Goal: Task Accomplishment & Management: Complete application form

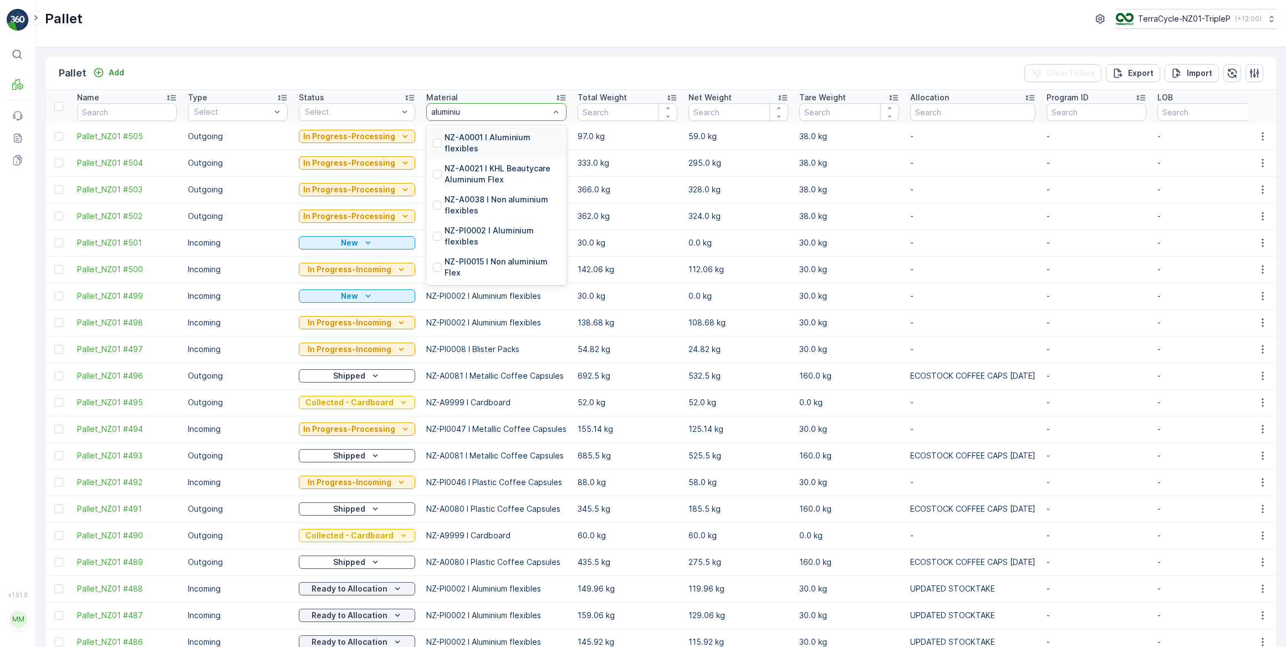
type input "aluminium"
click at [490, 229] on p "NZ-PI0002 I Aluminium flexibles" at bounding box center [502, 236] width 115 height 22
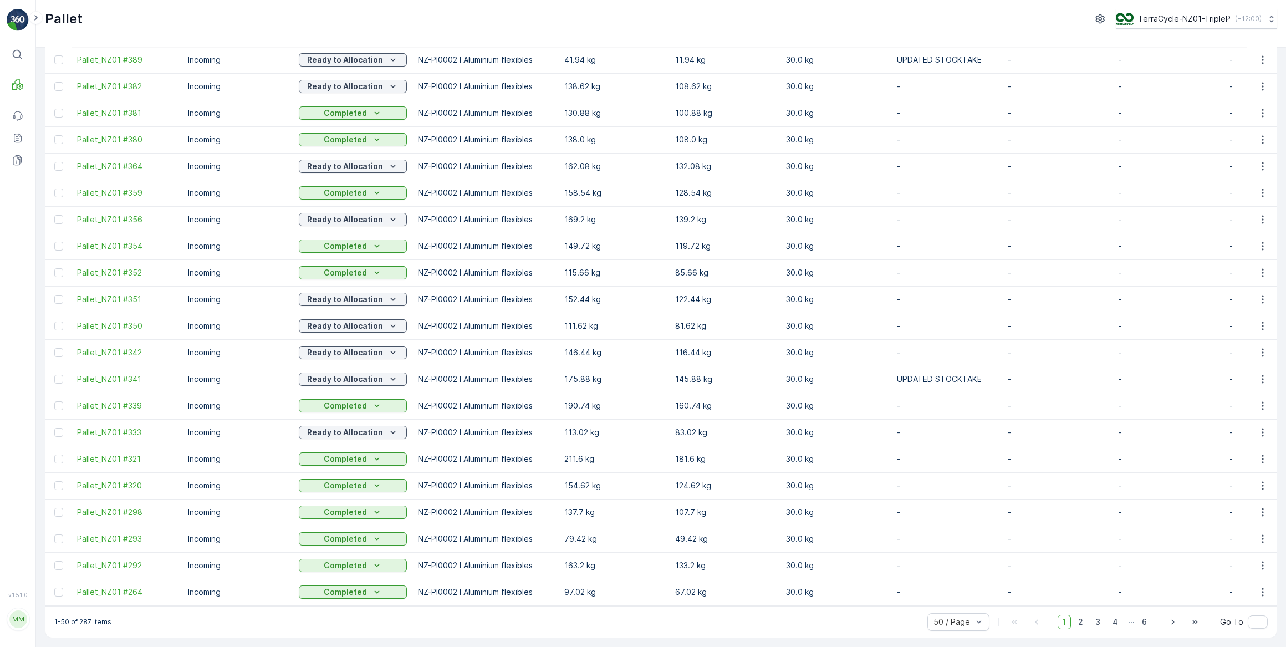
scroll to position [859, 0]
click at [1079, 621] on span "2" at bounding box center [1080, 622] width 15 height 14
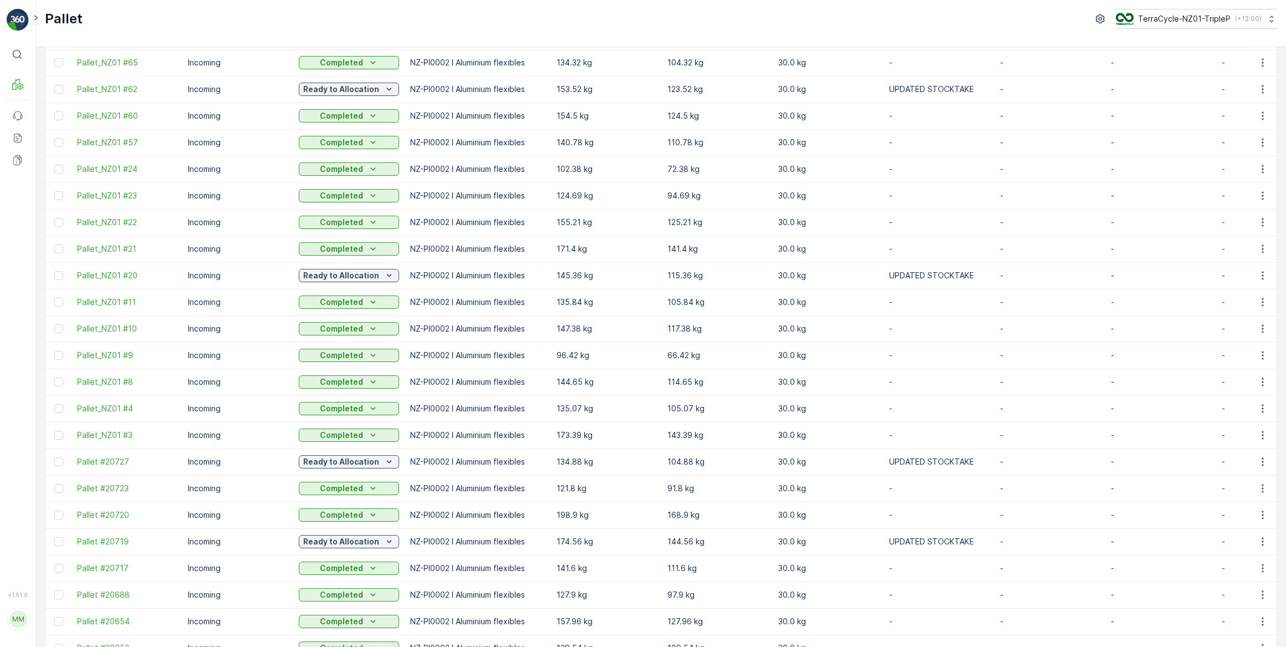
scroll to position [859, 0]
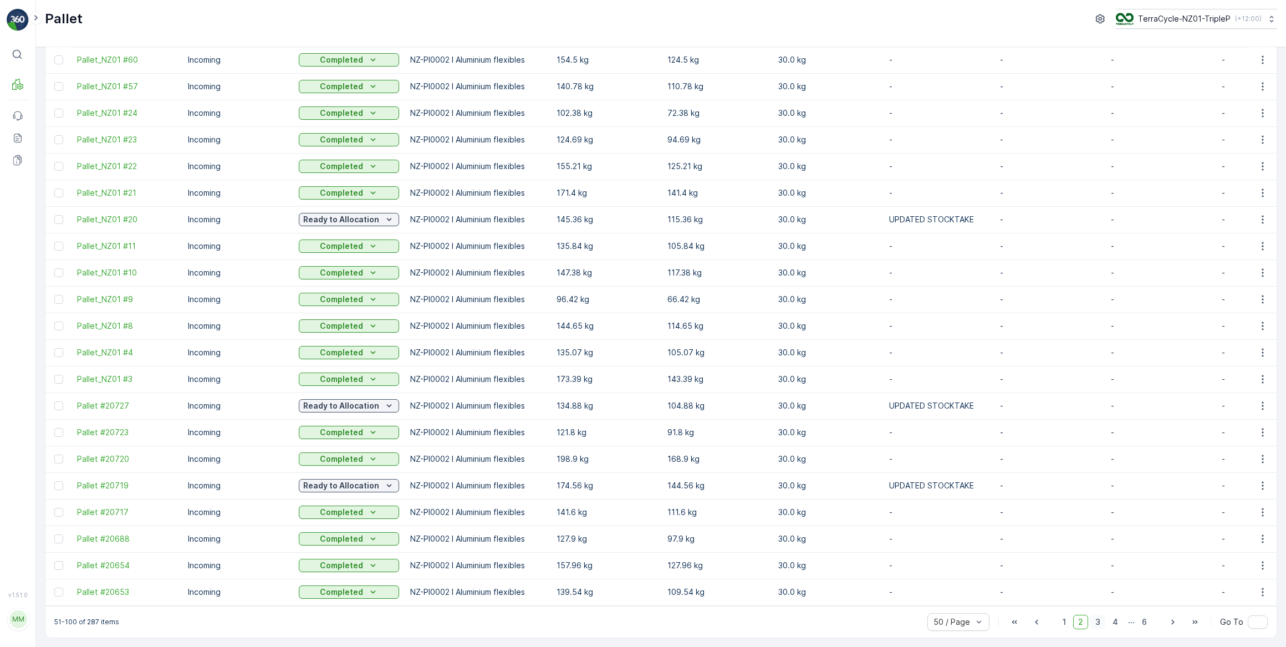
click at [1099, 623] on span "3" at bounding box center [1097, 622] width 15 height 14
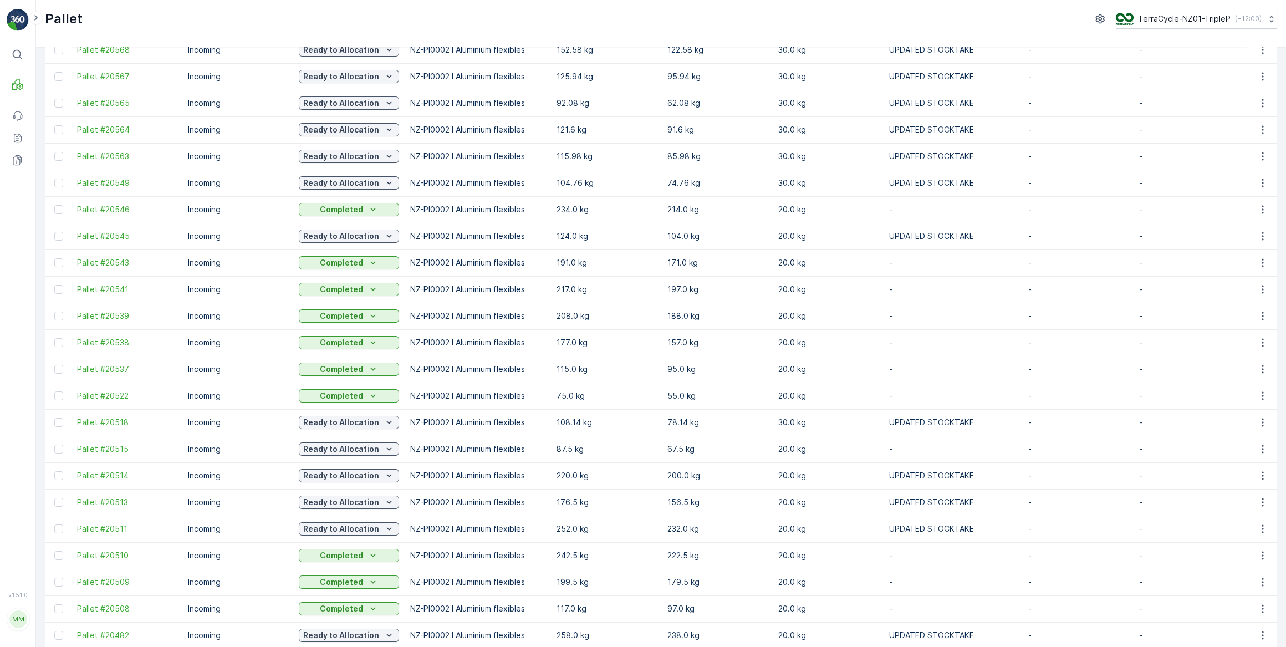
scroll to position [859, 0]
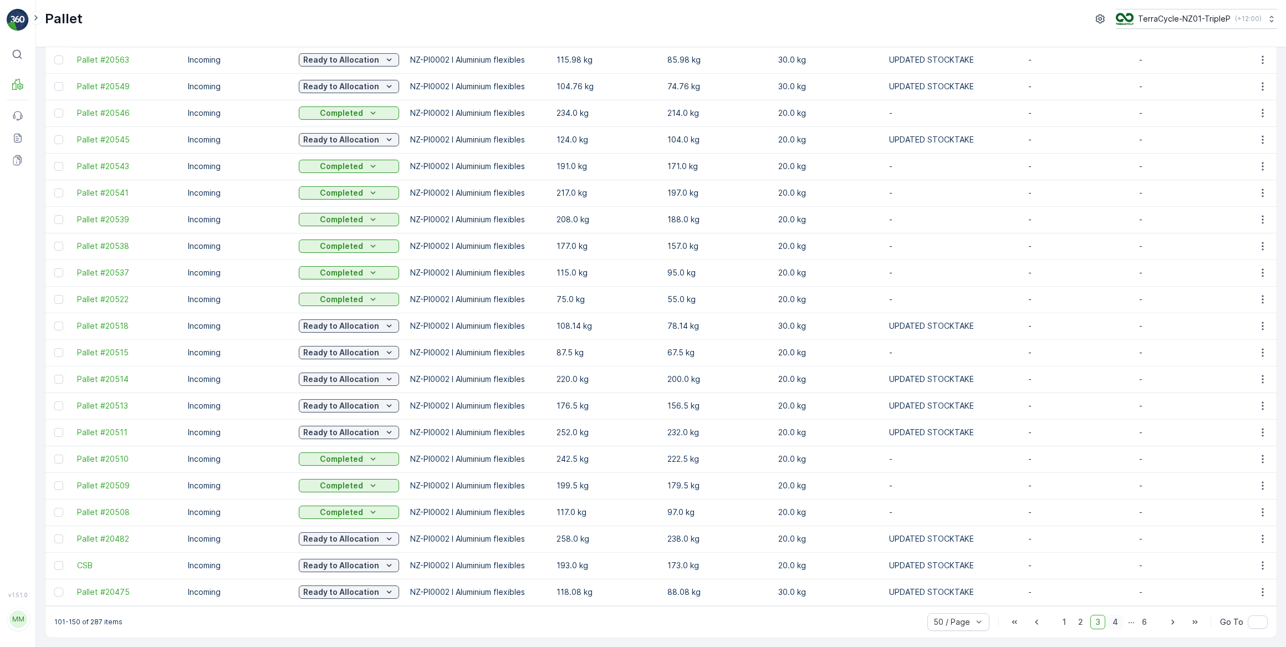
click at [1115, 624] on span "4" at bounding box center [1116, 622] width 16 height 14
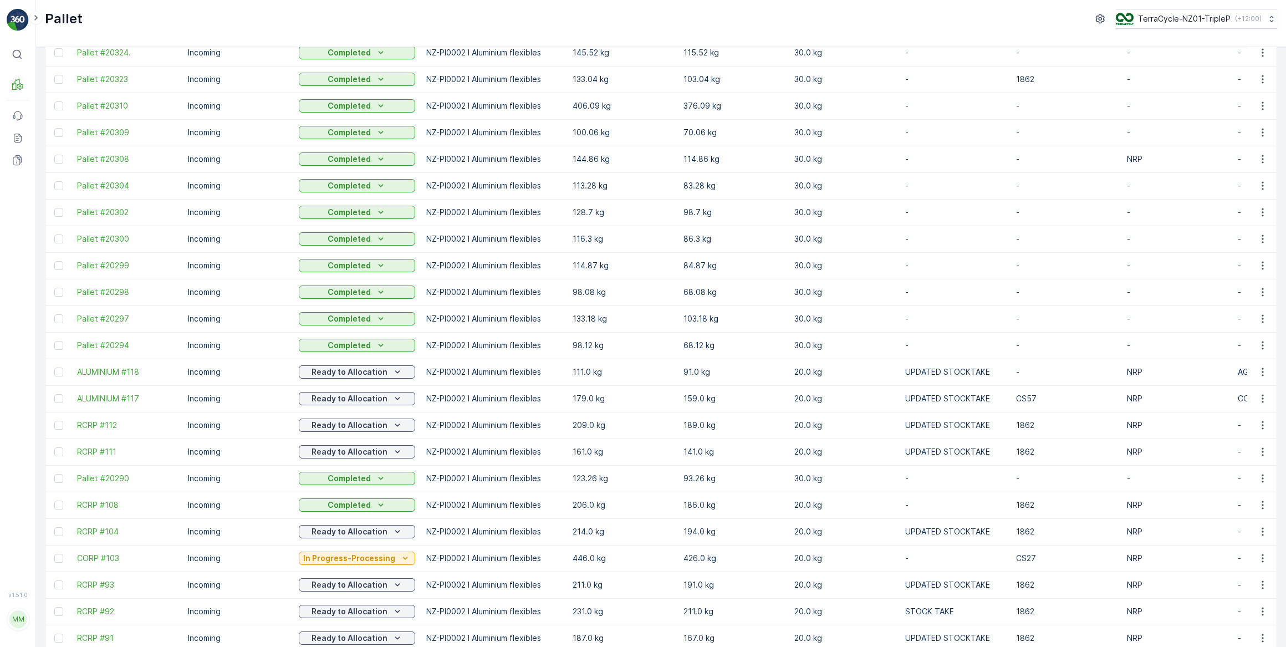
scroll to position [859, 0]
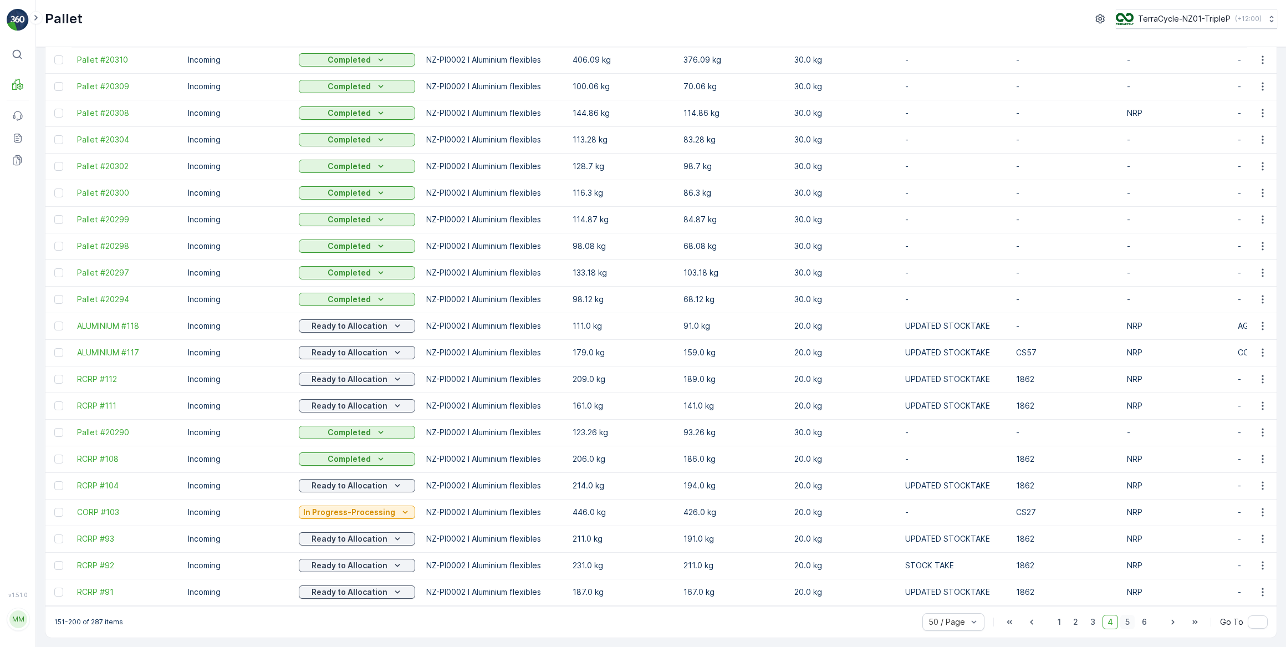
click at [1126, 625] on span "5" at bounding box center [1127, 622] width 14 height 14
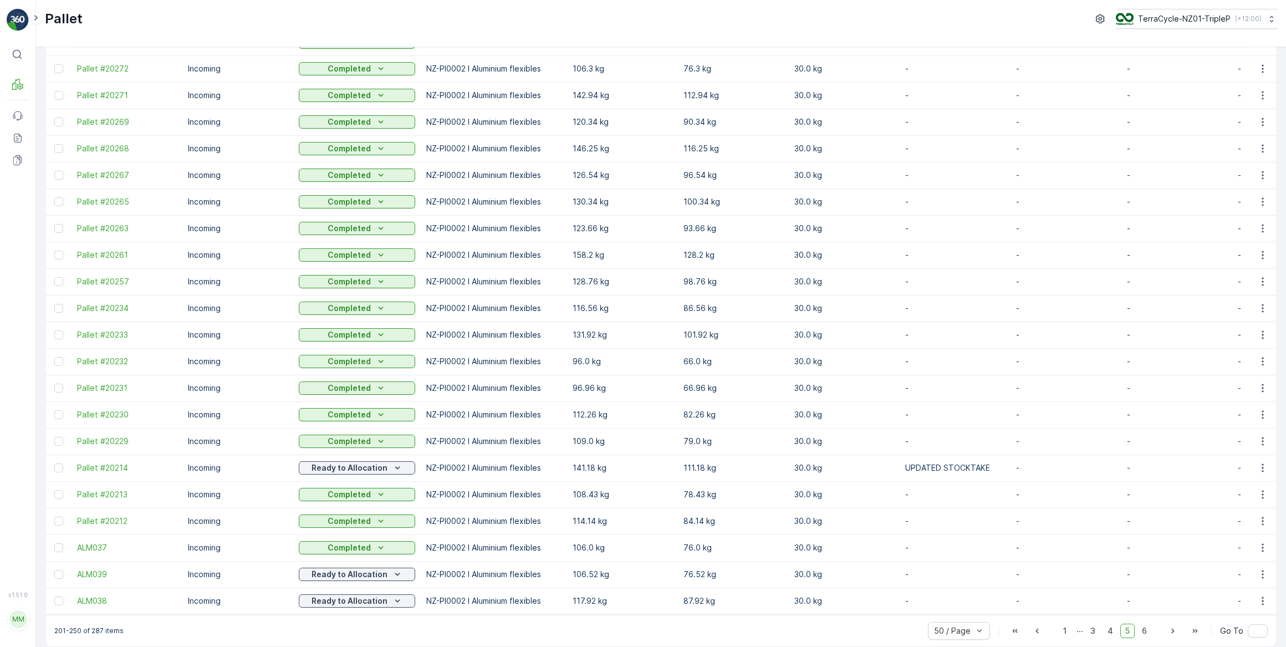
scroll to position [859, 0]
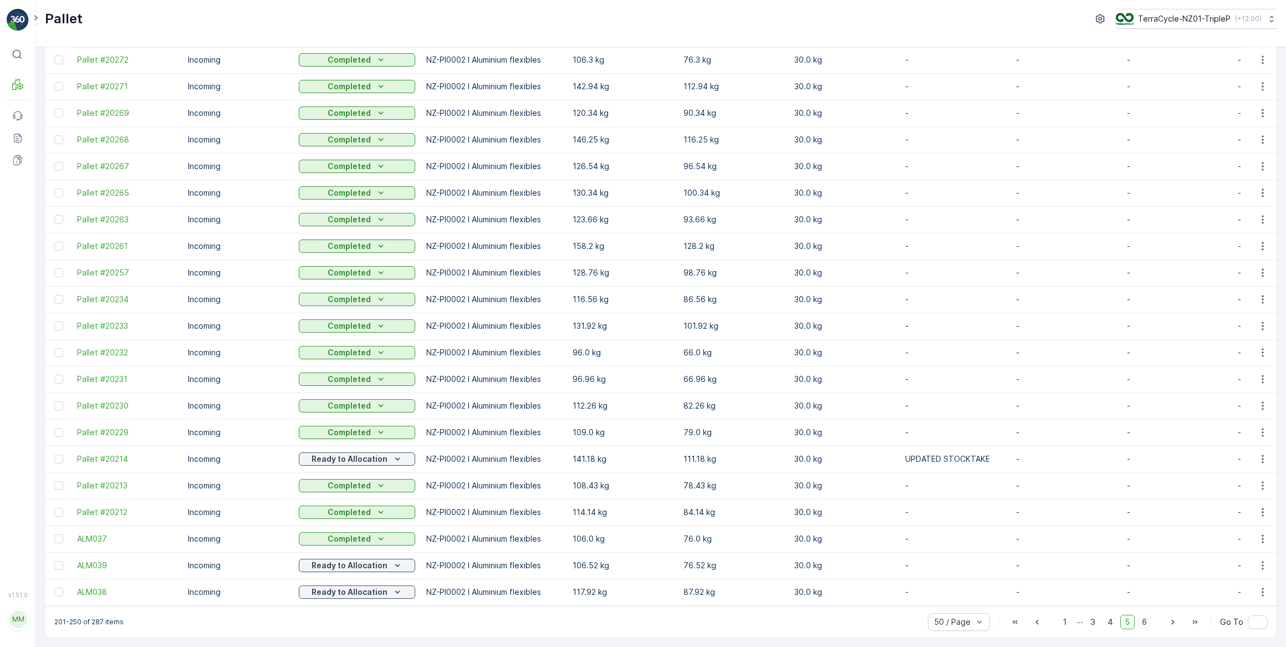
click at [1144, 624] on span "6" at bounding box center [1144, 622] width 15 height 14
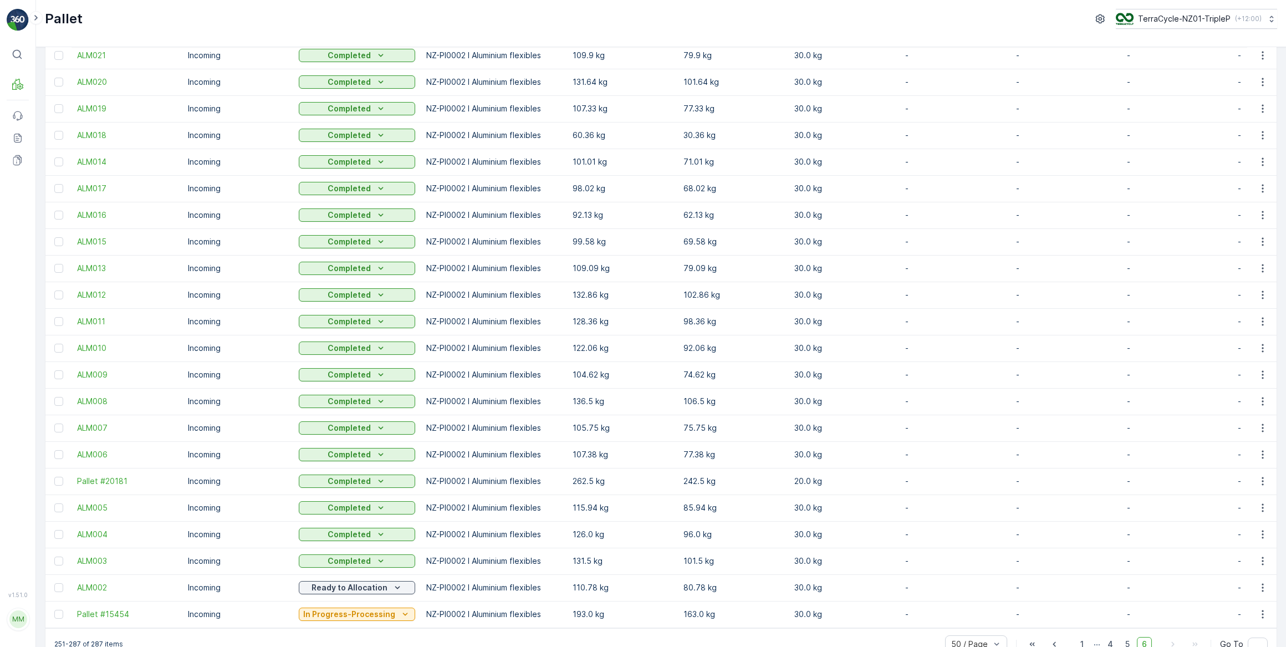
scroll to position [504, 0]
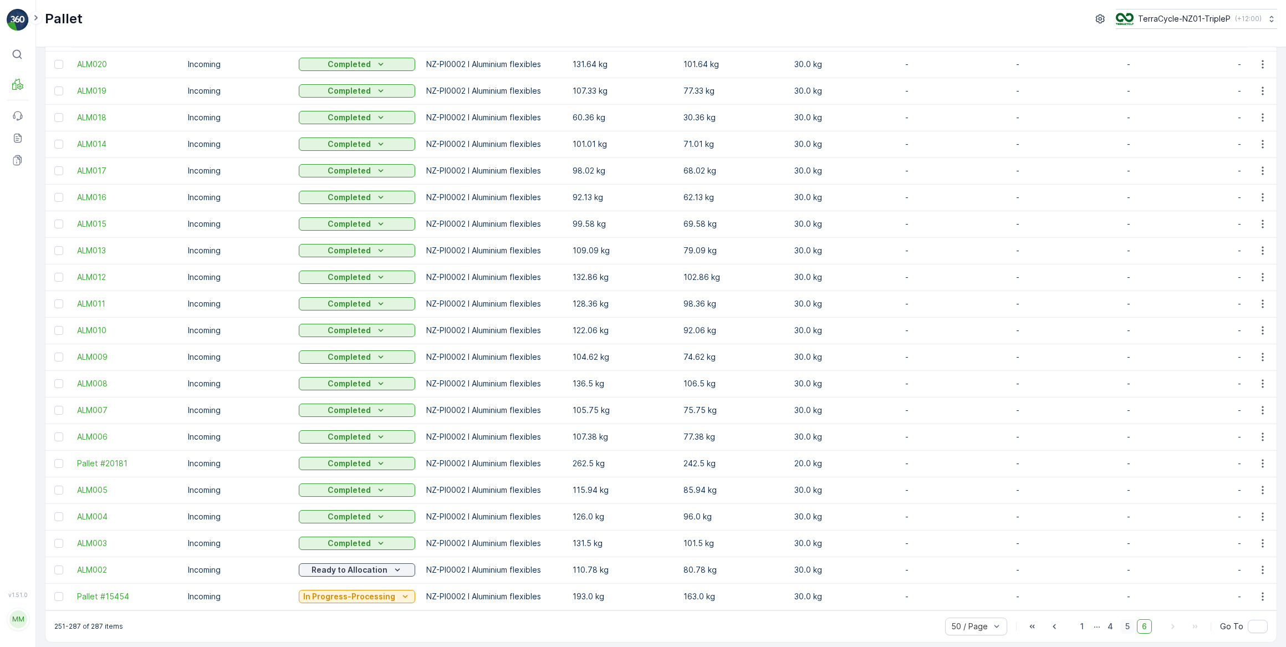
click at [1126, 633] on span "5" at bounding box center [1127, 626] width 14 height 14
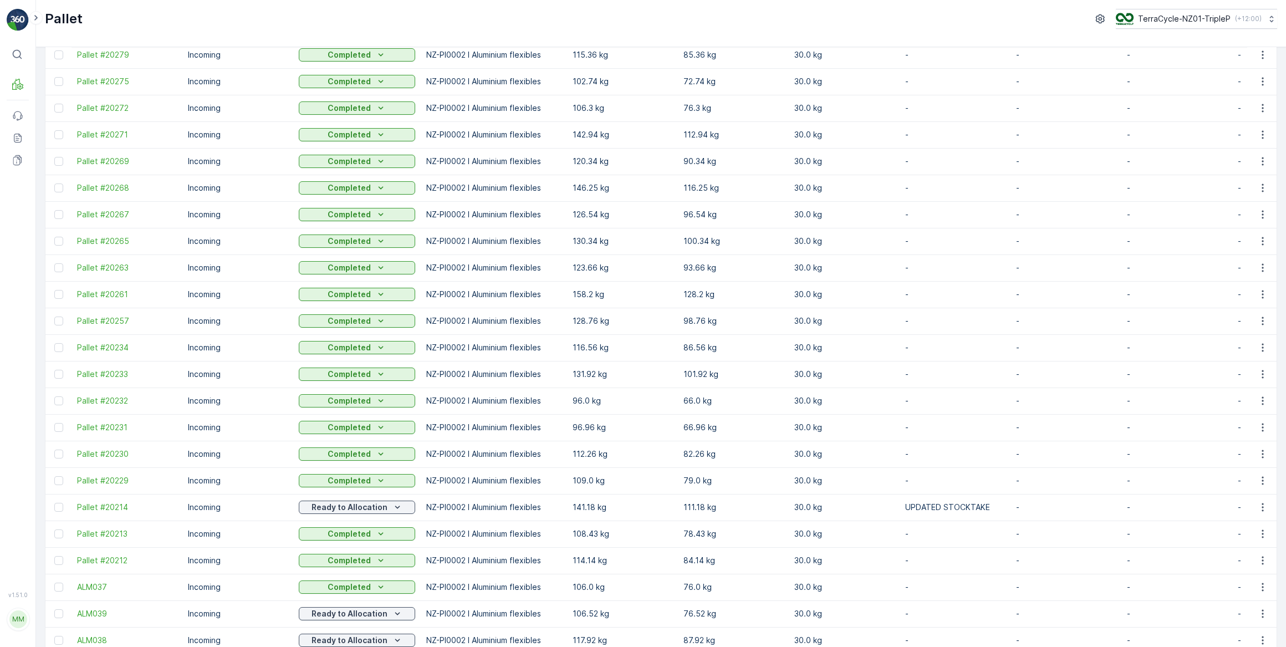
scroll to position [859, 0]
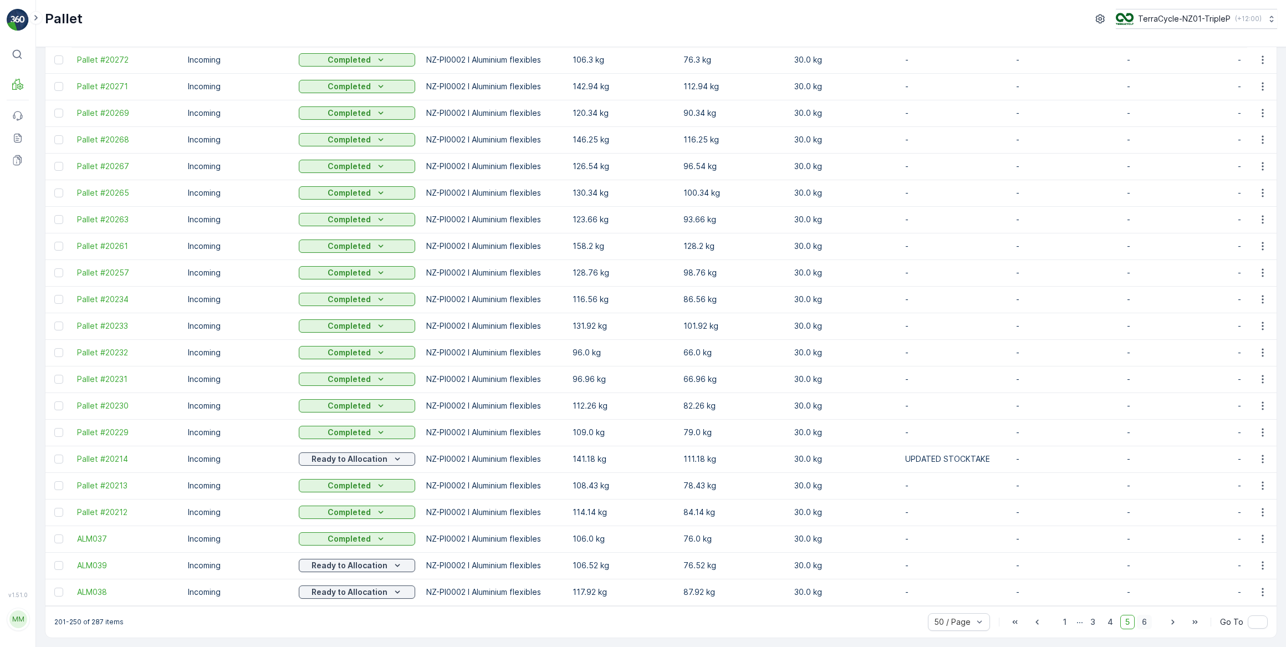
click at [1142, 623] on span "6" at bounding box center [1144, 622] width 15 height 14
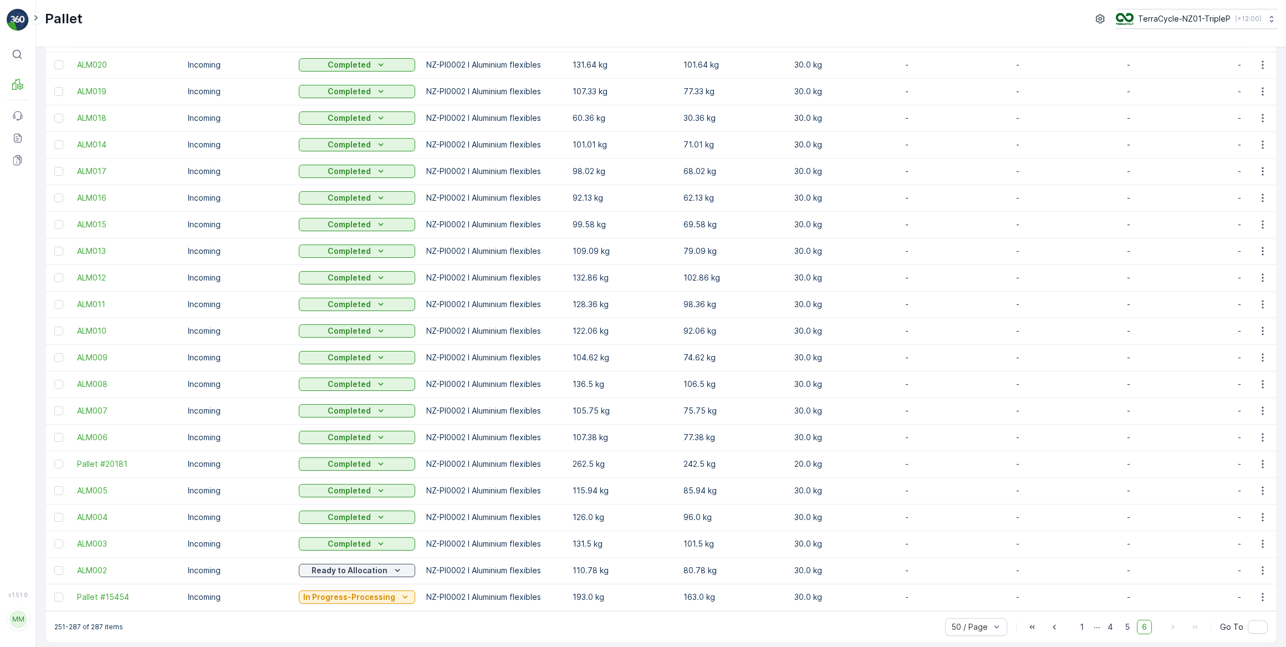
scroll to position [513, 0]
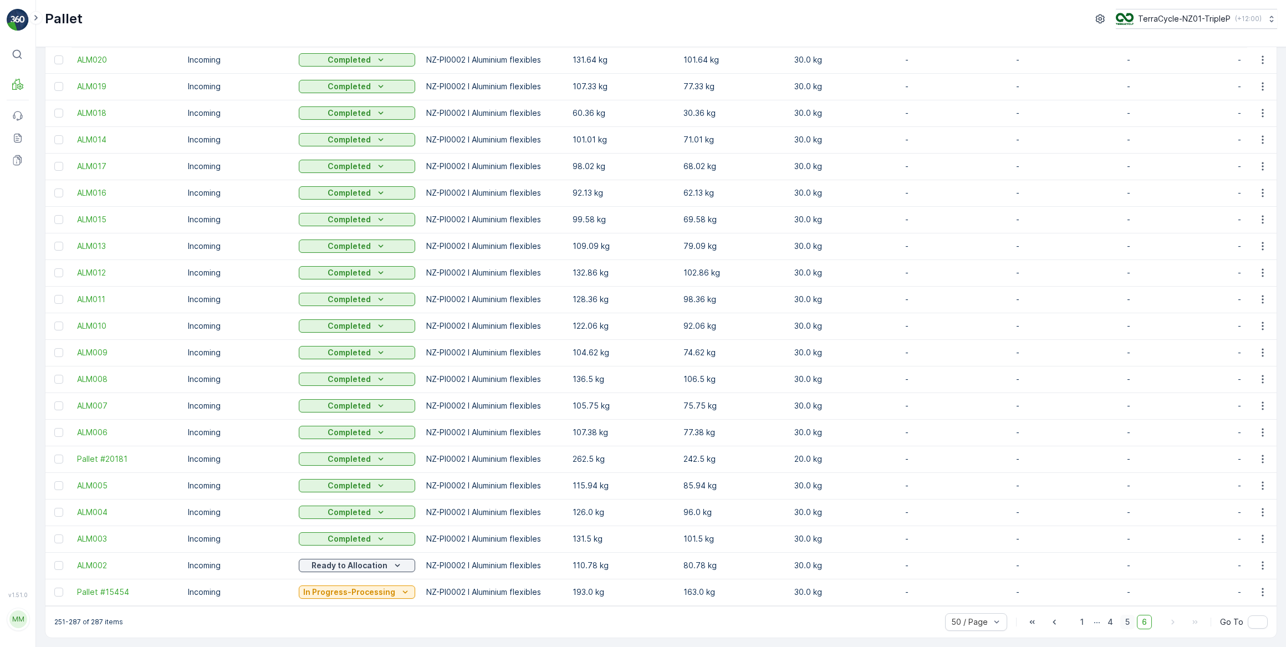
click at [1126, 622] on span "5" at bounding box center [1127, 622] width 14 height 14
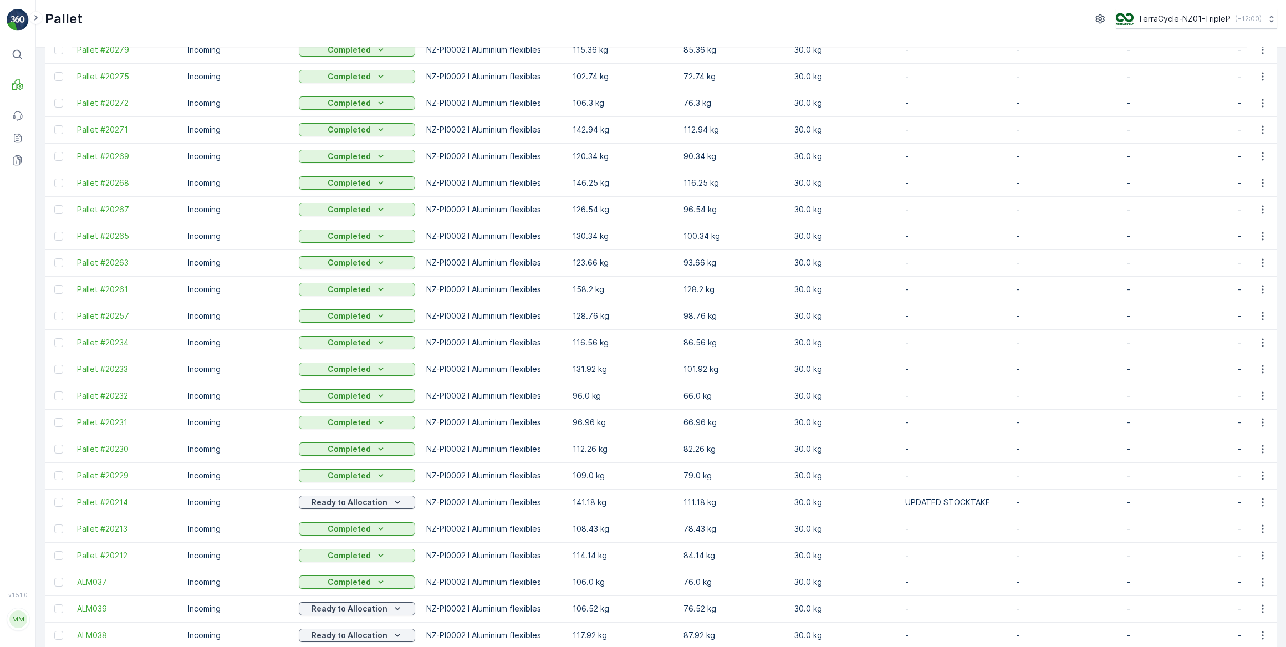
scroll to position [859, 0]
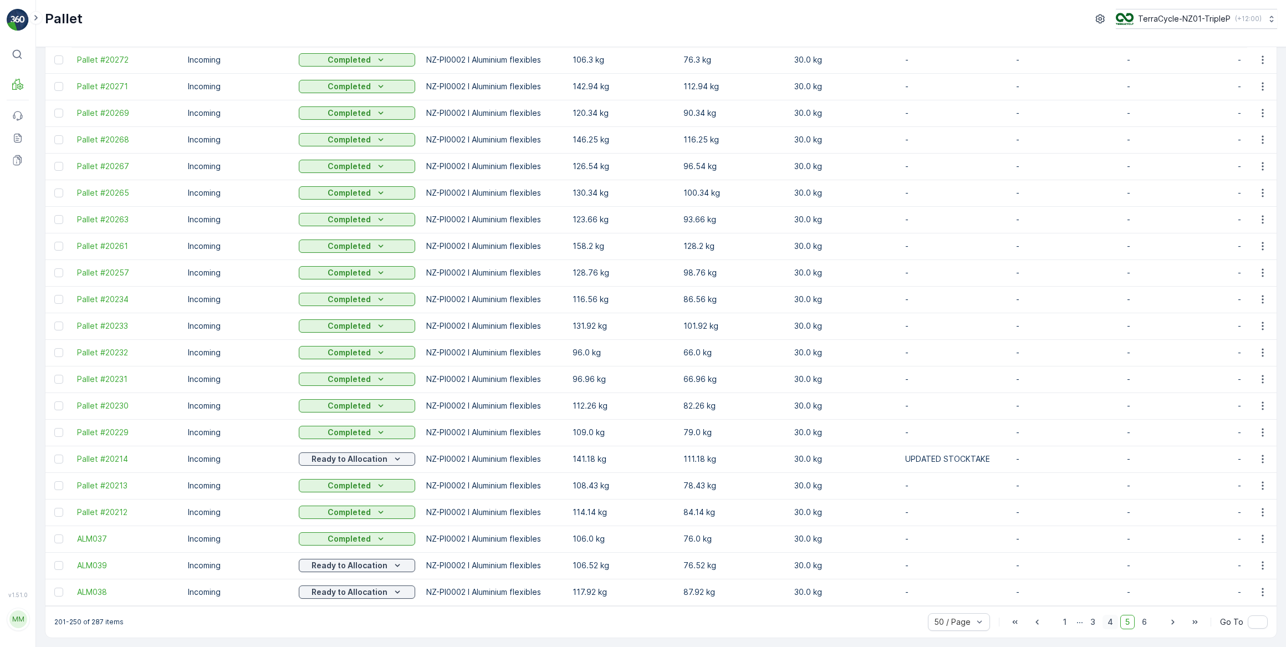
click at [1108, 620] on span "4" at bounding box center [1111, 622] width 16 height 14
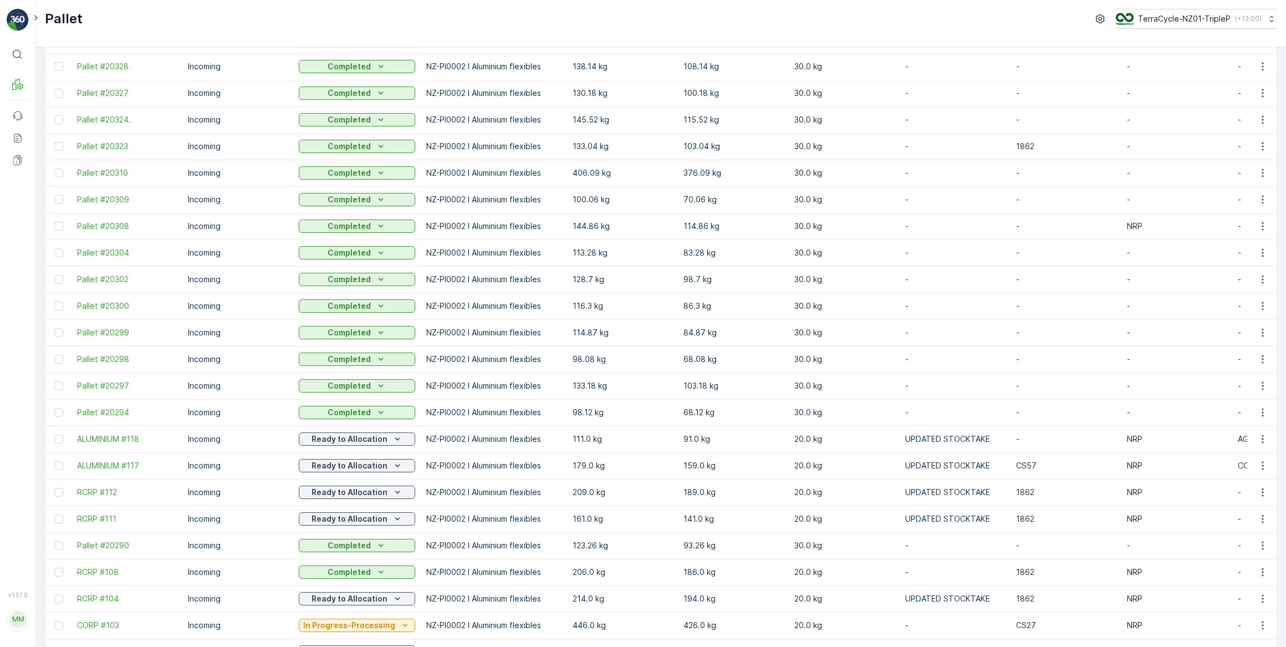
scroll to position [859, 0]
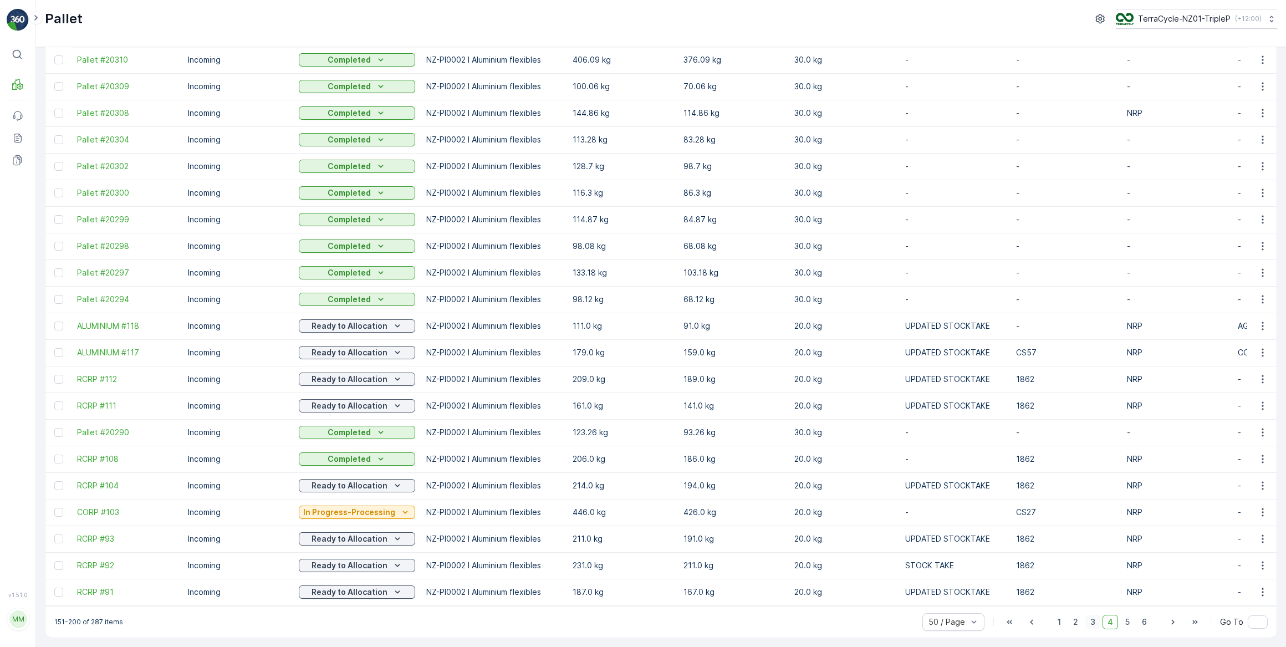
click at [1093, 621] on span "3" at bounding box center [1092, 622] width 15 height 14
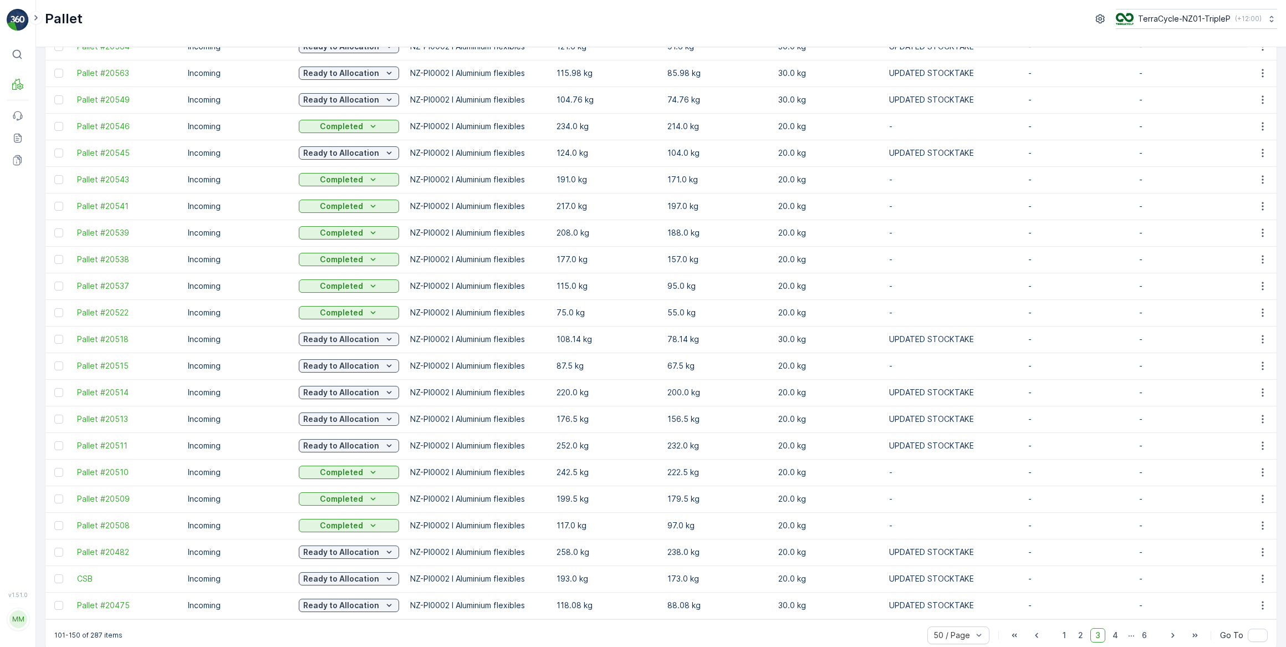
scroll to position [859, 0]
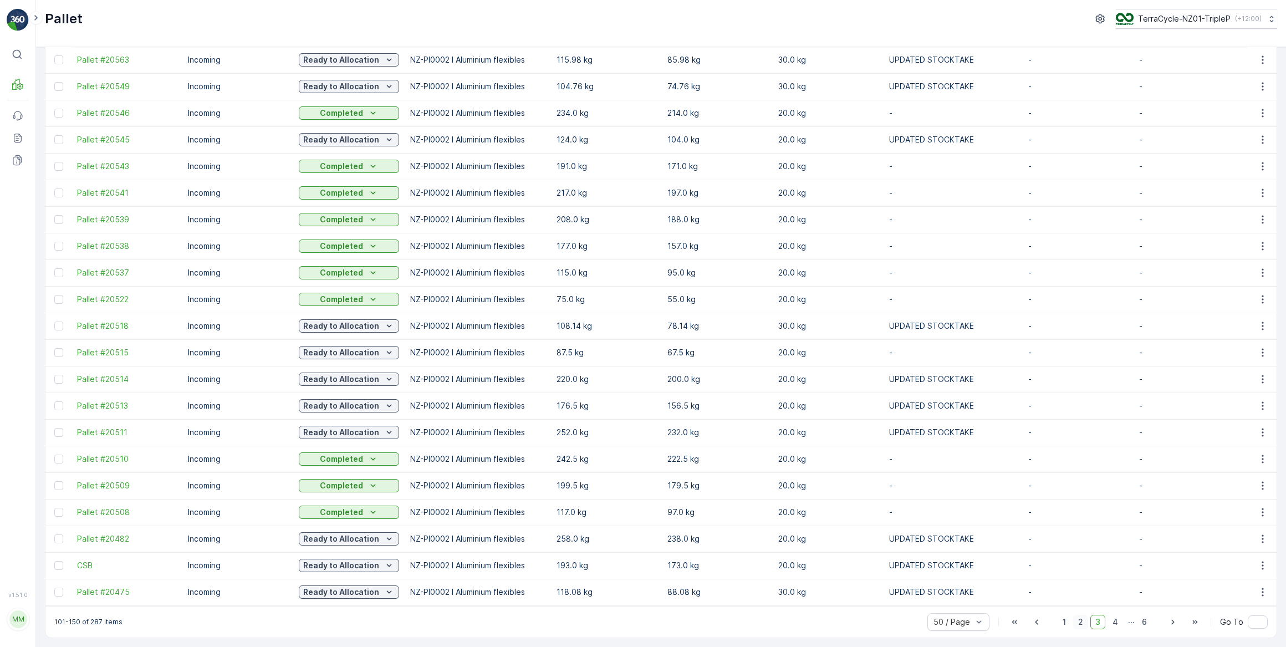
click at [1080, 624] on span "2" at bounding box center [1080, 622] width 15 height 14
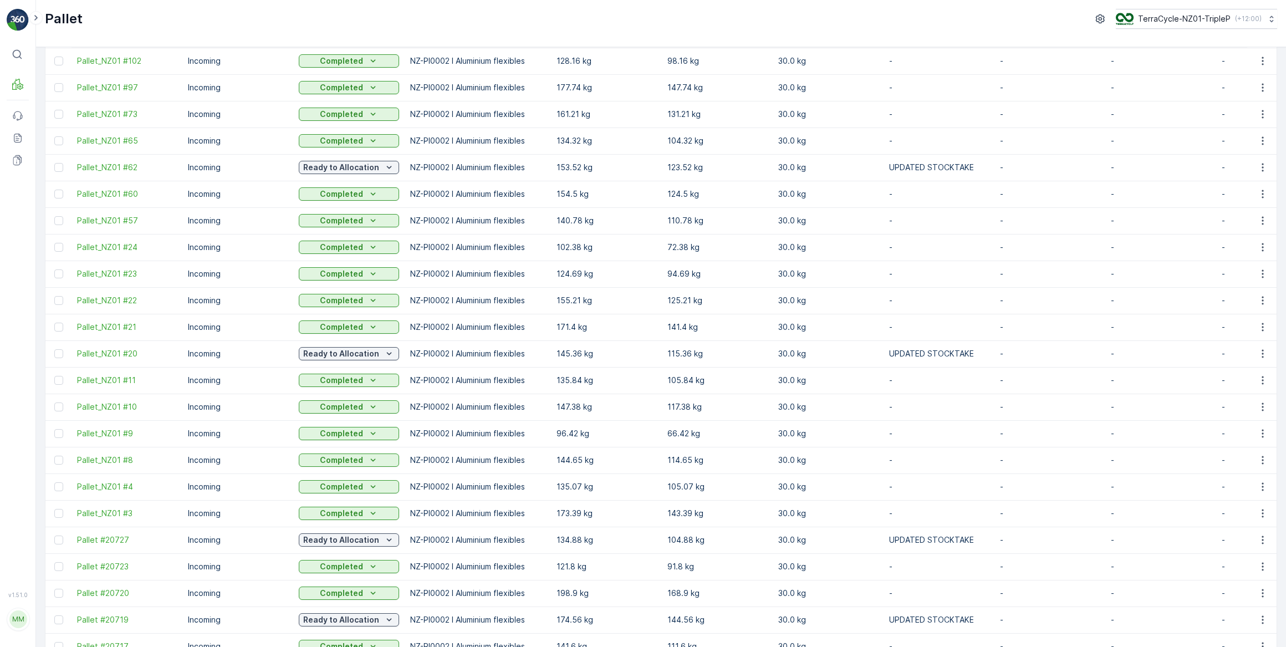
scroll to position [859, 0]
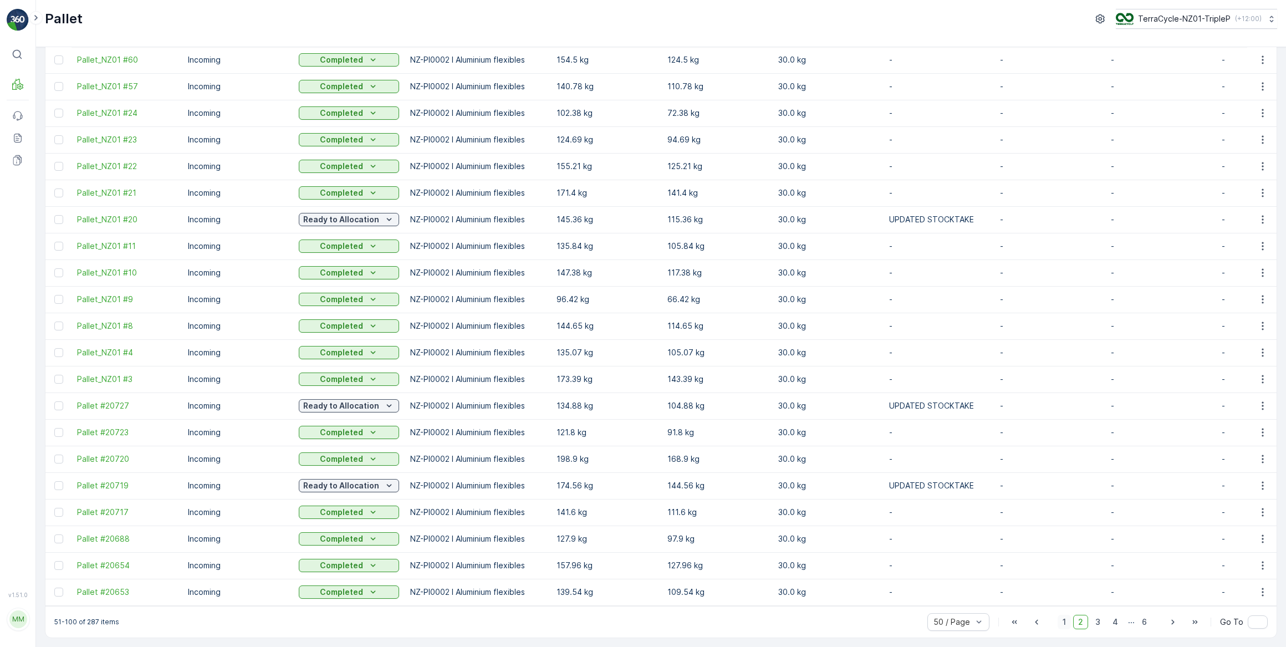
click at [1066, 623] on span "1" at bounding box center [1064, 622] width 13 height 14
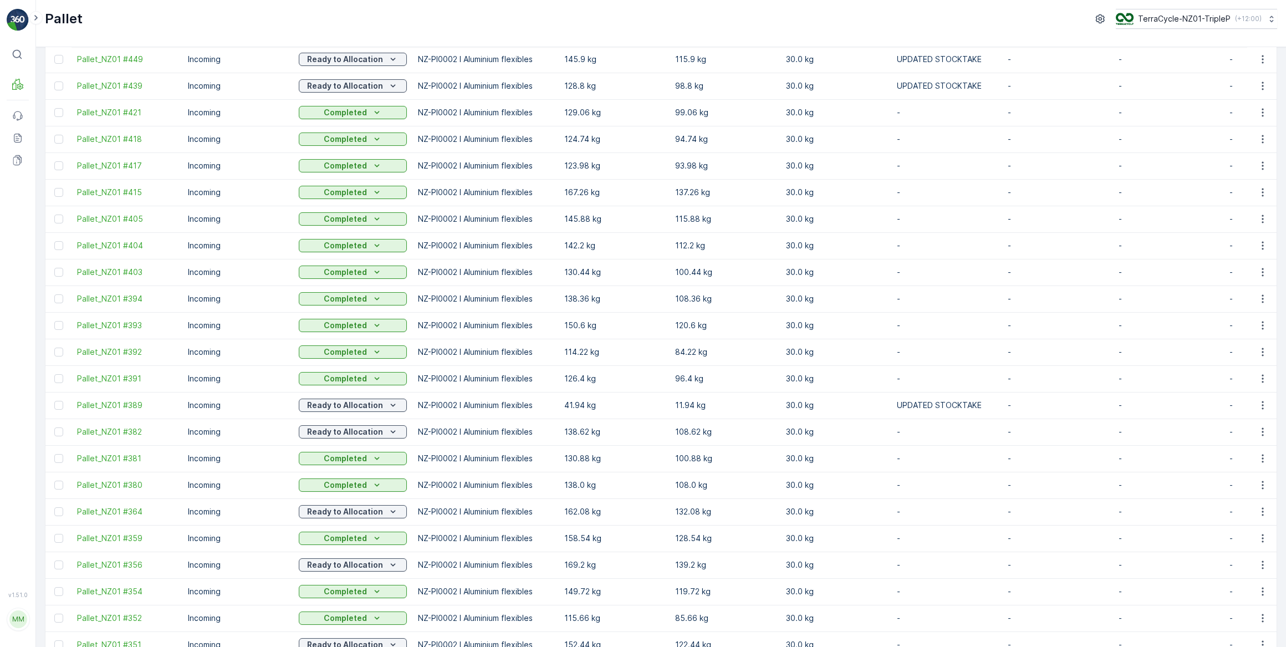
scroll to position [556, 0]
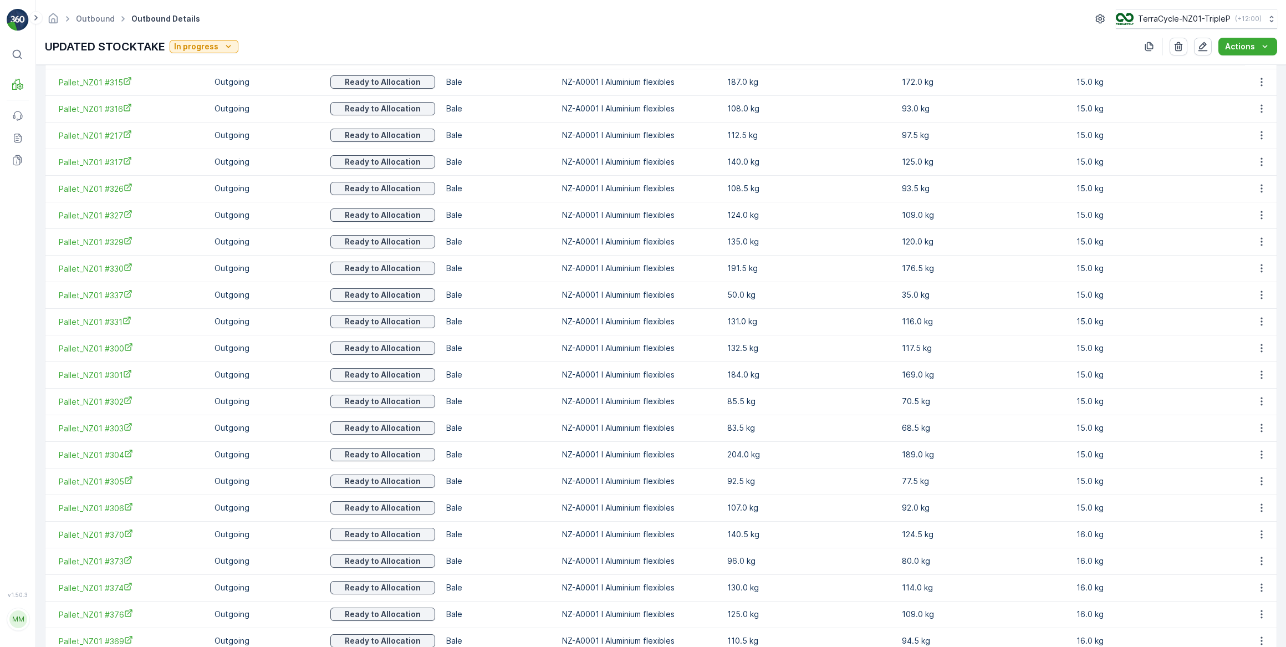
scroll to position [726, 0]
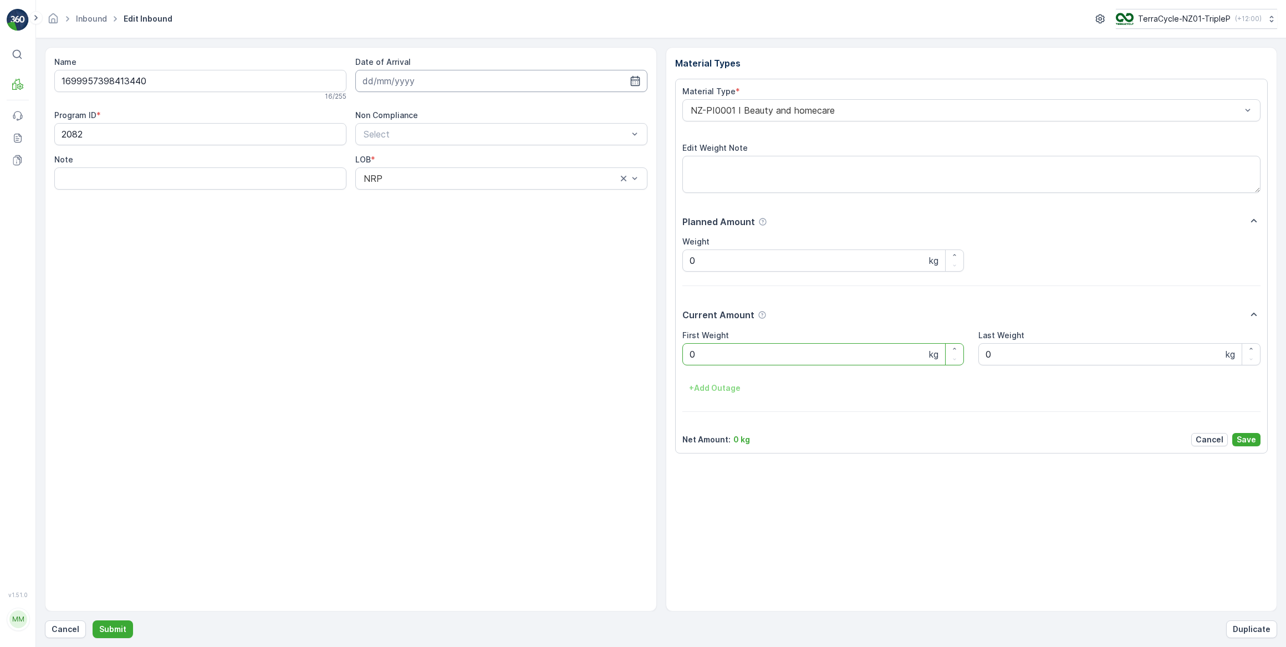
click at [376, 84] on input at bounding box center [501, 81] width 292 height 22
click at [473, 218] on div "26" at bounding box center [474, 217] width 18 height 18
type input "[DATE]"
drag, startPoint x: 719, startPoint y: 354, endPoint x: 630, endPoint y: 349, distance: 89.4
click at [710, 355] on Weight "0" at bounding box center [823, 354] width 282 height 22
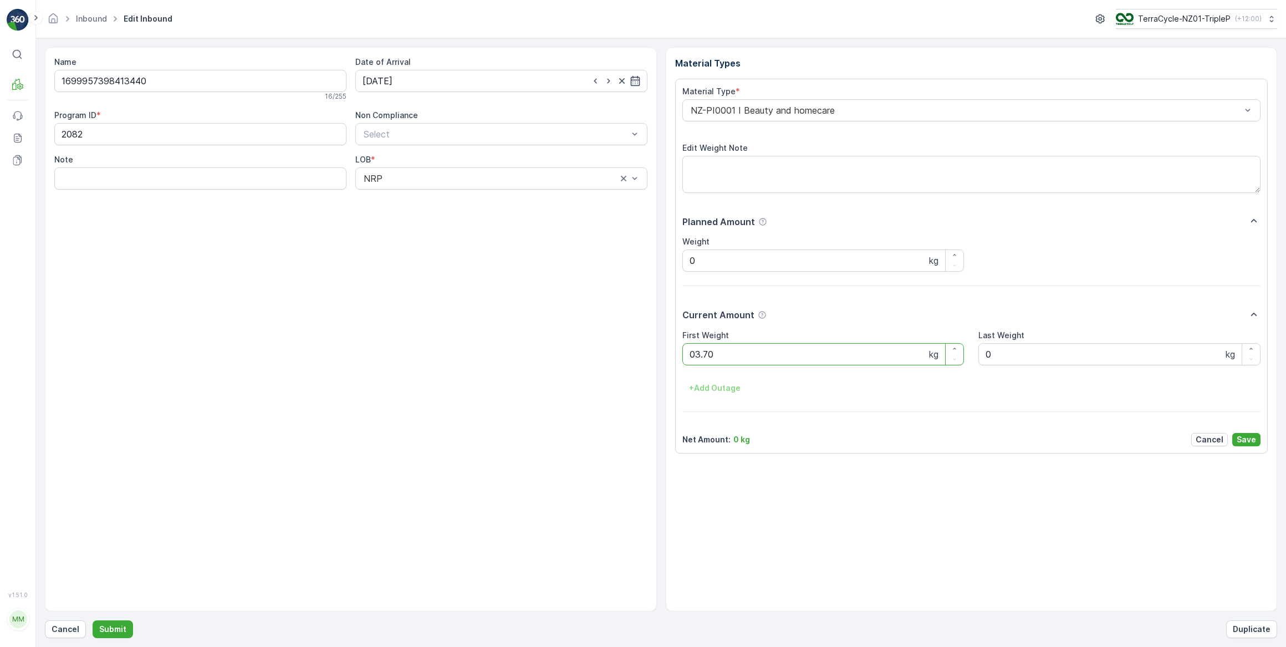
click at [93, 620] on button "Submit" at bounding box center [113, 629] width 40 height 18
click at [453, 79] on input at bounding box center [501, 81] width 292 height 22
click at [473, 218] on div "26" at bounding box center [474, 217] width 18 height 18
type input "[DATE]"
click at [734, 351] on Weight "0" at bounding box center [823, 354] width 282 height 22
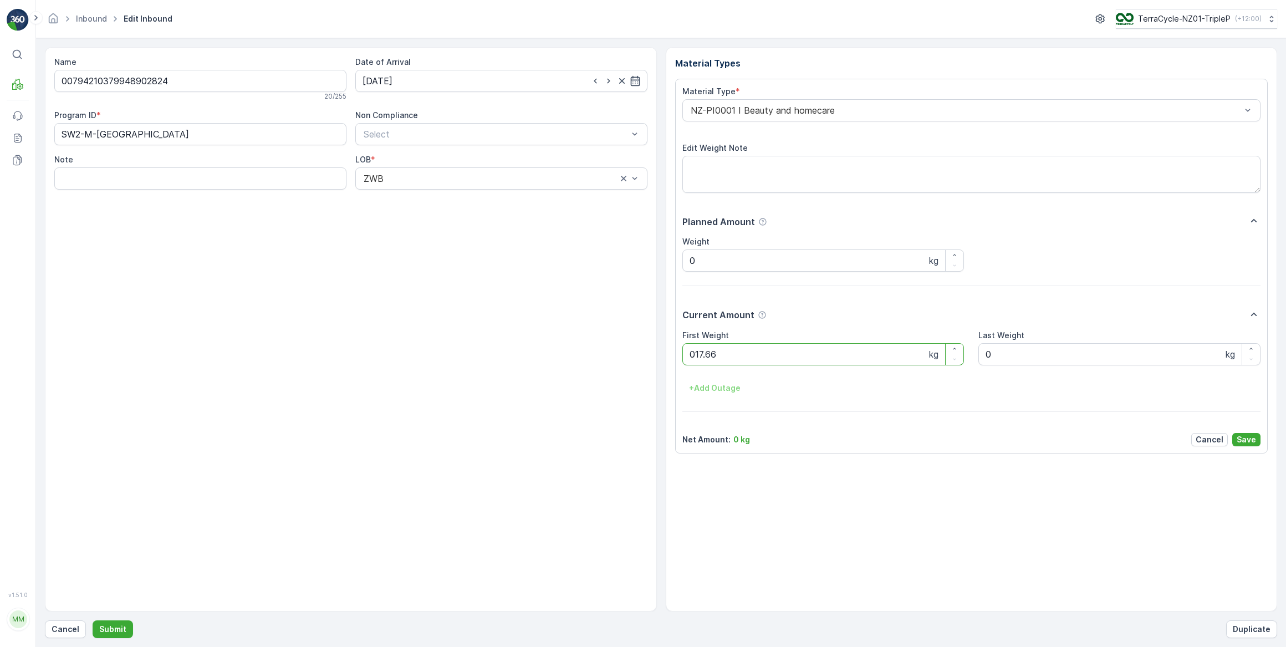
click at [93, 620] on button "Submit" at bounding box center [113, 629] width 40 height 18
click at [453, 80] on input at bounding box center [501, 81] width 292 height 22
click at [473, 220] on div "26" at bounding box center [474, 217] width 18 height 18
type input "[DATE]"
drag, startPoint x: 717, startPoint y: 352, endPoint x: 649, endPoint y: 358, distance: 69.0
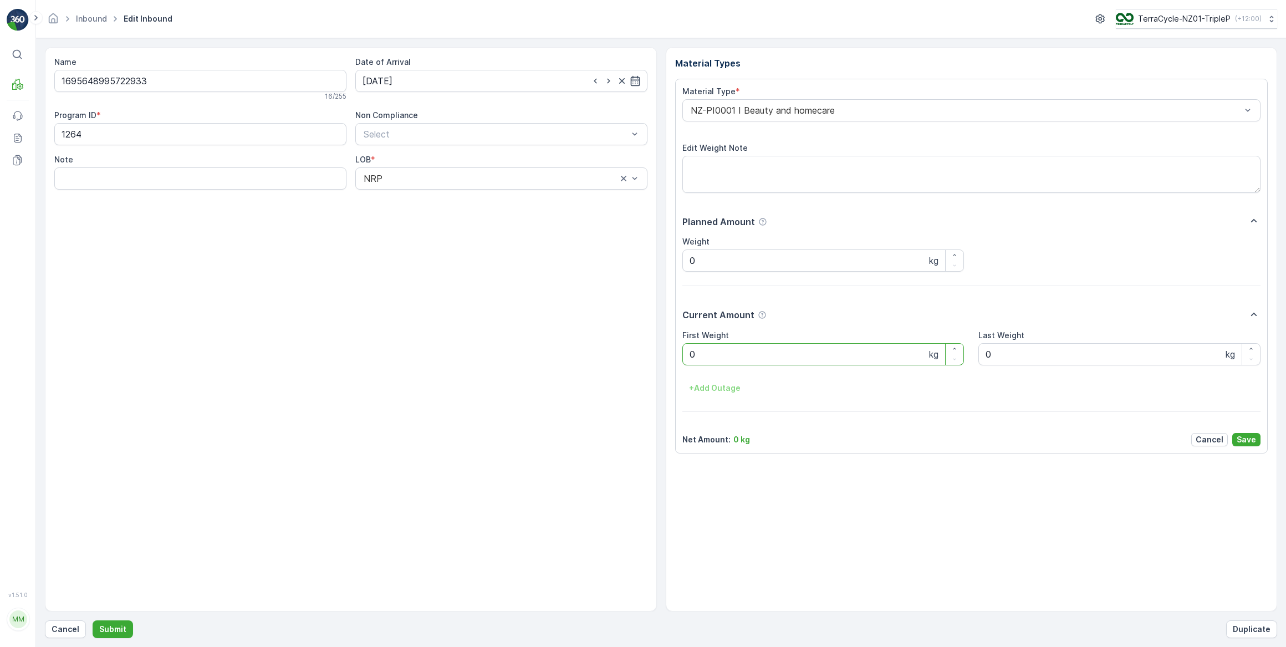
click at [717, 352] on Weight "0" at bounding box center [823, 354] width 282 height 22
click at [93, 620] on button "Submit" at bounding box center [113, 629] width 40 height 18
click at [421, 80] on input at bounding box center [501, 81] width 292 height 22
click at [473, 220] on div "26" at bounding box center [474, 217] width 18 height 18
type input "[DATE]"
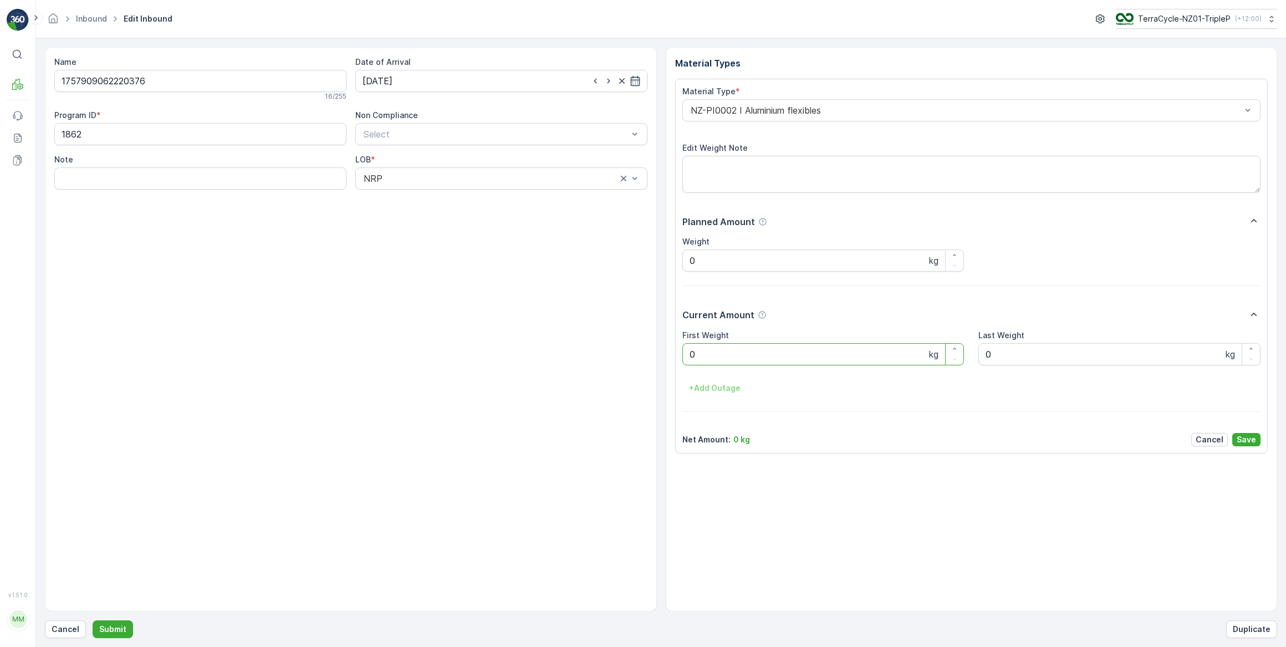
drag, startPoint x: 722, startPoint y: 356, endPoint x: 632, endPoint y: 368, distance: 90.5
click at [715, 358] on Weight "0" at bounding box center [823, 354] width 282 height 22
click at [93, 620] on button "Submit" at bounding box center [113, 629] width 40 height 18
click at [455, 83] on input at bounding box center [501, 81] width 292 height 22
click at [473, 220] on div "26" at bounding box center [474, 217] width 18 height 18
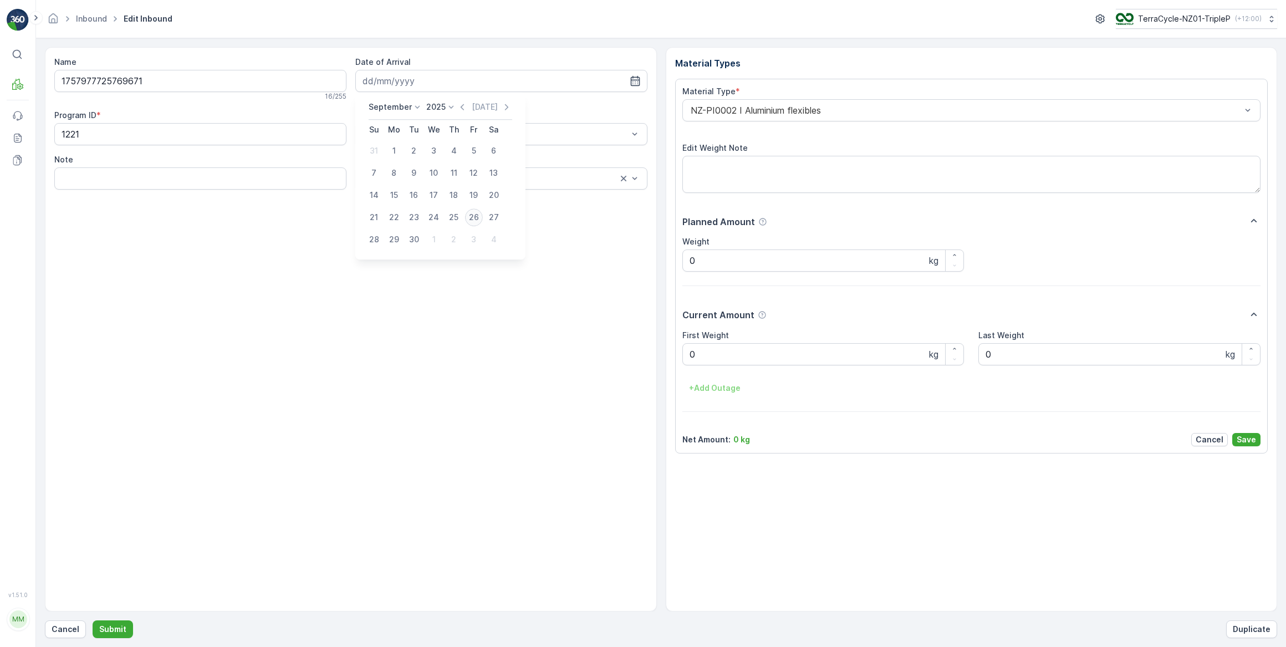
type input "[DATE]"
drag, startPoint x: 706, startPoint y: 355, endPoint x: 615, endPoint y: 364, distance: 90.8
click at [698, 355] on Weight "0" at bounding box center [823, 354] width 282 height 22
click at [93, 620] on button "Submit" at bounding box center [113, 629] width 40 height 18
click at [440, 80] on input at bounding box center [501, 81] width 292 height 22
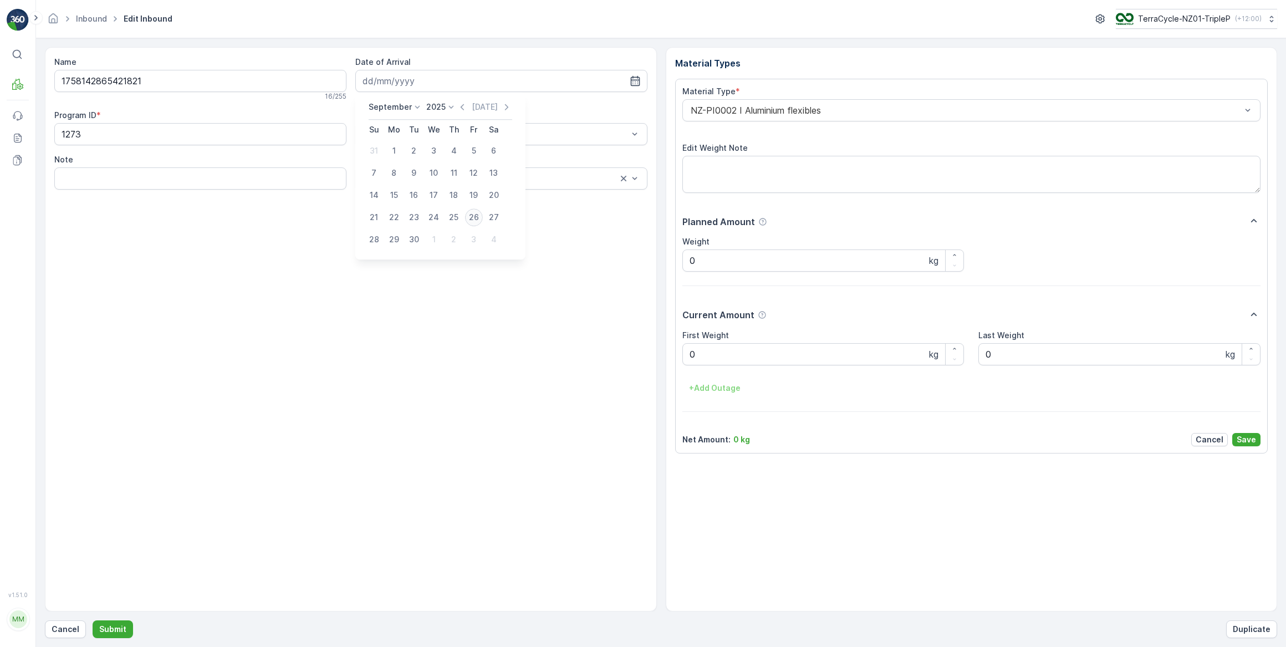
click at [473, 218] on div "26" at bounding box center [474, 217] width 18 height 18
type input "[DATE]"
click at [719, 344] on Weight "0" at bounding box center [823, 354] width 282 height 22
click at [93, 620] on button "Submit" at bounding box center [113, 629] width 40 height 18
click at [414, 81] on input at bounding box center [501, 81] width 292 height 22
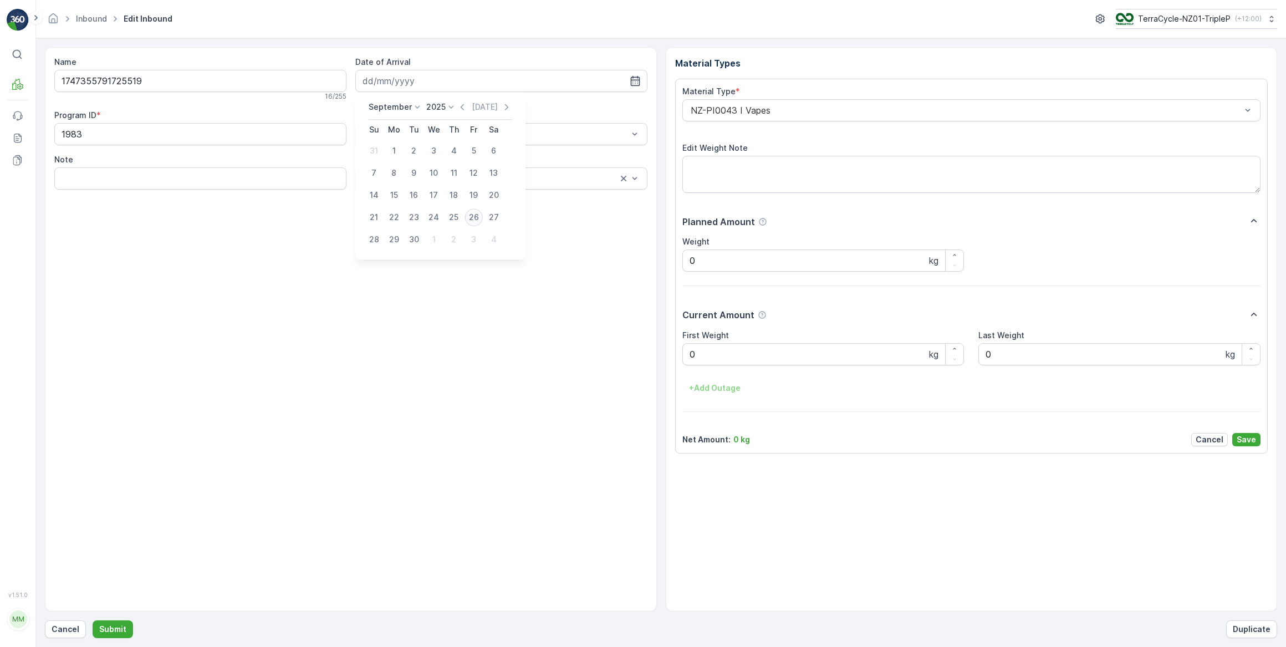
click at [472, 217] on div "26" at bounding box center [474, 217] width 18 height 18
type input "[DATE]"
drag, startPoint x: 715, startPoint y: 357, endPoint x: 708, endPoint y: 358, distance: 6.7
click at [714, 357] on Weight "0" at bounding box center [823, 354] width 282 height 22
click at [93, 620] on button "Submit" at bounding box center [113, 629] width 40 height 18
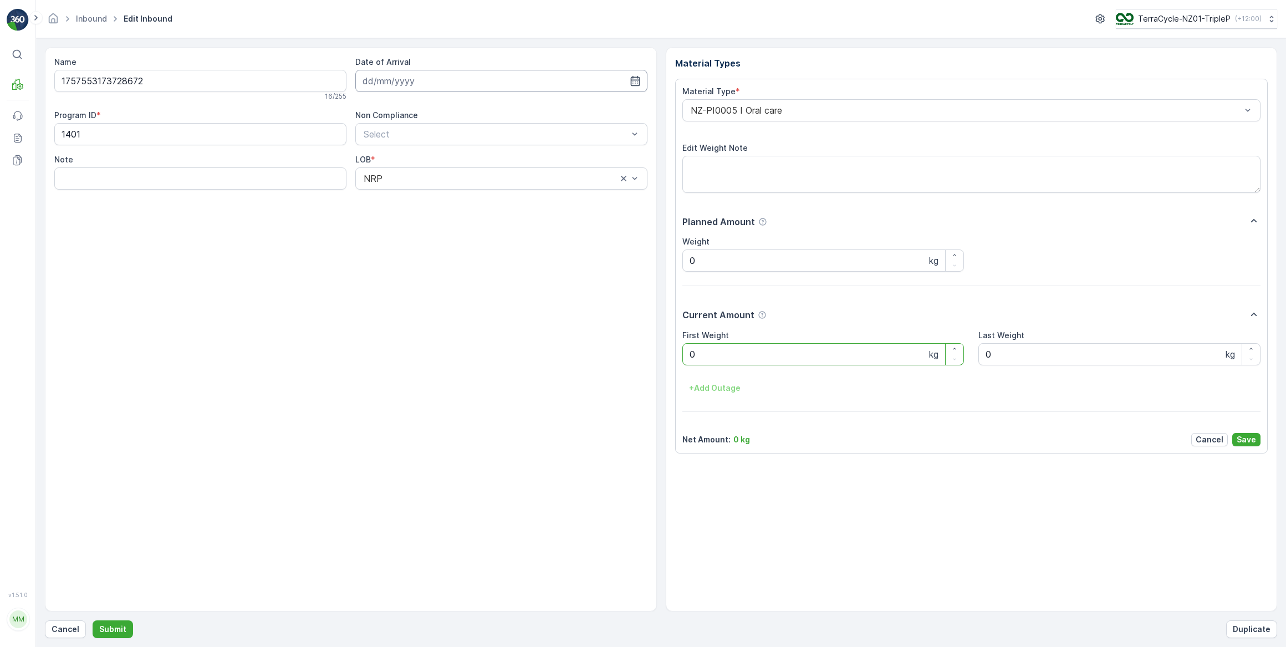
click at [419, 79] on input at bounding box center [501, 81] width 292 height 22
click at [474, 217] on div "26" at bounding box center [474, 217] width 18 height 18
type input "[DATE]"
click at [705, 352] on Weight "0" at bounding box center [823, 354] width 282 height 22
click at [93, 620] on button "Submit" at bounding box center [113, 629] width 40 height 18
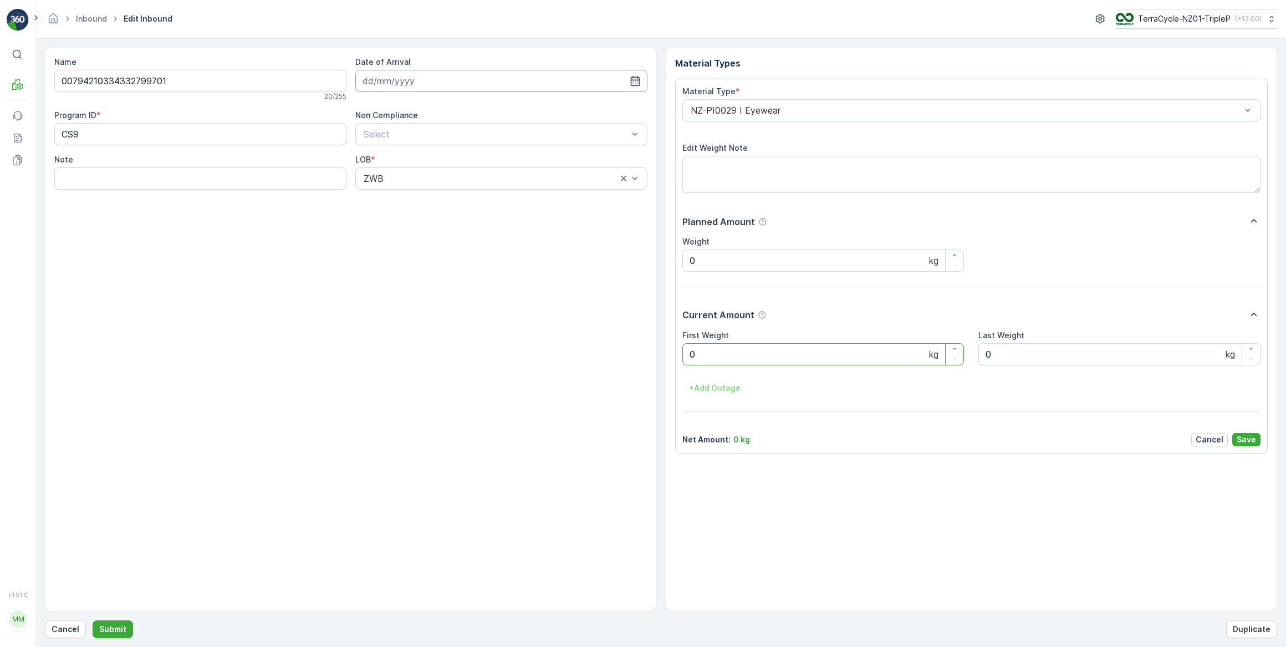
click at [407, 82] on input at bounding box center [501, 81] width 292 height 22
click at [474, 218] on div "26" at bounding box center [474, 217] width 18 height 18
type input "[DATE]"
drag, startPoint x: 724, startPoint y: 355, endPoint x: 657, endPoint y: 387, distance: 74.6
click at [719, 361] on Weight "0" at bounding box center [823, 354] width 282 height 22
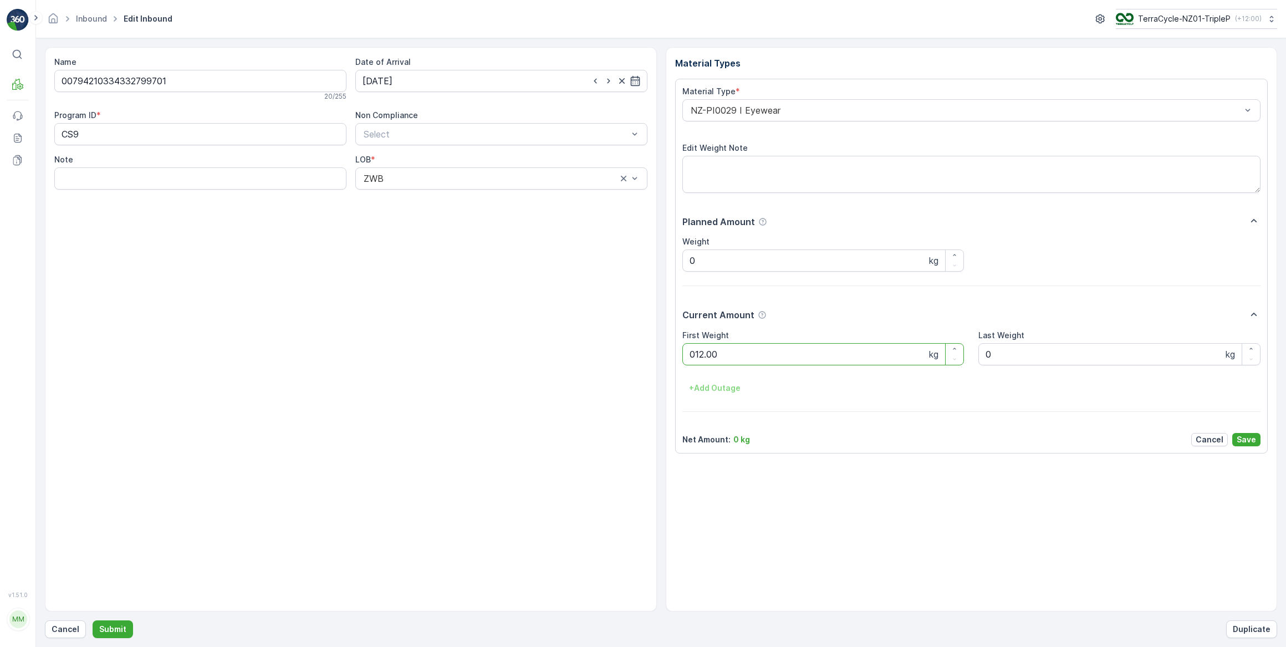
click at [93, 620] on button "Submit" at bounding box center [113, 629] width 40 height 18
click at [465, 78] on input at bounding box center [501, 81] width 292 height 22
click at [477, 217] on div "26" at bounding box center [474, 217] width 18 height 18
type input "[DATE]"
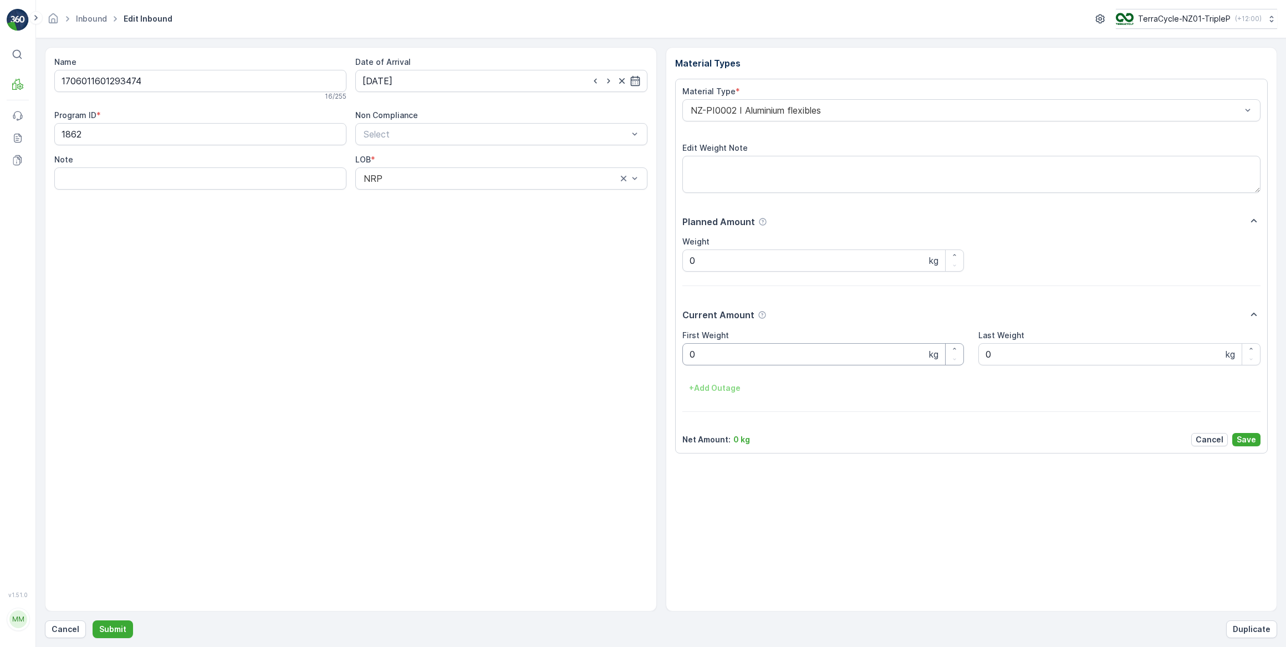
click at [715, 353] on Weight "0" at bounding box center [823, 354] width 282 height 22
click at [93, 620] on button "Submit" at bounding box center [113, 629] width 40 height 18
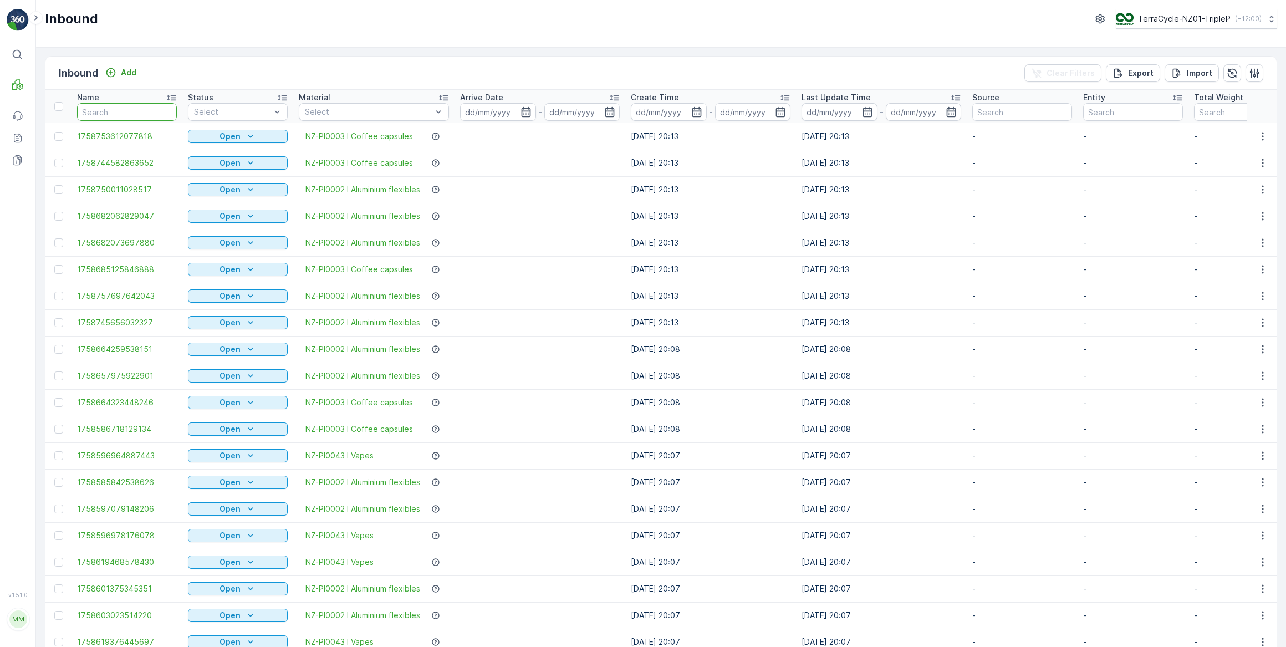
click at [150, 111] on input "text" at bounding box center [127, 112] width 100 height 18
type input "293474"
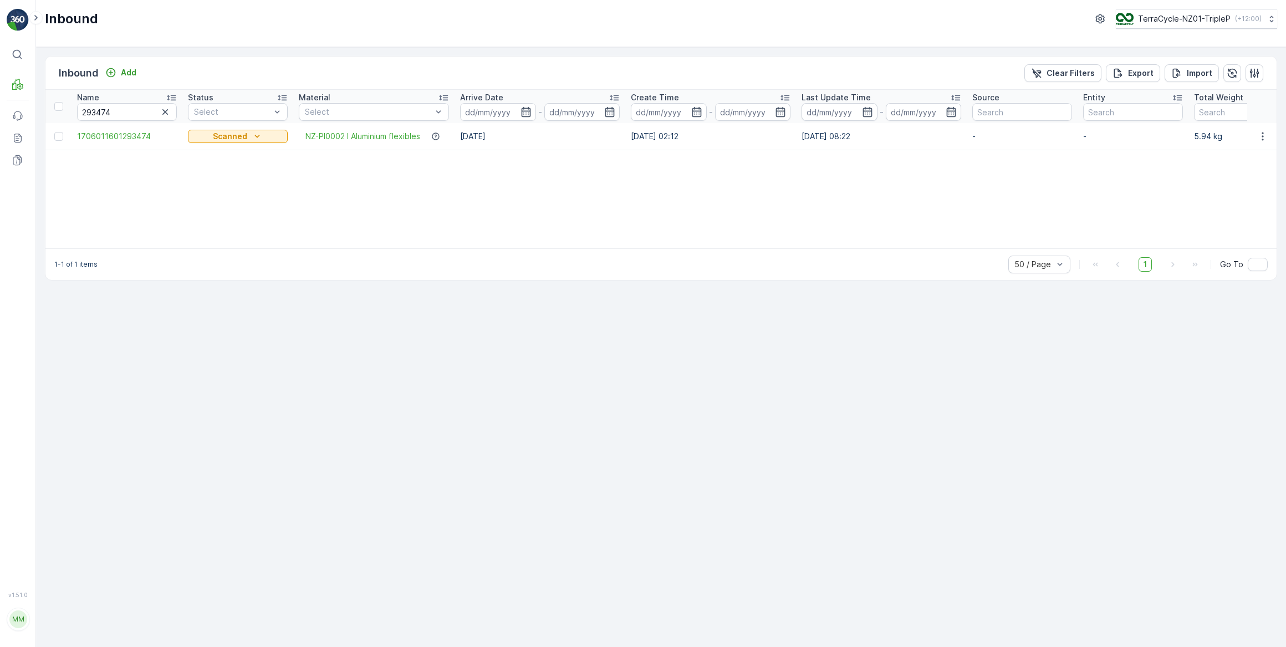
click at [164, 111] on icon "button" at bounding box center [165, 111] width 11 height 11
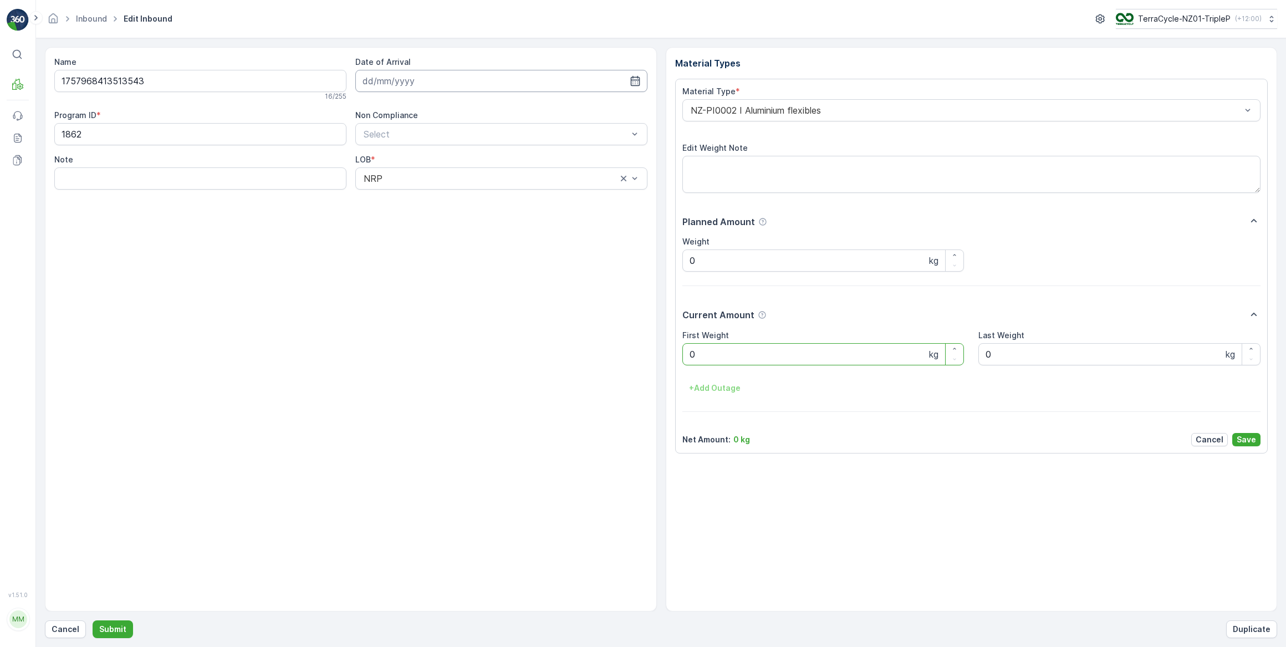
click at [392, 83] on input at bounding box center [501, 81] width 292 height 22
click at [474, 218] on div "26" at bounding box center [474, 217] width 18 height 18
type input "[DATE]"
click at [706, 359] on Weight "0" at bounding box center [823, 354] width 282 height 22
click at [93, 620] on button "Submit" at bounding box center [113, 629] width 40 height 18
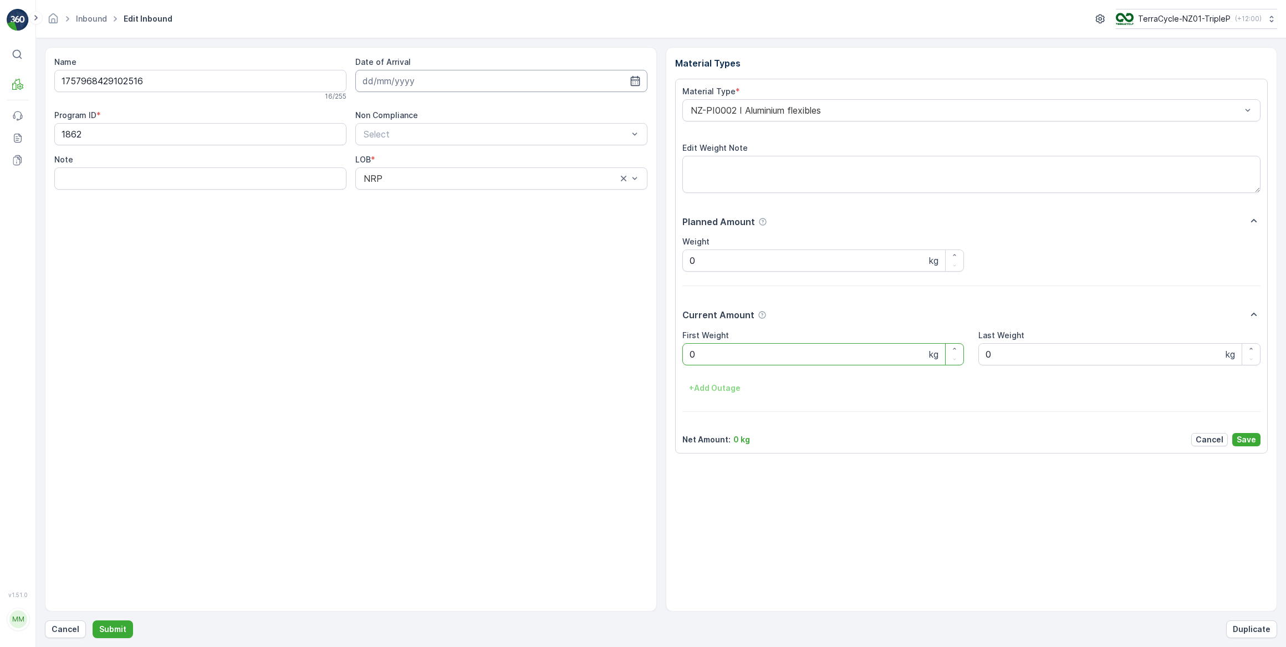
click at [405, 83] on input at bounding box center [501, 81] width 292 height 22
click at [476, 216] on div "26" at bounding box center [474, 217] width 18 height 18
type input "[DATE]"
click at [706, 355] on Weight "0" at bounding box center [823, 354] width 282 height 22
click at [93, 620] on button "Submit" at bounding box center [113, 629] width 40 height 18
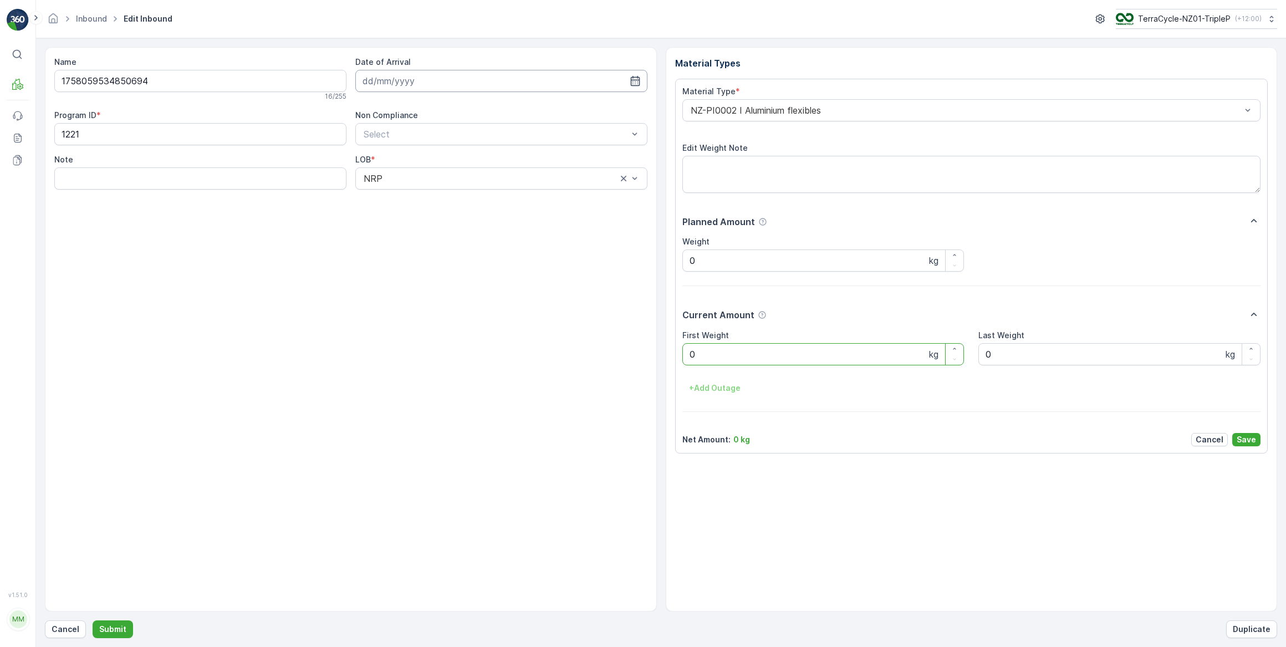
click at [409, 78] on input at bounding box center [501, 81] width 292 height 22
click at [474, 216] on div "26" at bounding box center [474, 217] width 18 height 18
type input "[DATE]"
click at [740, 359] on Weight "0" at bounding box center [823, 354] width 282 height 22
click at [93, 620] on button "Submit" at bounding box center [113, 629] width 40 height 18
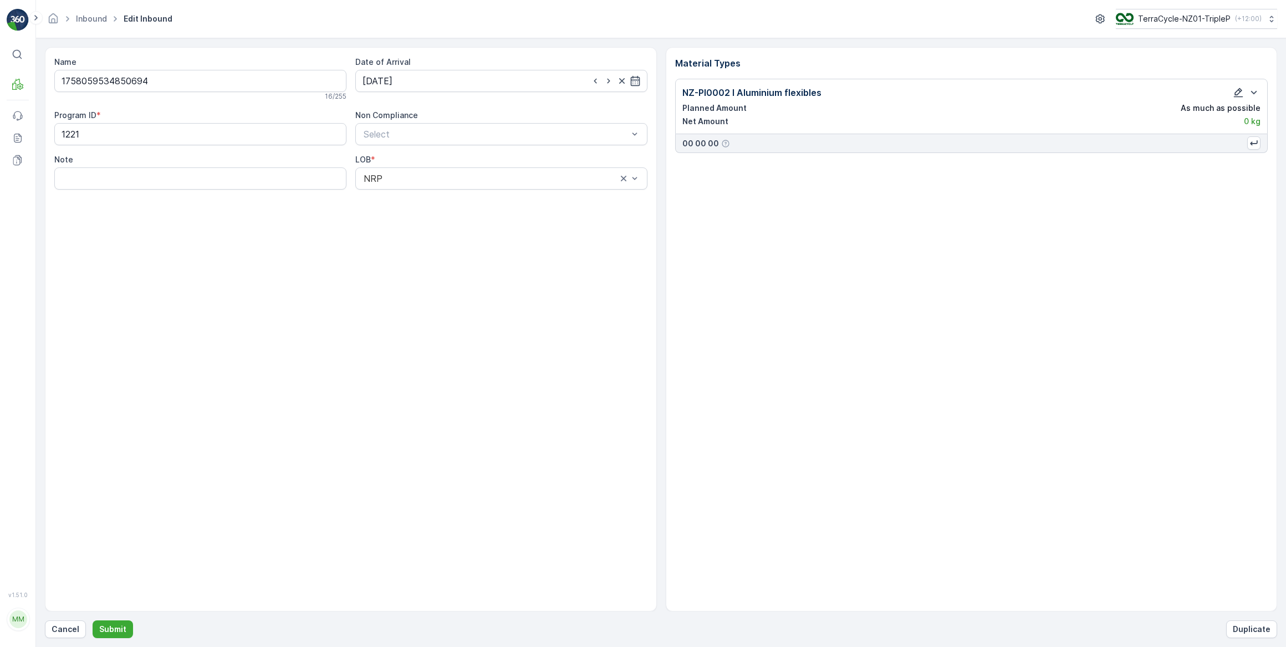
click at [1238, 94] on icon "button" at bounding box center [1238, 92] width 11 height 11
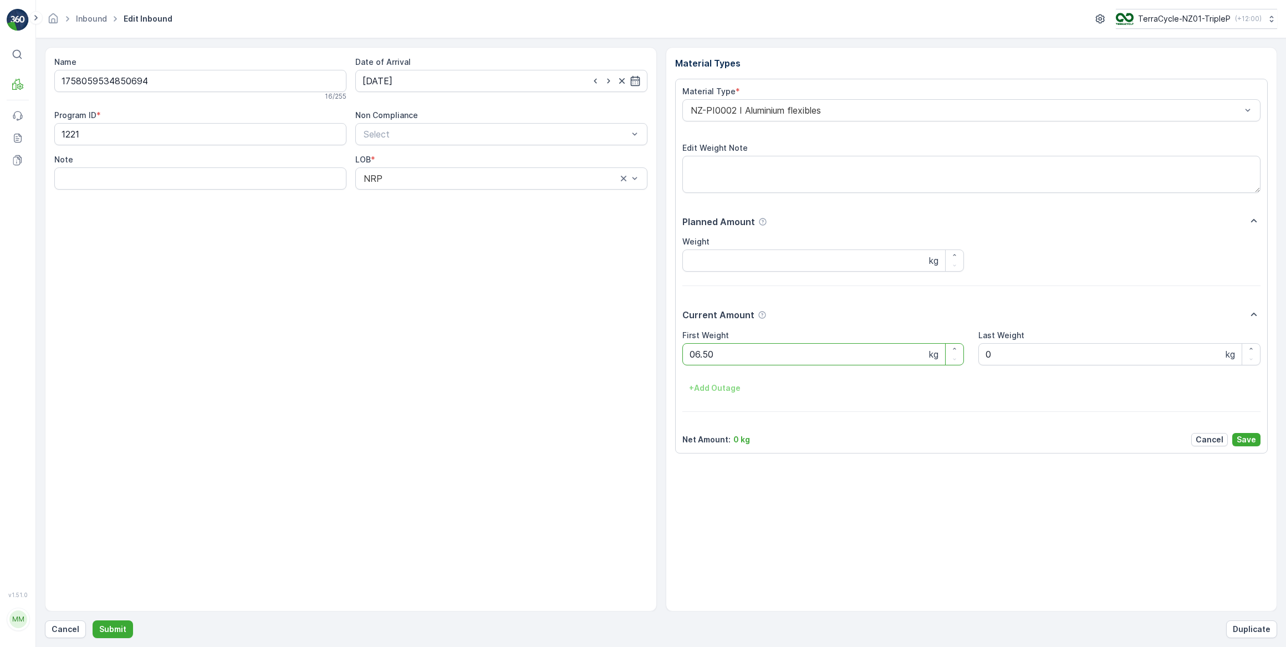
click at [93, 620] on button "Submit" at bounding box center [113, 629] width 40 height 18
click at [423, 83] on input at bounding box center [501, 81] width 292 height 22
click at [471, 216] on div "26" at bounding box center [474, 217] width 18 height 18
type input "[DATE]"
click at [721, 356] on Weight "0" at bounding box center [823, 354] width 282 height 22
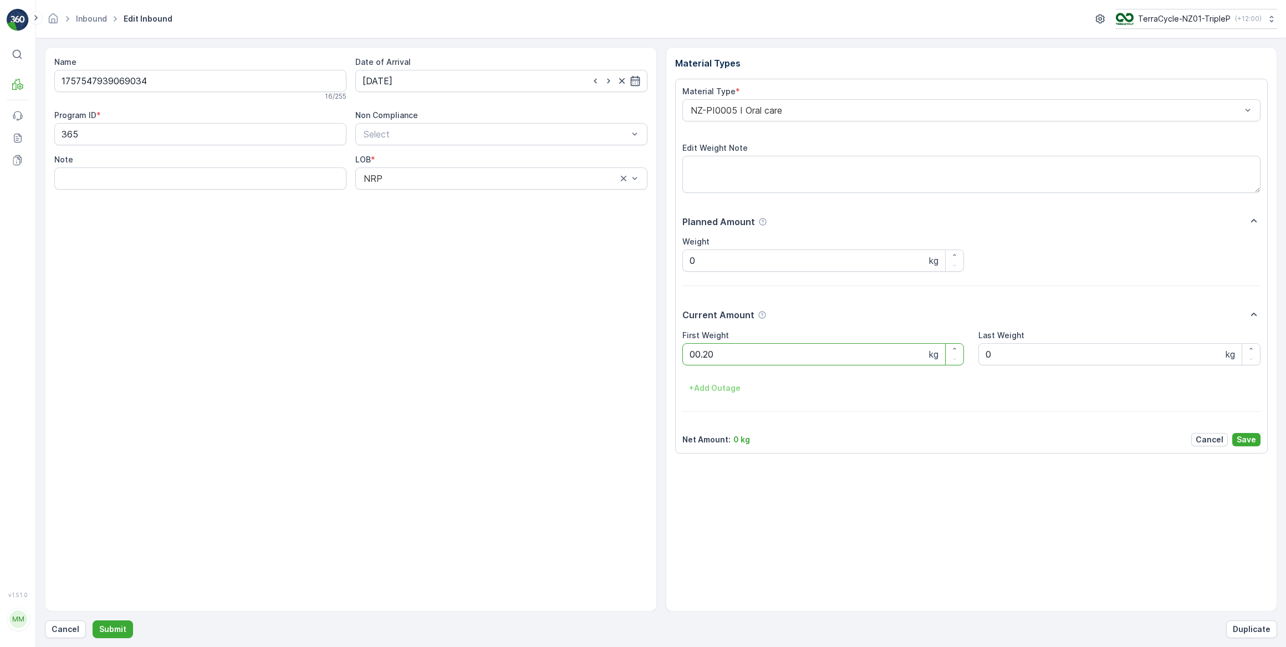
click at [93, 620] on button "Submit" at bounding box center [113, 629] width 40 height 18
click at [433, 81] on input at bounding box center [501, 81] width 292 height 22
click at [472, 216] on div "26" at bounding box center [474, 217] width 18 height 18
type input "[DATE]"
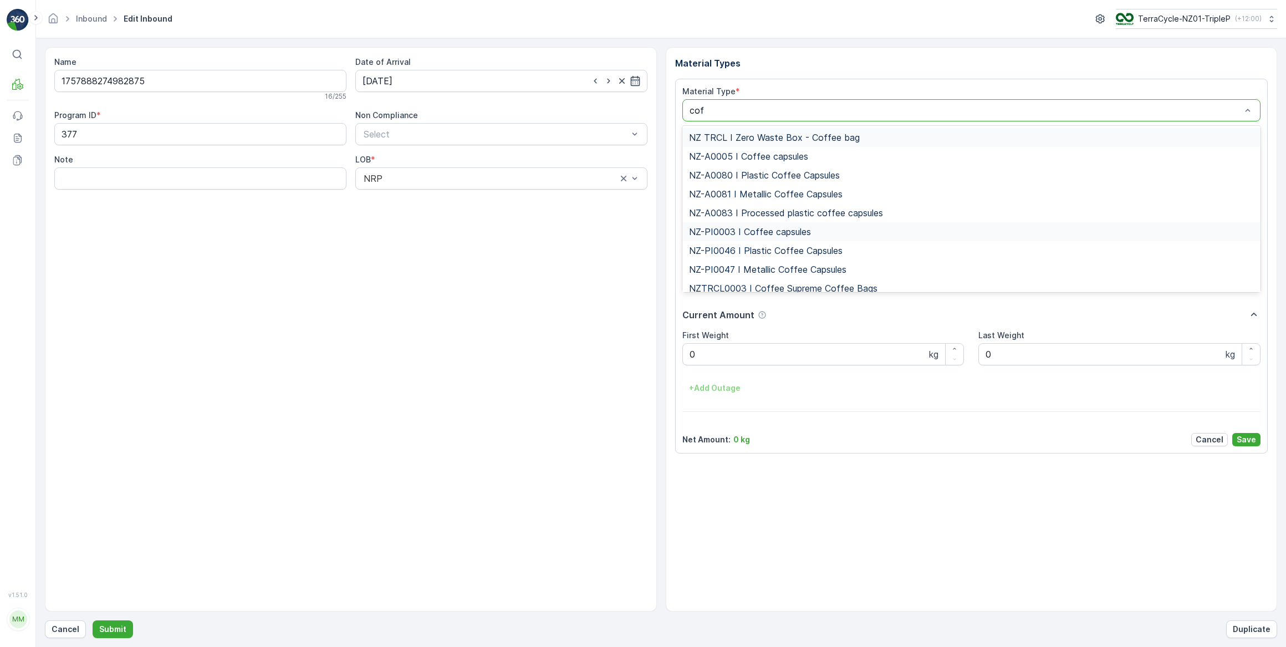
type input "coff"
click at [778, 269] on span "NZ-PI0047 I Metallic Coffee Capsules" at bounding box center [767, 269] width 157 height 10
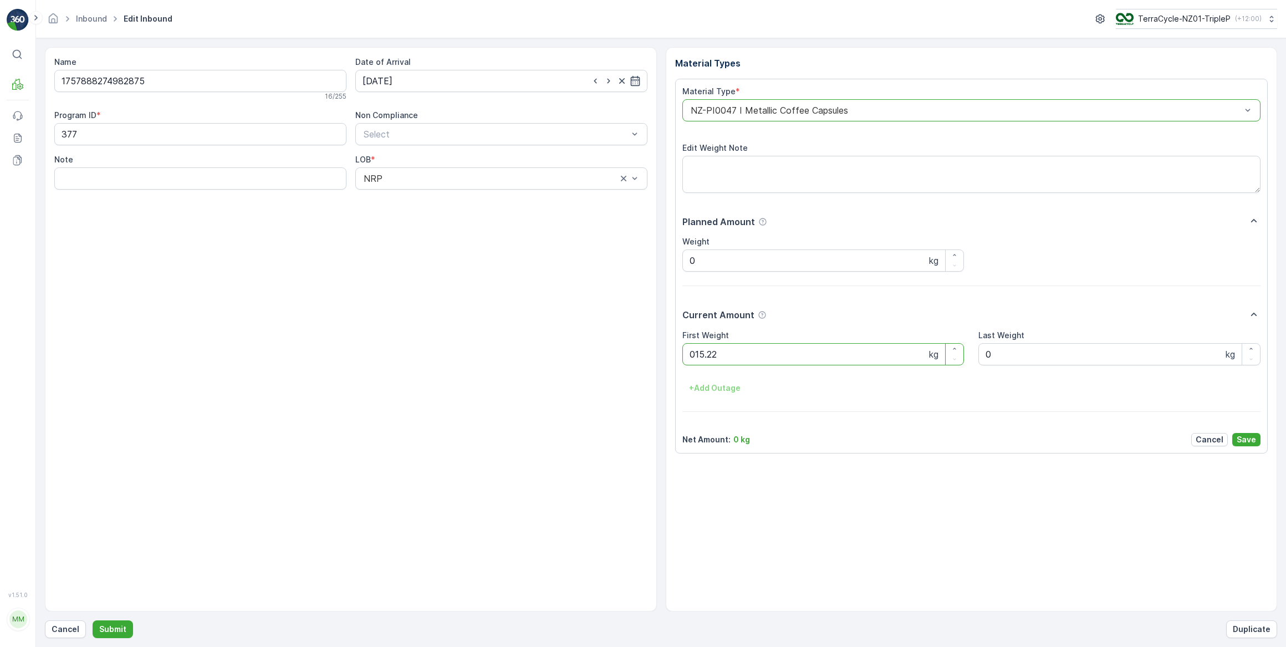
click at [93, 620] on button "Submit" at bounding box center [113, 629] width 40 height 18
click at [461, 78] on input at bounding box center [501, 81] width 292 height 22
click at [471, 216] on div "26" at bounding box center [474, 217] width 18 height 18
type input "[DATE]"
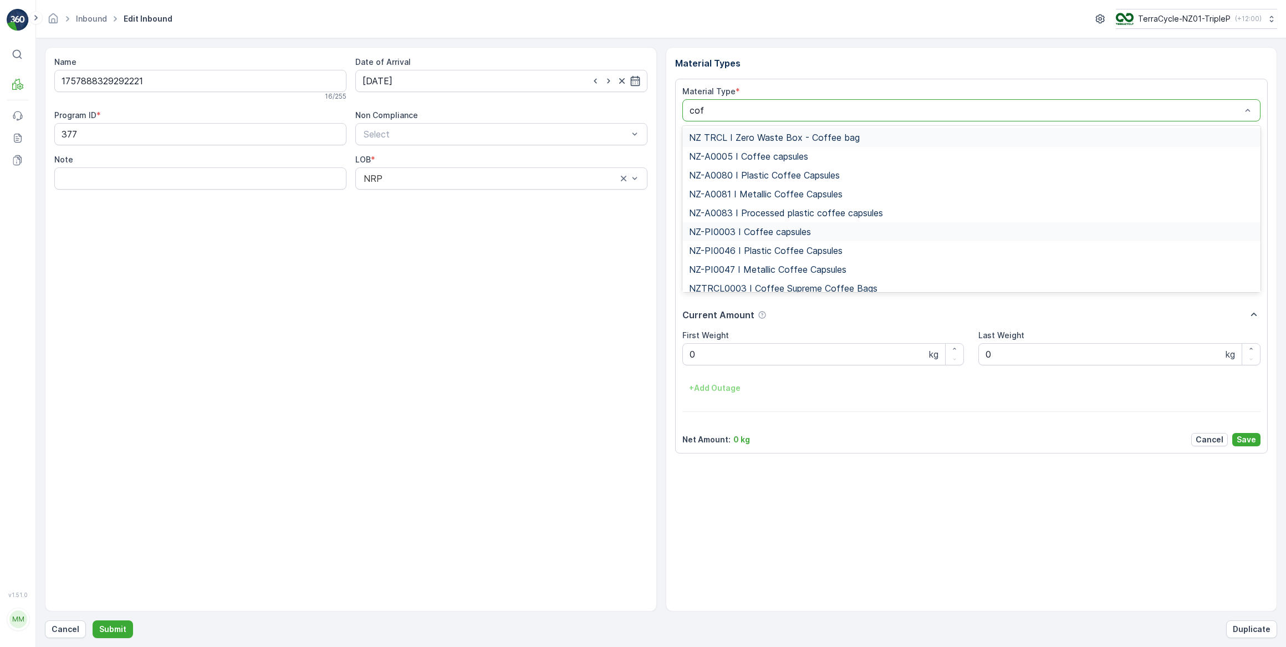
type input "coff"
click at [770, 271] on span "NZ-PI0047 I Metallic Coffee Capsules" at bounding box center [767, 269] width 157 height 10
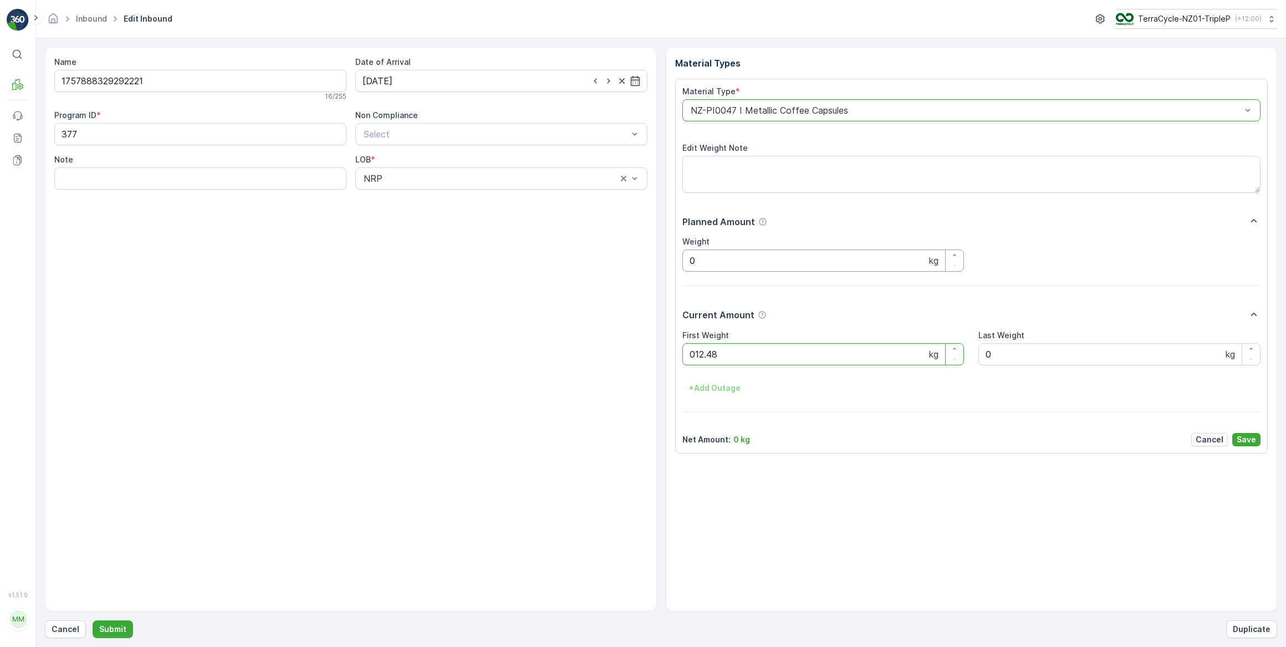
click at [93, 620] on button "Submit" at bounding box center [113, 629] width 40 height 18
click at [423, 83] on input at bounding box center [501, 81] width 292 height 22
click at [478, 215] on div "26" at bounding box center [474, 217] width 18 height 18
type input "[DATE]"
click at [719, 351] on Weight "0" at bounding box center [823, 354] width 282 height 22
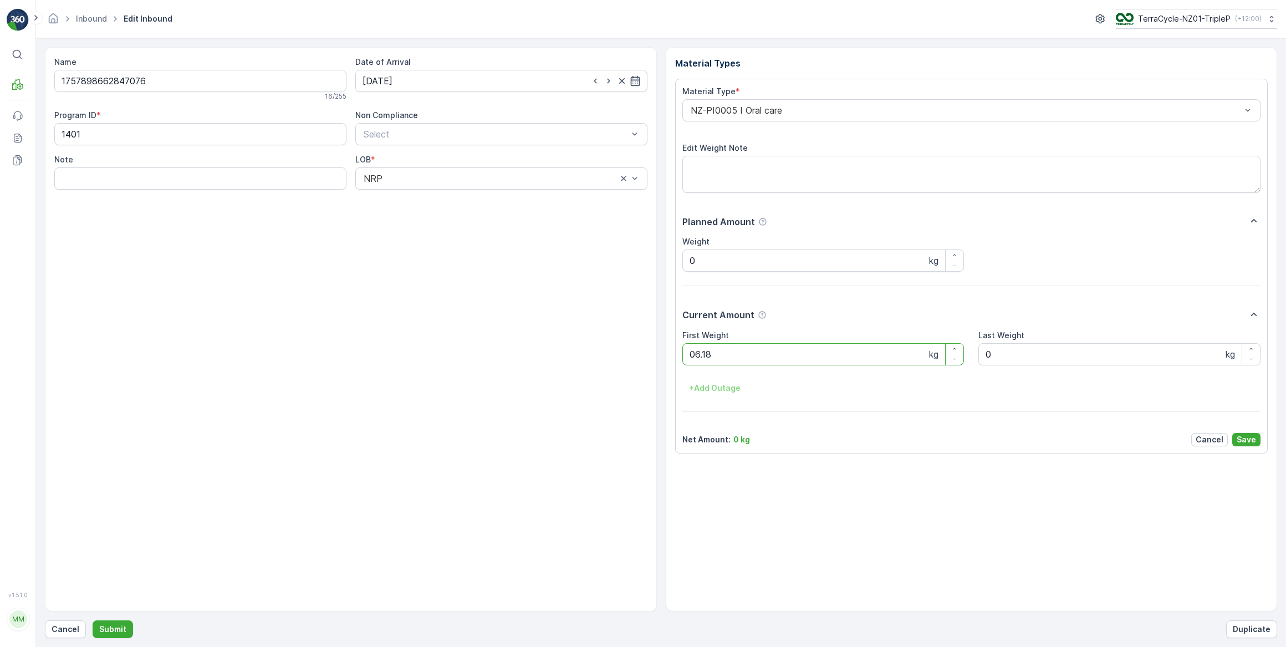
click at [93, 620] on button "Submit" at bounding box center [113, 629] width 40 height 18
click at [471, 83] on input at bounding box center [501, 81] width 292 height 22
click at [471, 216] on div "26" at bounding box center [474, 217] width 18 height 18
type input "[DATE]"
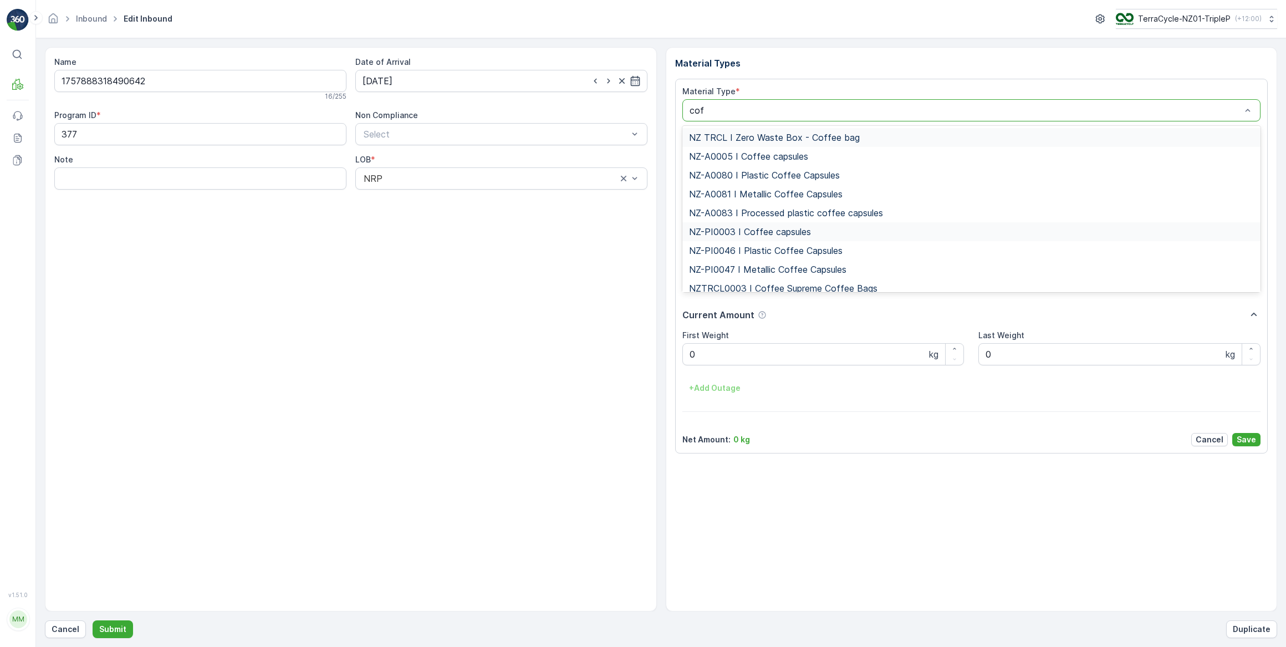
type input "coff"
click at [790, 270] on span "NZ-PI0047 I Metallic Coffee Capsules" at bounding box center [767, 269] width 157 height 10
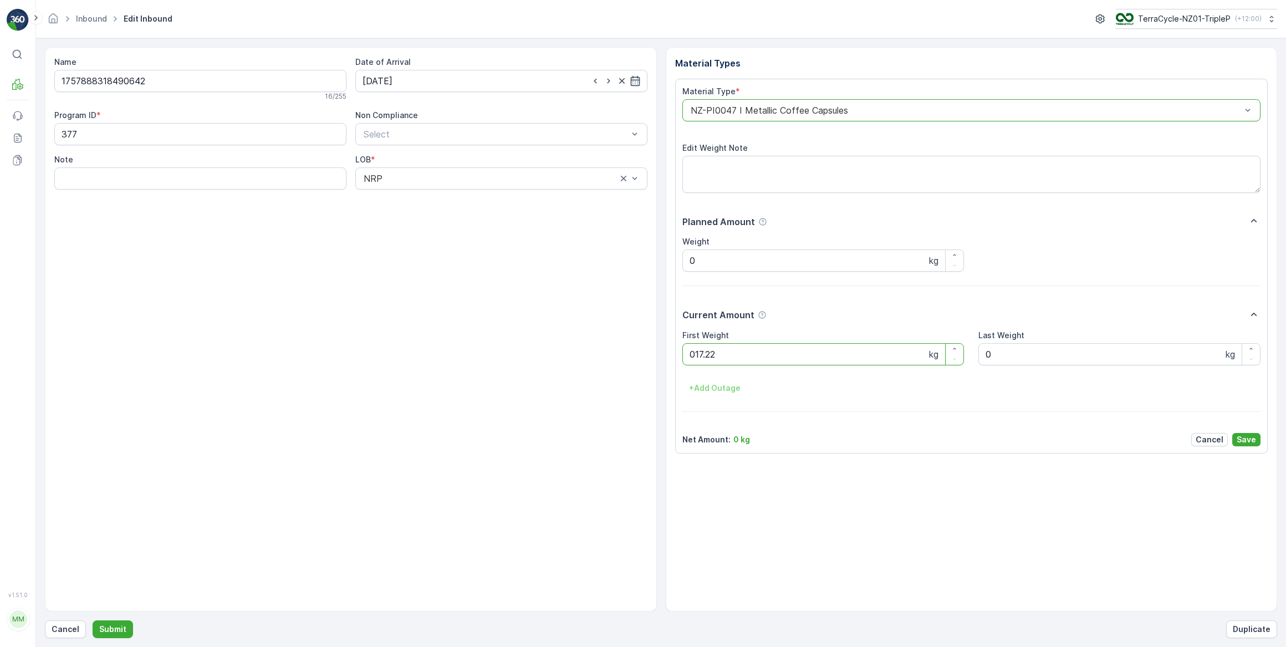
click at [93, 620] on button "Submit" at bounding box center [113, 629] width 40 height 18
click at [426, 79] on input at bounding box center [501, 81] width 292 height 22
click at [476, 217] on div "26" at bounding box center [474, 217] width 18 height 18
type input "[DATE]"
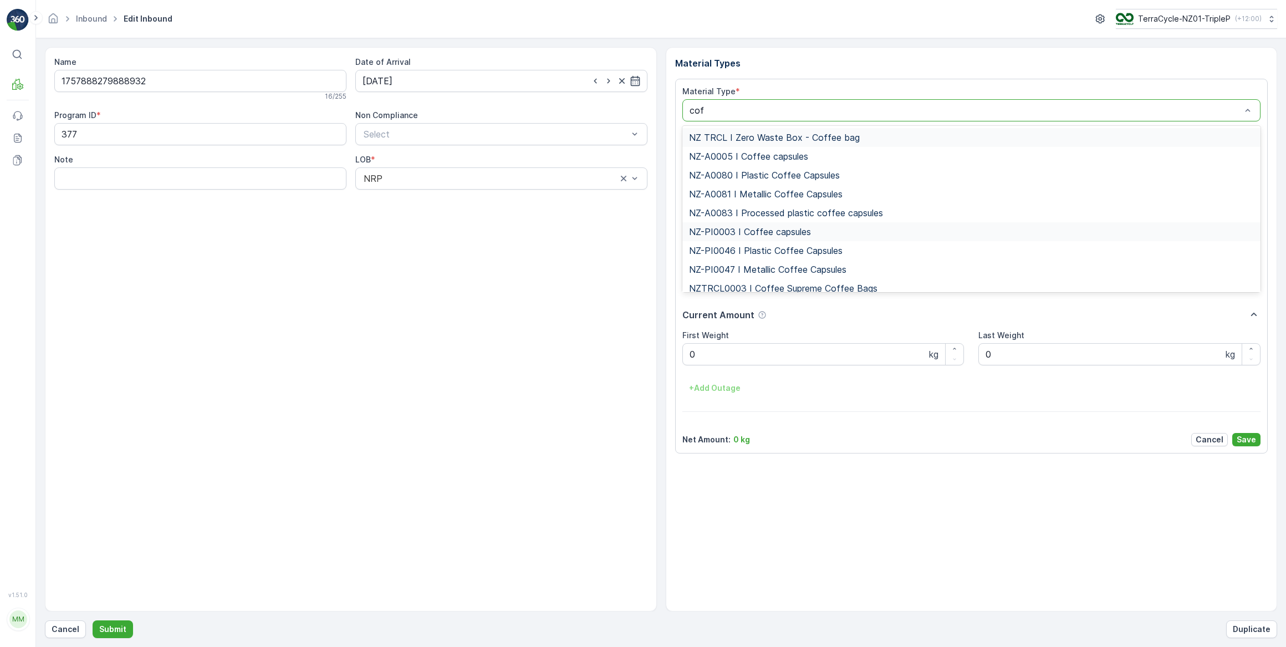
type input "coff"
click at [790, 269] on span "NZ-PI0047 I Metallic Coffee Capsules" at bounding box center [767, 269] width 157 height 10
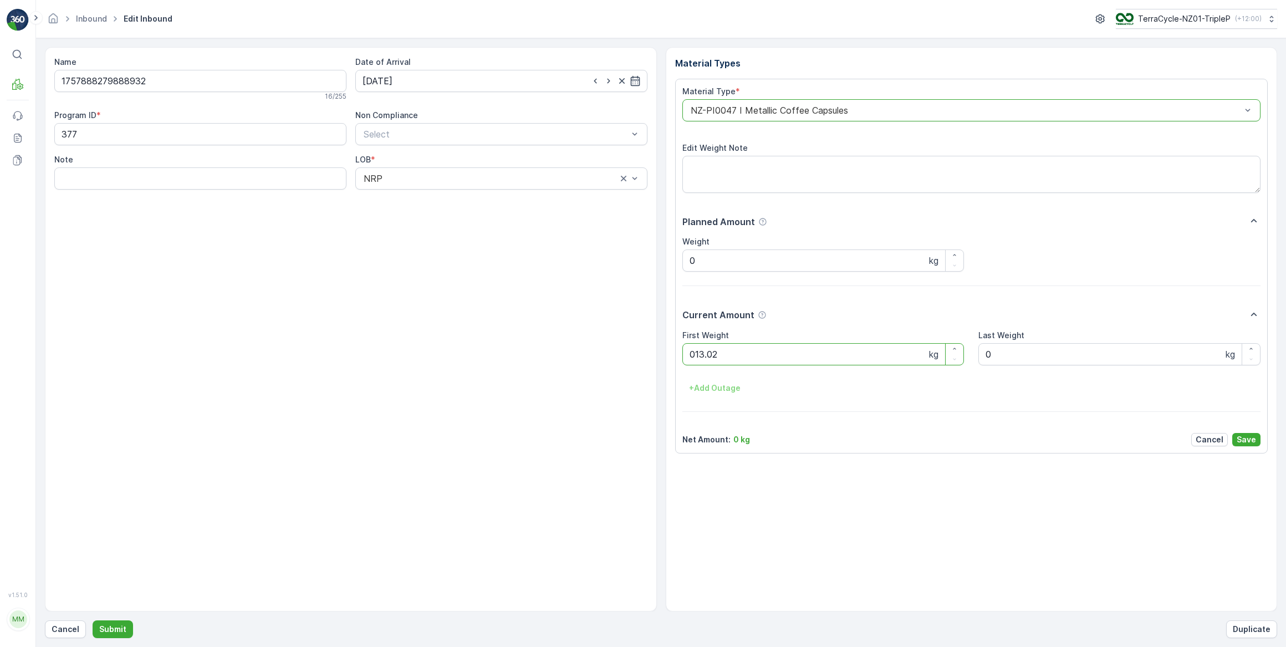
click at [93, 620] on button "Submit" at bounding box center [113, 629] width 40 height 18
click at [445, 79] on input at bounding box center [501, 81] width 292 height 22
click at [474, 219] on div "26" at bounding box center [474, 217] width 18 height 18
type input "[DATE]"
drag, startPoint x: 726, startPoint y: 358, endPoint x: 682, endPoint y: 367, distance: 44.8
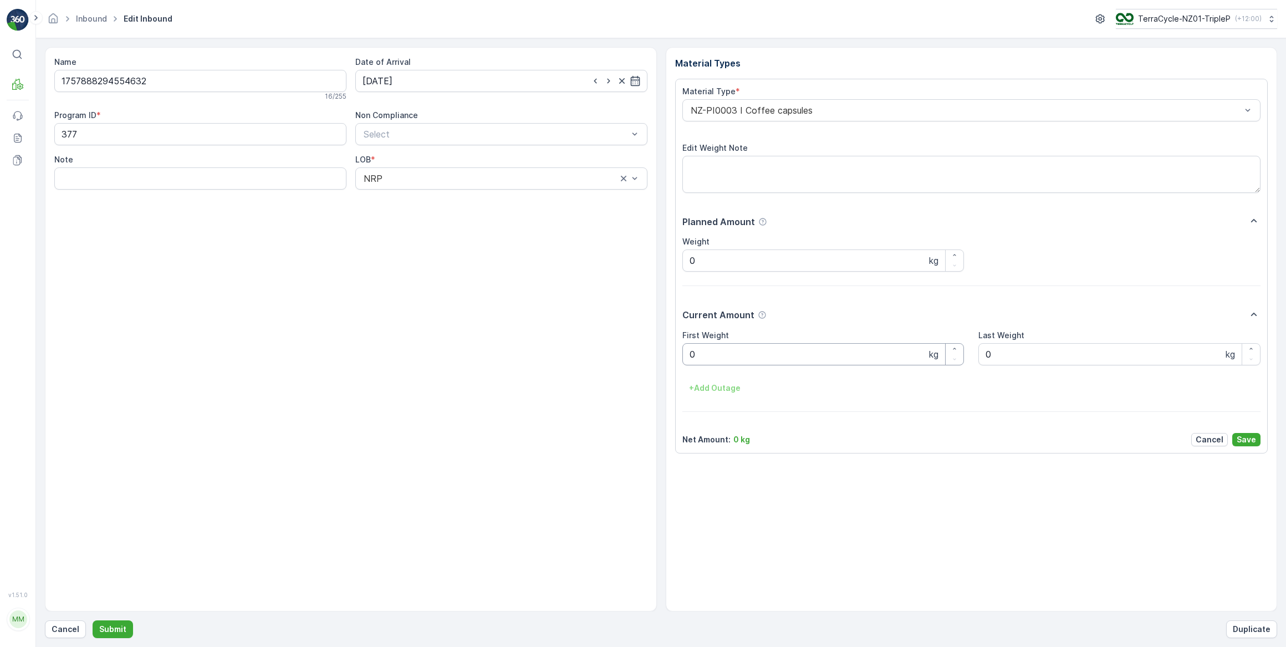
click at [722, 360] on Weight "0" at bounding box center [823, 354] width 282 height 22
click at [93, 620] on button "Submit" at bounding box center [113, 629] width 40 height 18
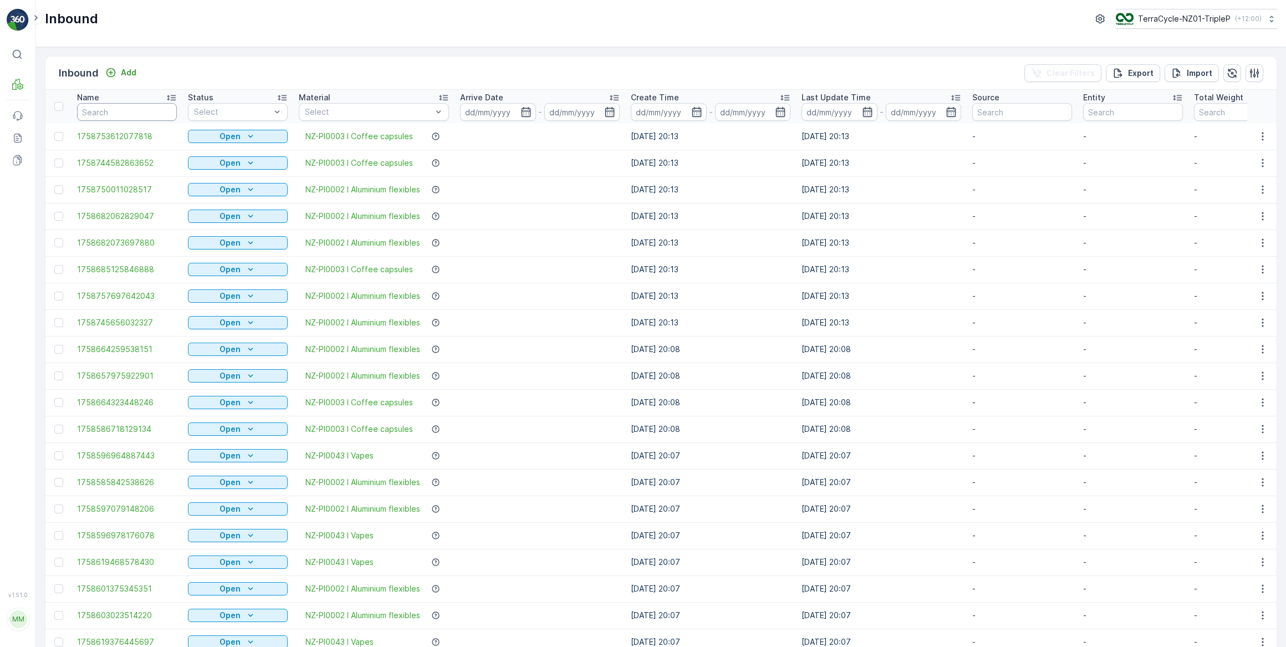
click at [118, 110] on input "text" at bounding box center [127, 112] width 100 height 18
type input "554632"
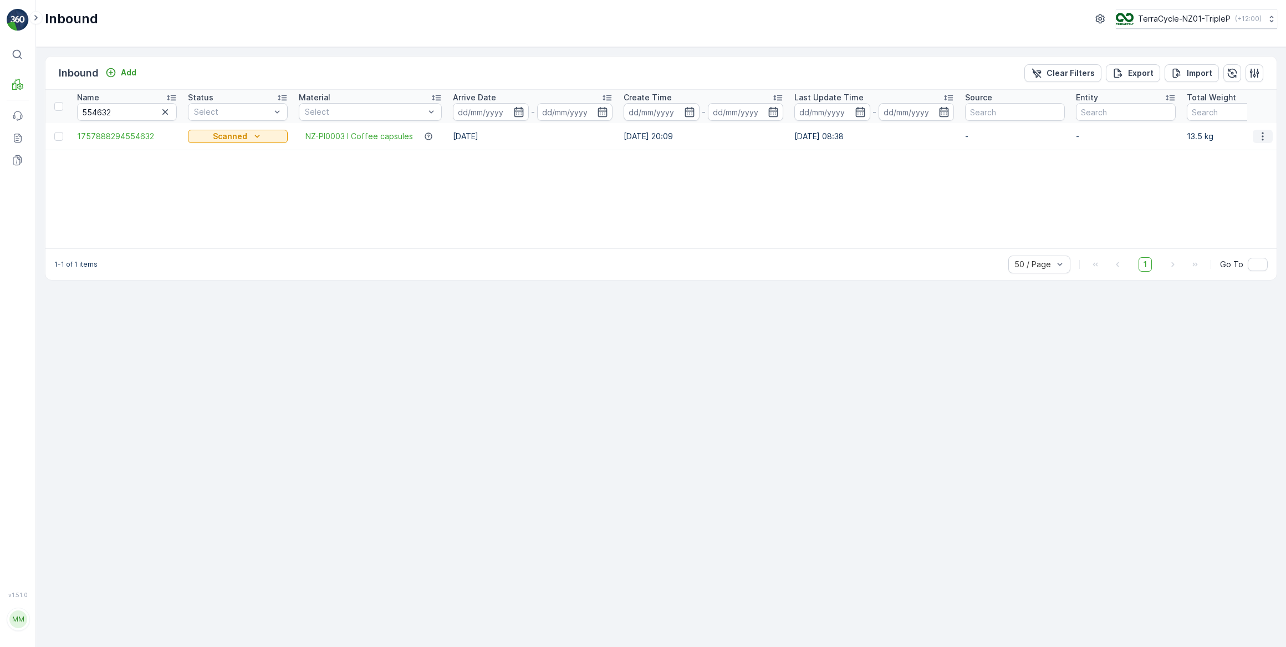
click at [1264, 134] on icon "button" at bounding box center [1262, 136] width 11 height 11
click at [1242, 171] on span "Edit Inbound" at bounding box center [1226, 167] width 47 height 11
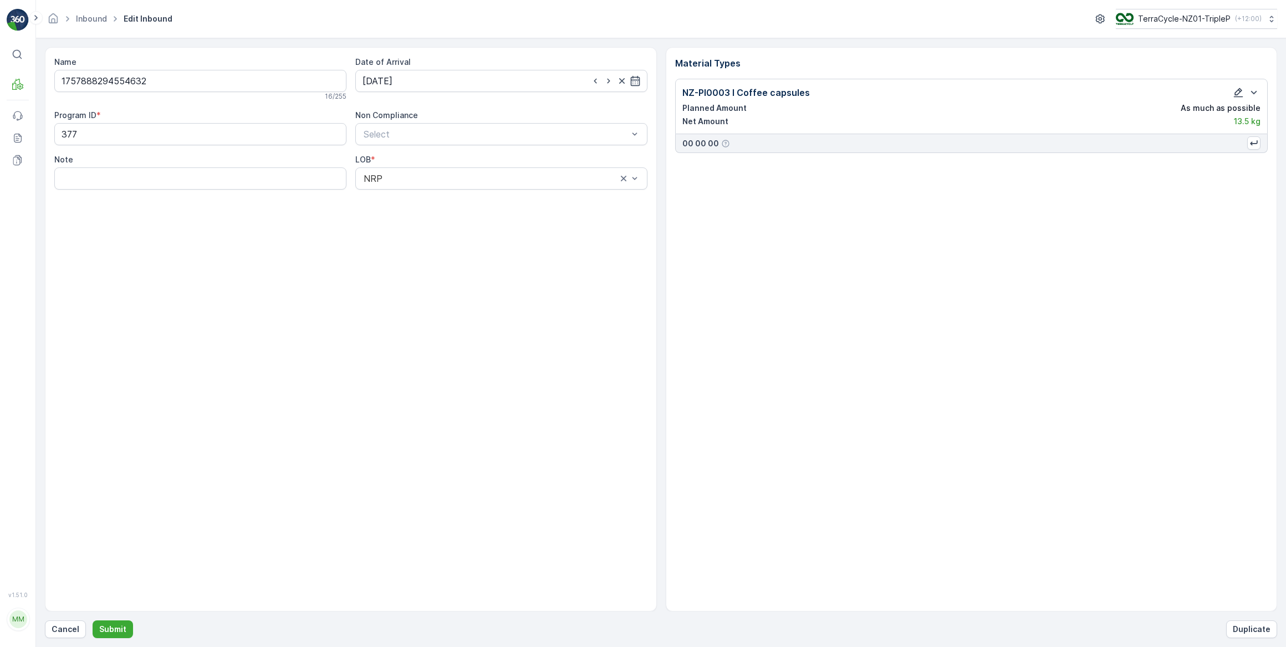
click at [1241, 94] on icon "button" at bounding box center [1238, 92] width 11 height 11
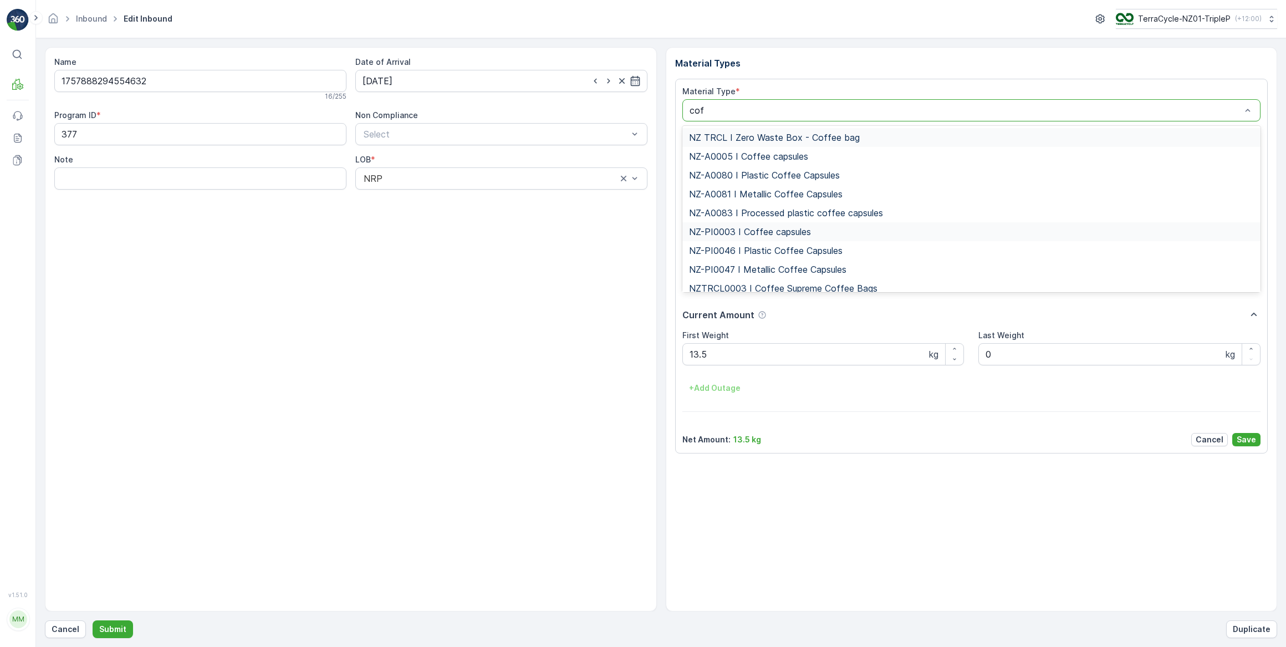
type input "coff"
click at [792, 271] on span "NZ-PI0047 I Metallic Coffee Capsules" at bounding box center [767, 269] width 157 height 10
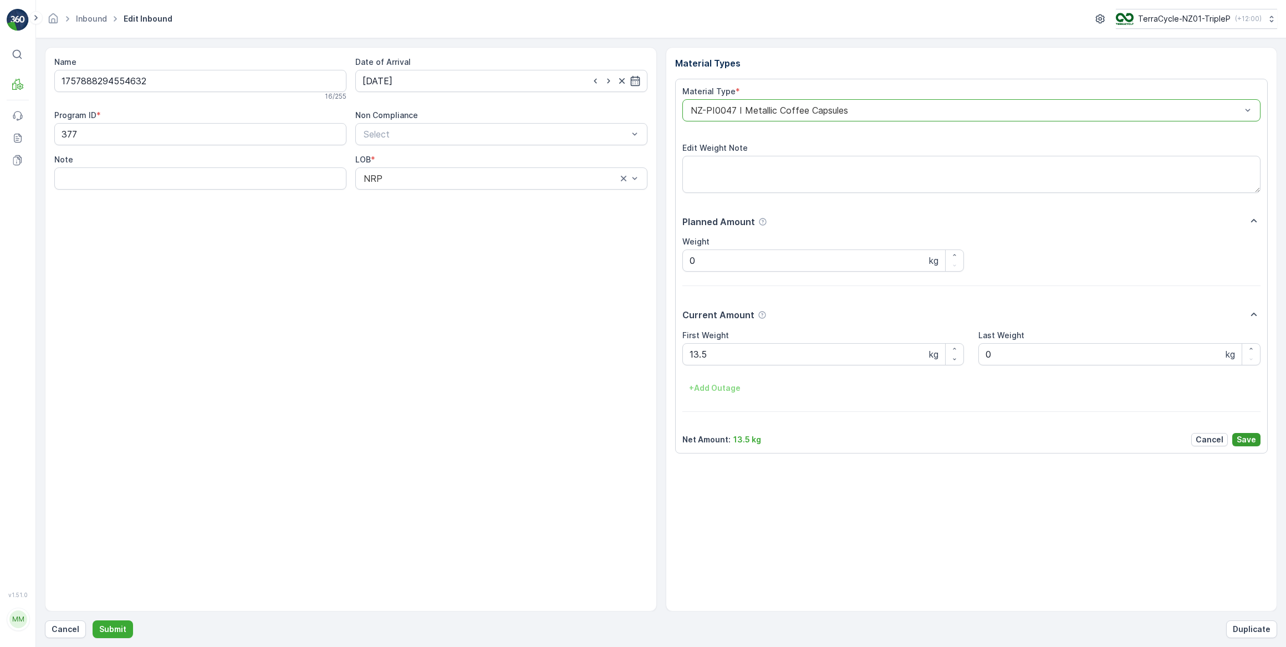
click at [1248, 438] on p "Save" at bounding box center [1246, 439] width 19 height 11
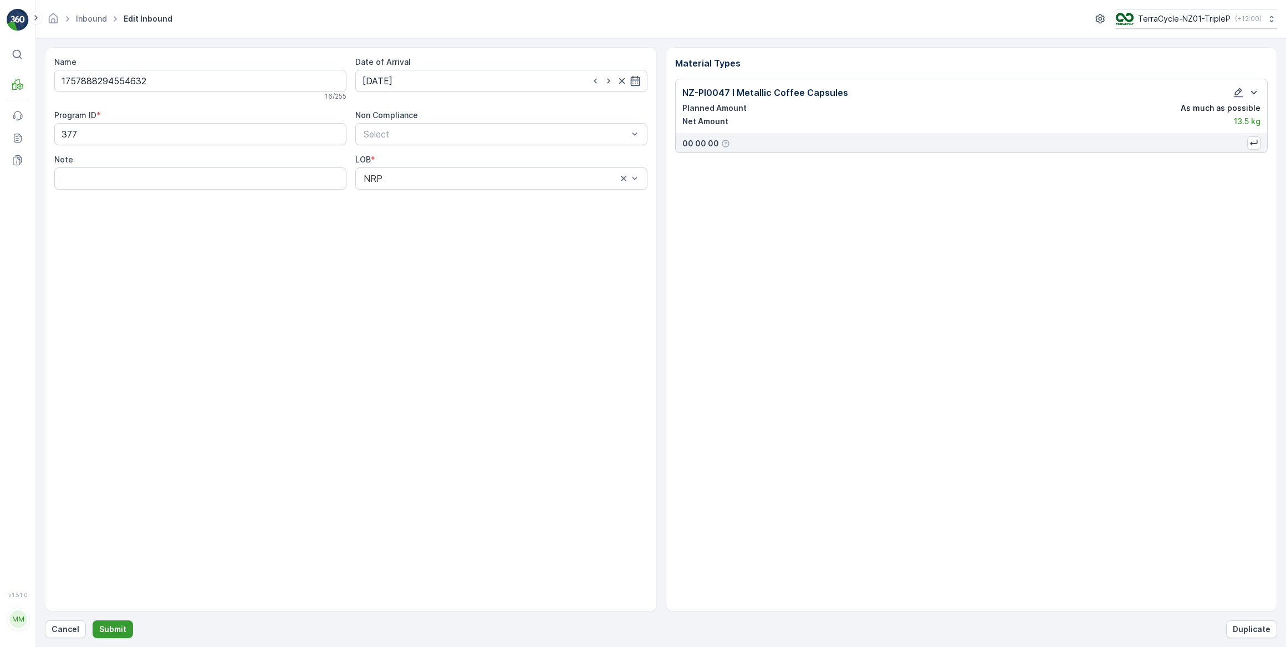
click at [119, 630] on p "Submit" at bounding box center [112, 629] width 27 height 11
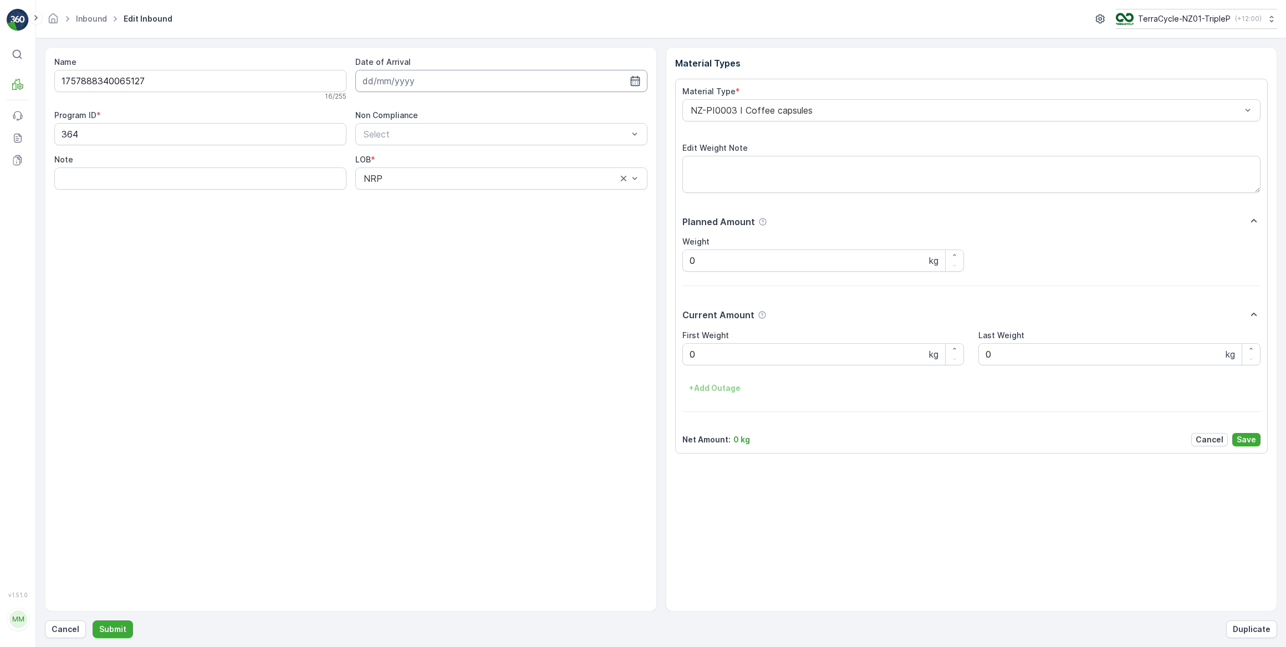
click at [414, 78] on input at bounding box center [501, 81] width 292 height 22
click at [476, 220] on div "26" at bounding box center [474, 217] width 18 height 18
type input "[DATE]"
click at [723, 351] on Weight "0" at bounding box center [823, 354] width 282 height 22
click at [93, 620] on button "Submit" at bounding box center [113, 629] width 40 height 18
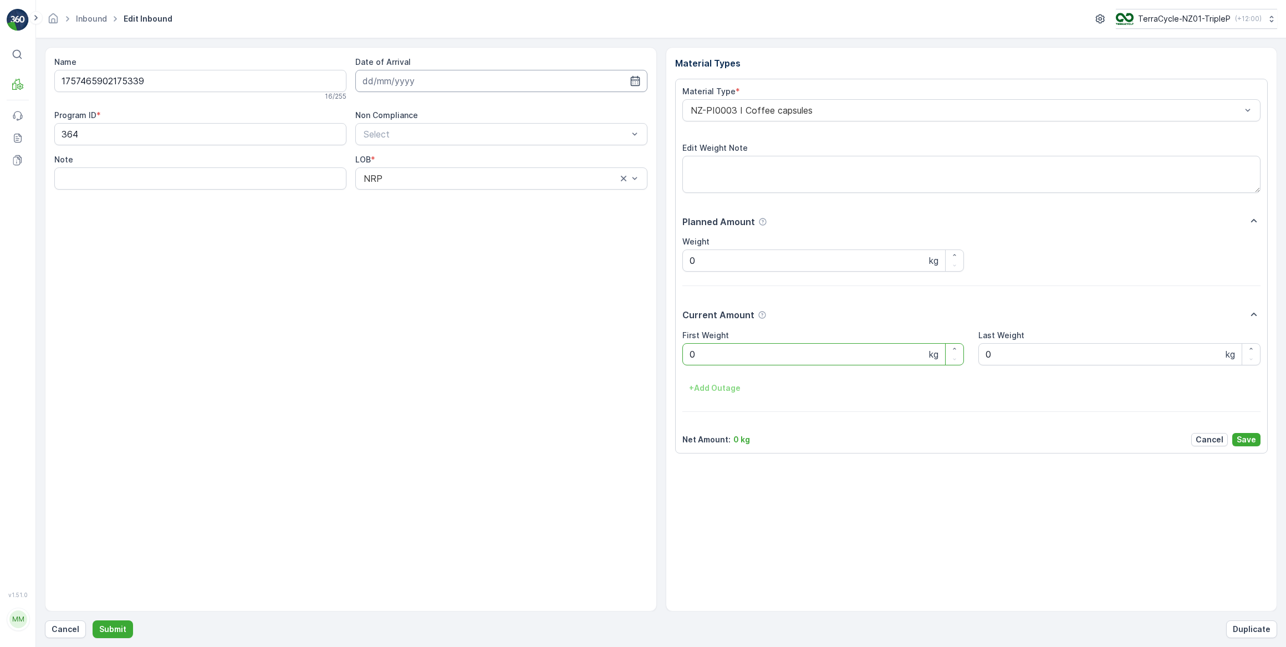
click at [497, 82] on input at bounding box center [501, 81] width 292 height 22
click at [474, 220] on div "26" at bounding box center [474, 217] width 18 height 18
type input "[DATE]"
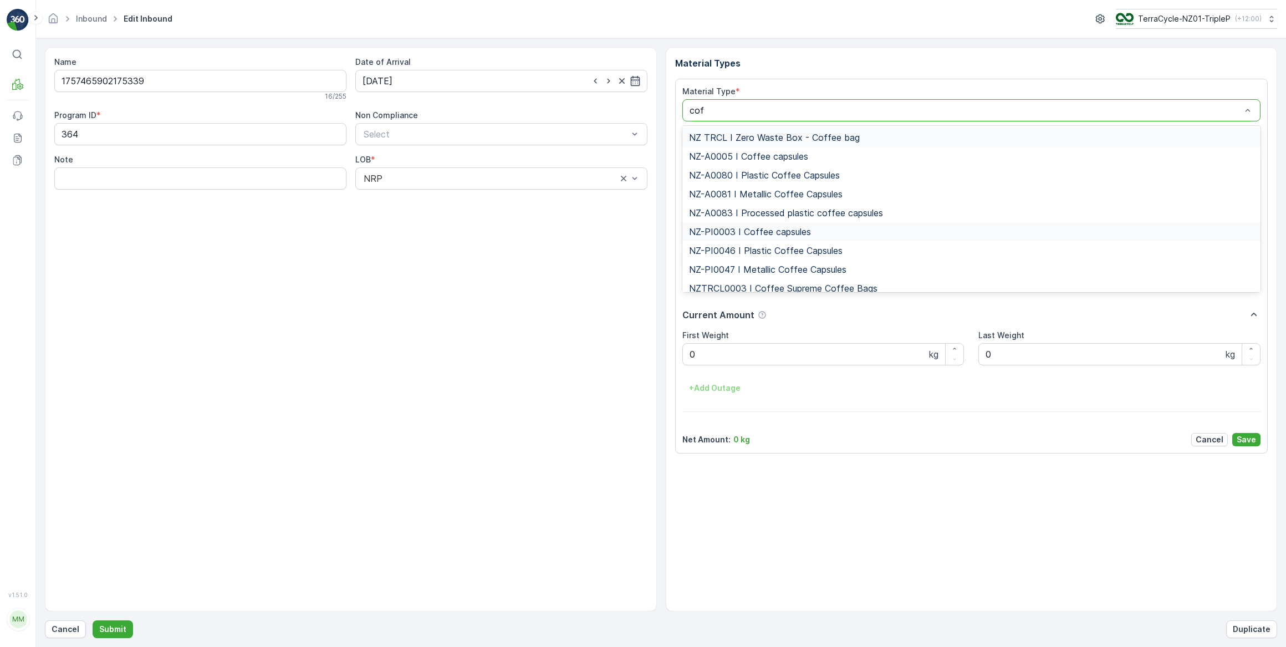
type input "coff"
click at [796, 251] on span "NZ-PI0046 I Plastic Coffee Capsules" at bounding box center [766, 251] width 154 height 10
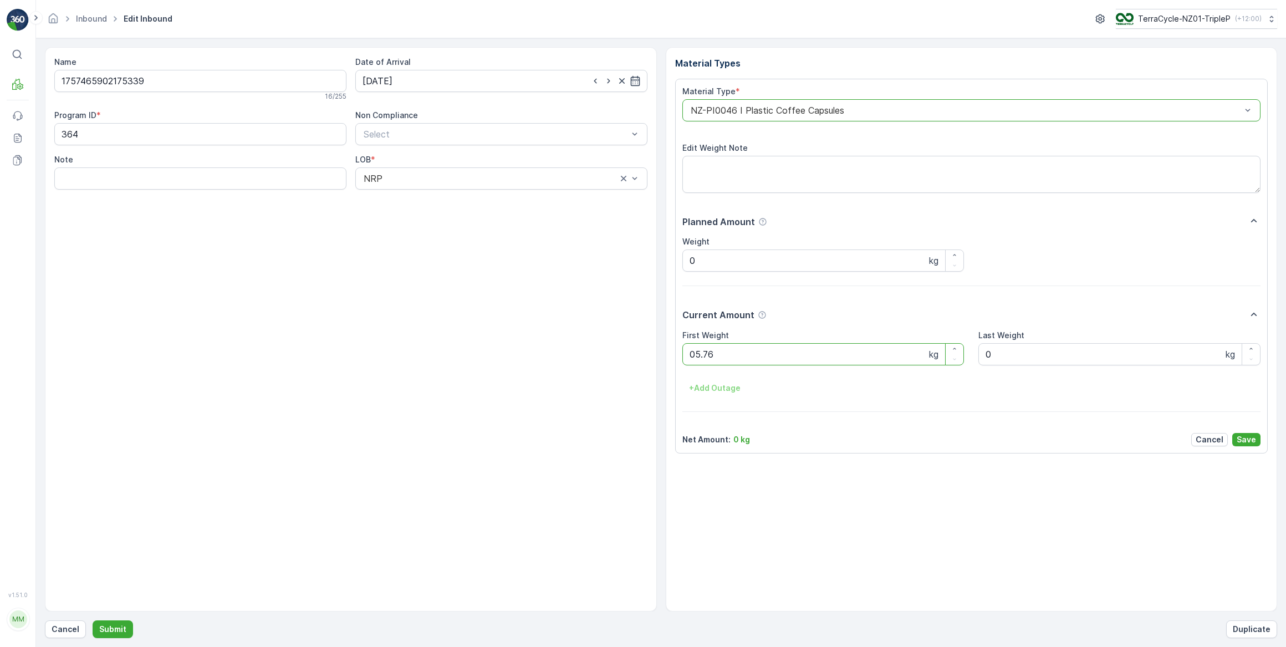
click at [93, 620] on button "Submit" at bounding box center [113, 629] width 40 height 18
click at [434, 76] on input at bounding box center [501, 81] width 292 height 22
click at [473, 220] on div "26" at bounding box center [474, 217] width 18 height 18
type input "[DATE]"
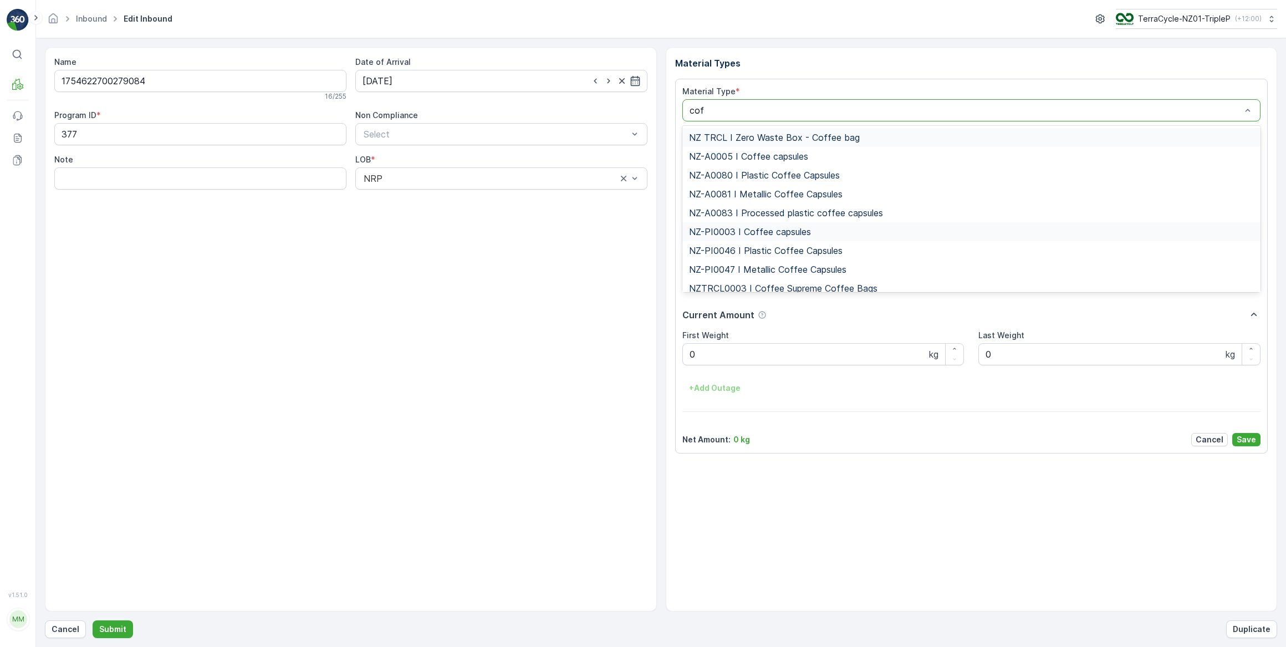
type input "coff"
click at [795, 271] on span "NZ-PI0047 I Metallic Coffee Capsules" at bounding box center [767, 269] width 157 height 10
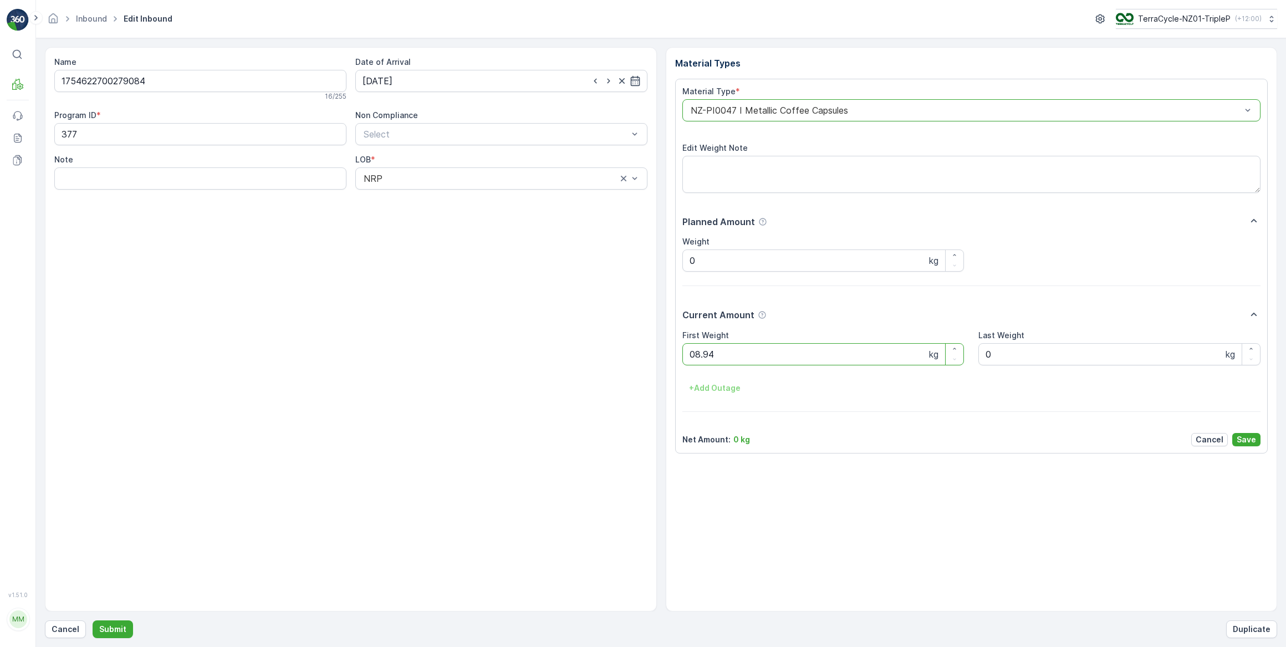
click at [93, 620] on button "Submit" at bounding box center [113, 629] width 40 height 18
click at [409, 82] on input at bounding box center [501, 81] width 292 height 22
click at [478, 220] on div "26" at bounding box center [474, 217] width 18 height 18
type input "[DATE]"
drag, startPoint x: 718, startPoint y: 353, endPoint x: 582, endPoint y: 333, distance: 137.8
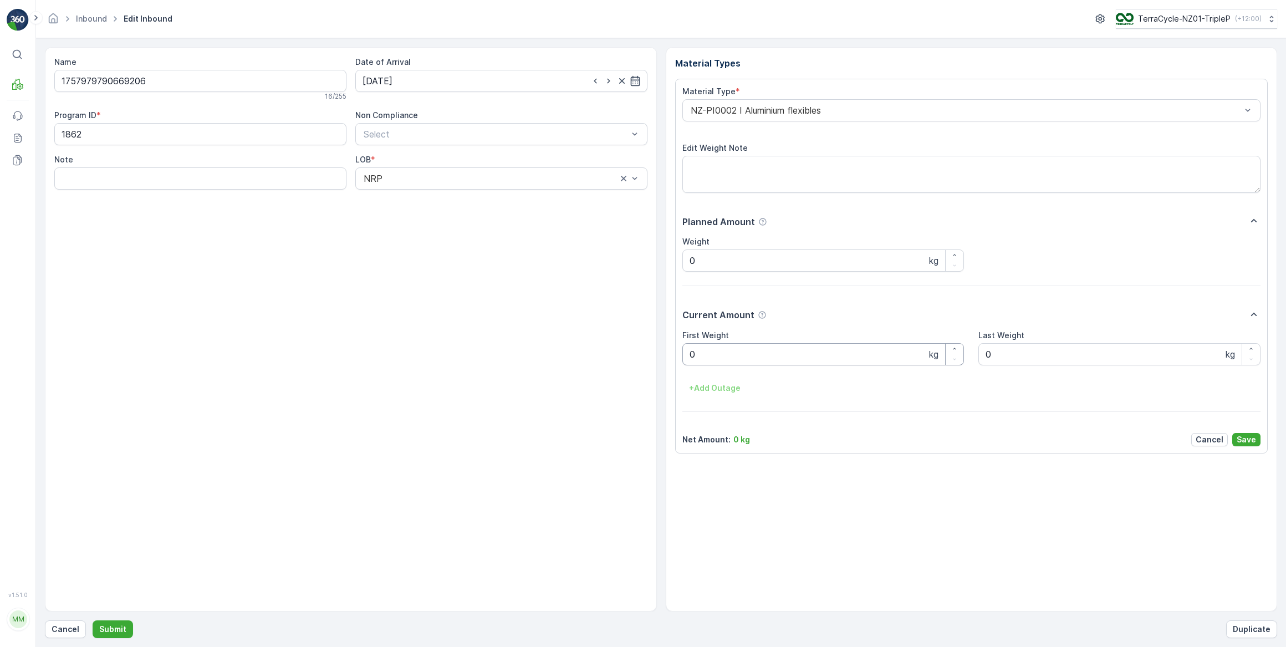
click at [715, 353] on Weight "0" at bounding box center [823, 354] width 282 height 22
click at [93, 620] on button "Submit" at bounding box center [113, 629] width 40 height 18
click at [443, 80] on input at bounding box center [501, 81] width 292 height 22
click at [476, 222] on div "26" at bounding box center [474, 217] width 18 height 18
type input "[DATE]"
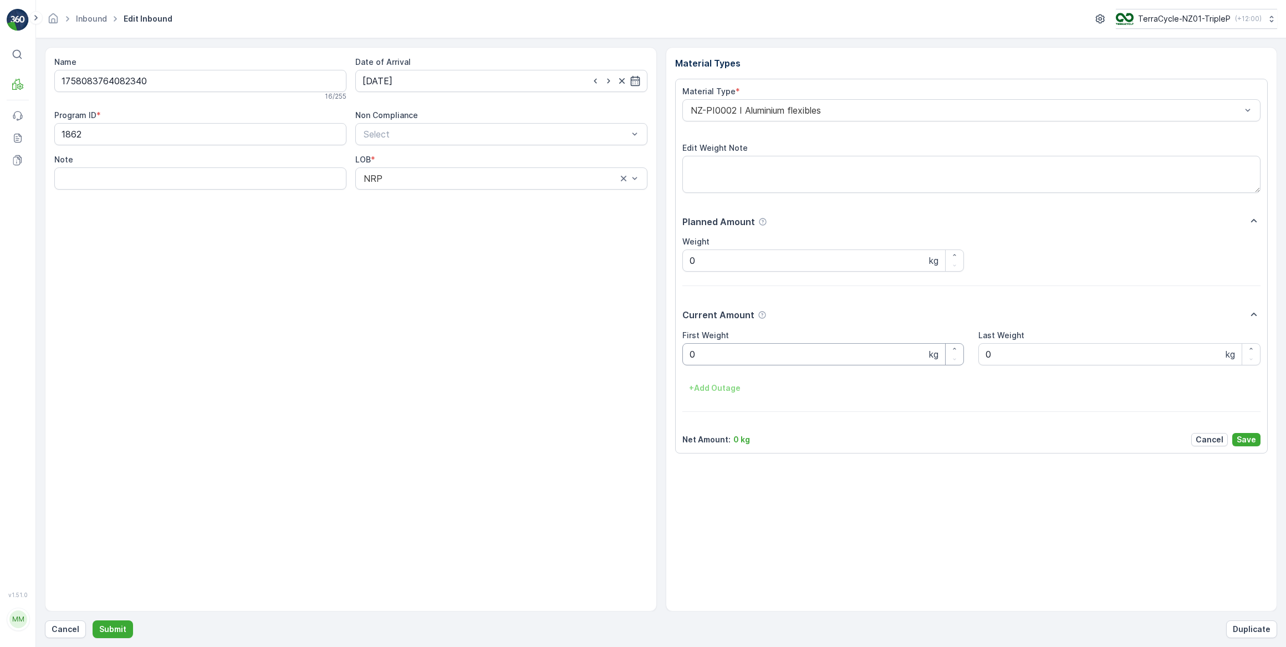
drag, startPoint x: 708, startPoint y: 354, endPoint x: 641, endPoint y: 372, distance: 69.9
click at [687, 358] on Weight "0" at bounding box center [823, 354] width 282 height 22
click at [693, 355] on Weight "0" at bounding box center [823, 354] width 282 height 22
click at [93, 620] on button "Submit" at bounding box center [113, 629] width 40 height 18
click at [446, 83] on input at bounding box center [501, 81] width 292 height 22
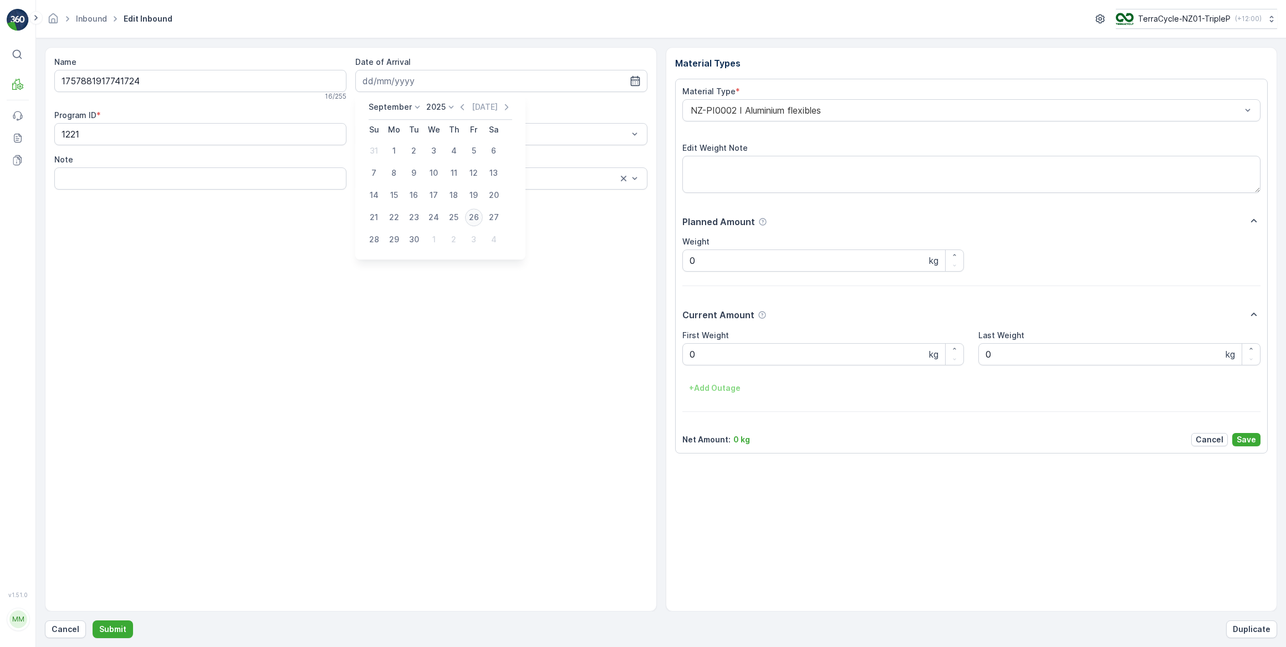
click at [472, 218] on div "26" at bounding box center [474, 217] width 18 height 18
type input "[DATE]"
click at [715, 349] on Weight "0" at bounding box center [823, 354] width 282 height 22
click at [116, 627] on p "Submit" at bounding box center [112, 629] width 27 height 11
drag, startPoint x: 712, startPoint y: 353, endPoint x: 644, endPoint y: 402, distance: 83.7
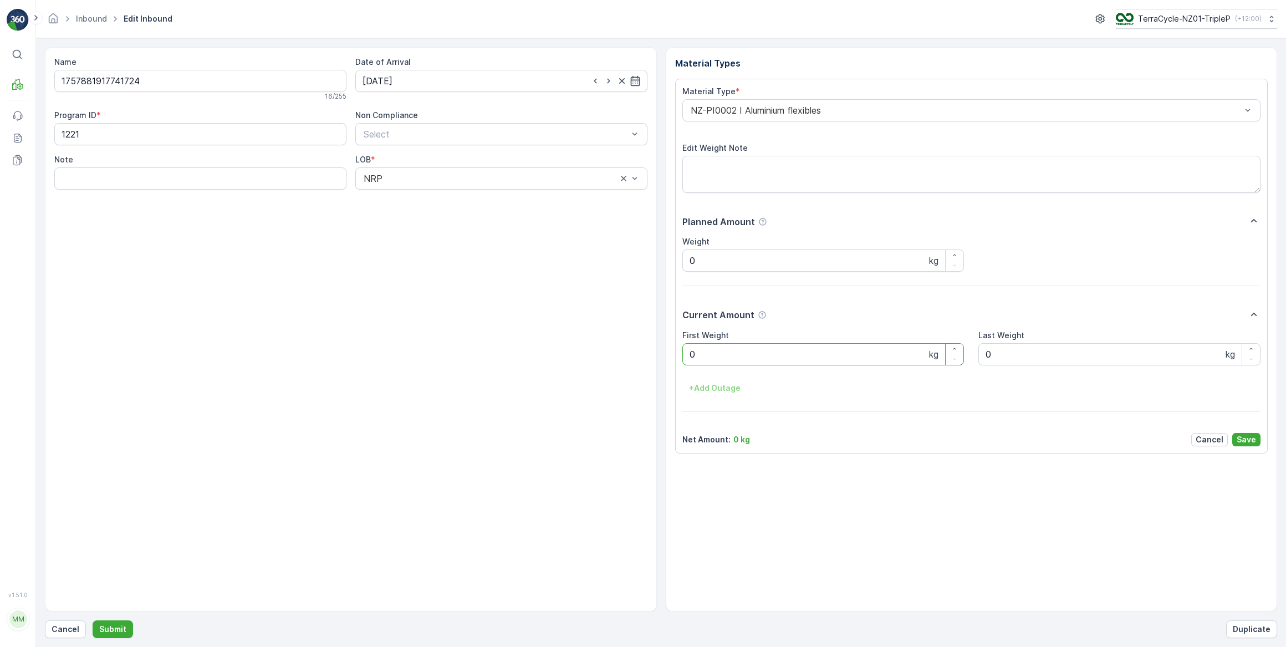
click at [712, 354] on Weight "0" at bounding box center [823, 354] width 282 height 22
click at [93, 620] on button "Submit" at bounding box center [113, 629] width 40 height 18
click at [420, 78] on input at bounding box center [501, 81] width 292 height 22
click at [477, 218] on div "26" at bounding box center [474, 217] width 18 height 18
type input "[DATE]"
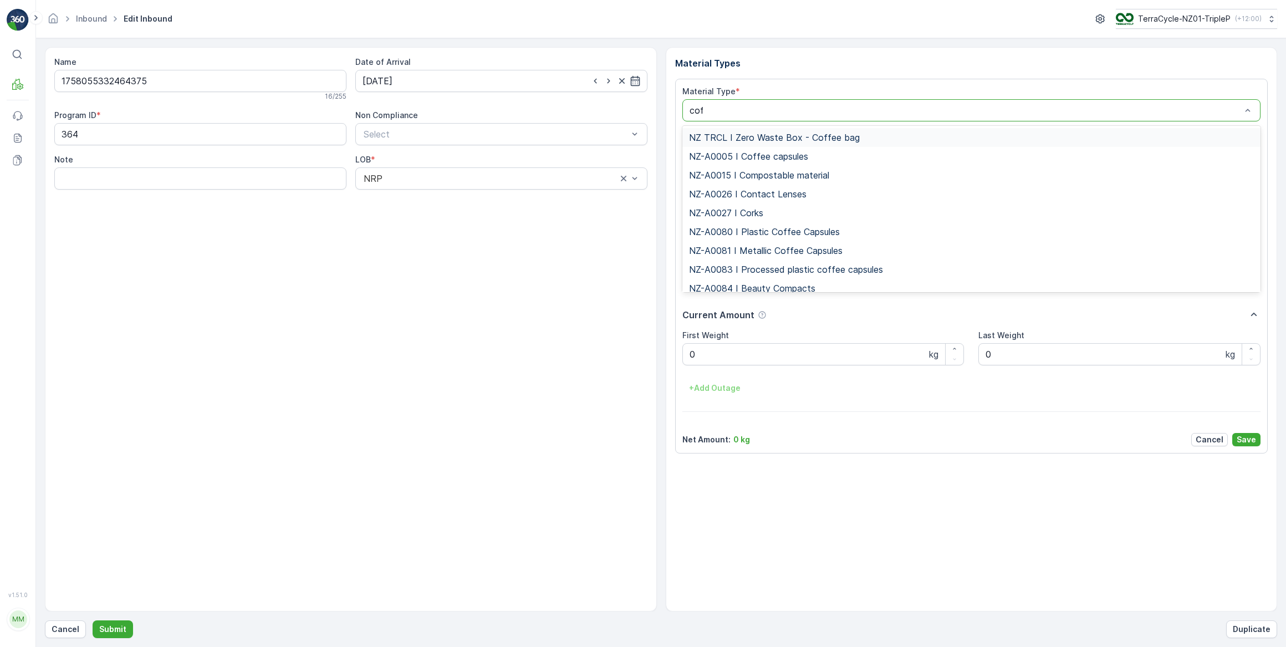
type input "coff"
click at [802, 271] on span "NZ-PI0047 I Metallic Coffee Capsules" at bounding box center [767, 269] width 157 height 10
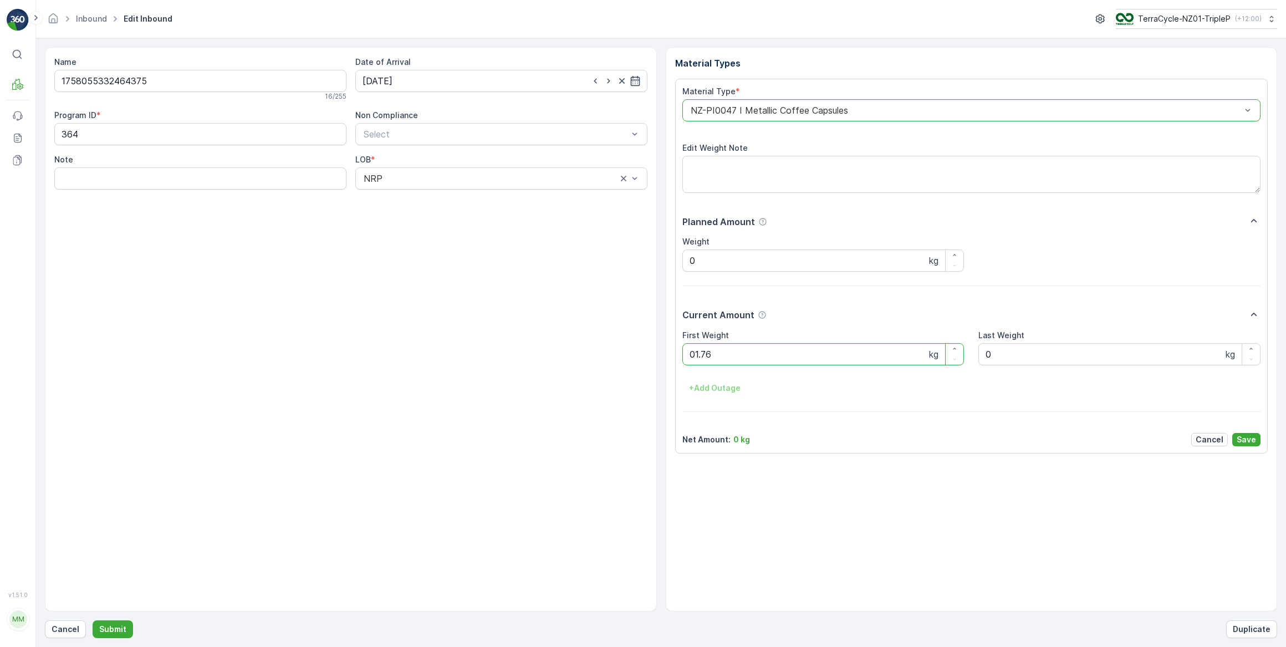
click at [93, 620] on button "Submit" at bounding box center [113, 629] width 40 height 18
click at [541, 81] on input at bounding box center [501, 81] width 292 height 22
click at [473, 217] on div "26" at bounding box center [474, 217] width 18 height 18
type input "[DATE]"
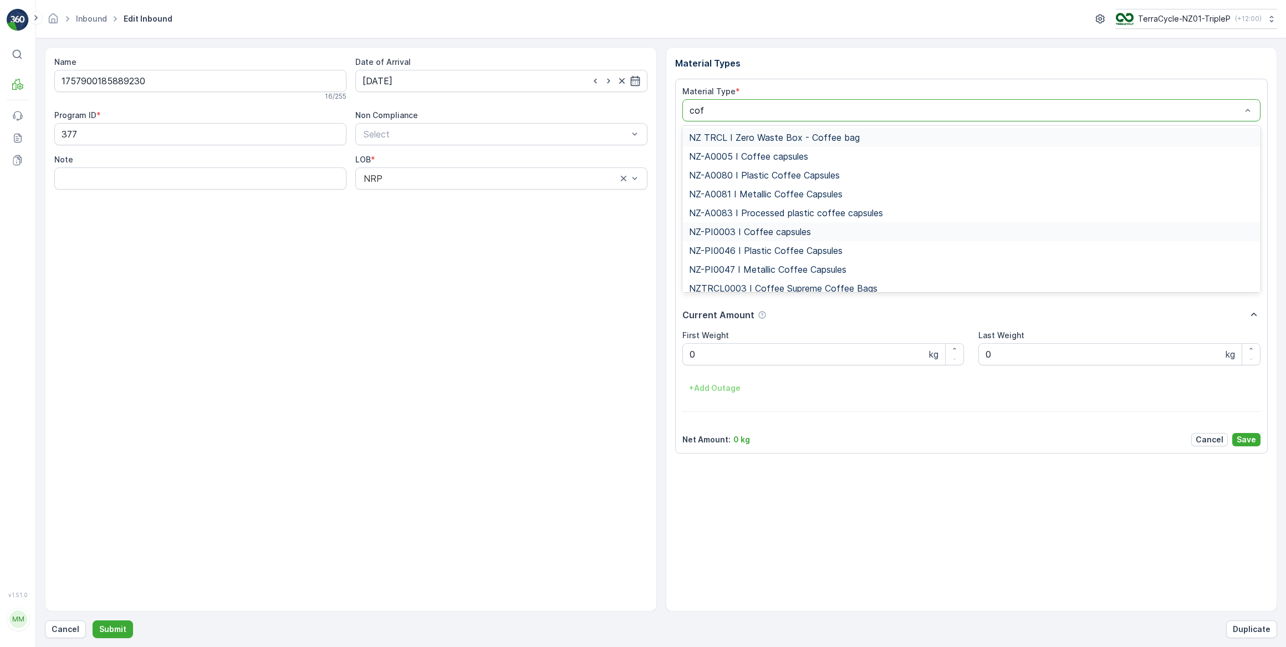
type input "coff"
click at [783, 271] on span "NZ-PI0047 I Metallic Coffee Capsules" at bounding box center [767, 269] width 157 height 10
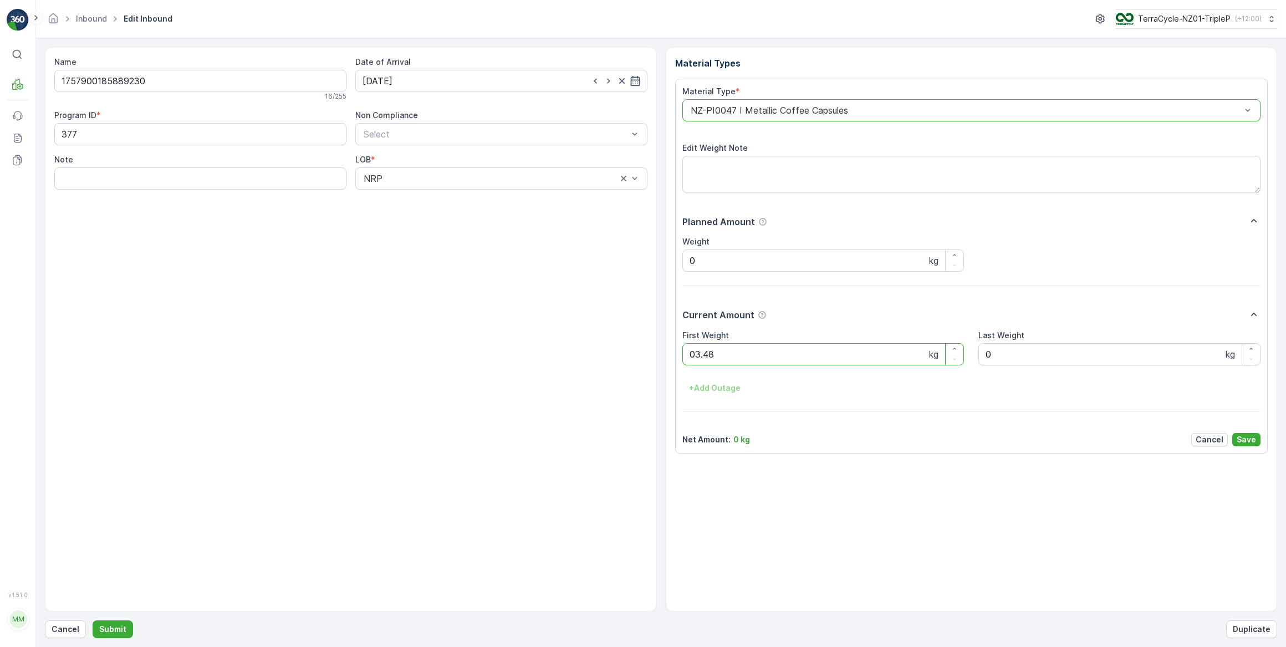
click at [93, 620] on button "Submit" at bounding box center [113, 629] width 40 height 18
click at [458, 78] on input at bounding box center [501, 81] width 292 height 22
click at [473, 218] on div "26" at bounding box center [474, 217] width 18 height 18
type input "[DATE]"
click at [769, 355] on Weight "0" at bounding box center [823, 354] width 282 height 22
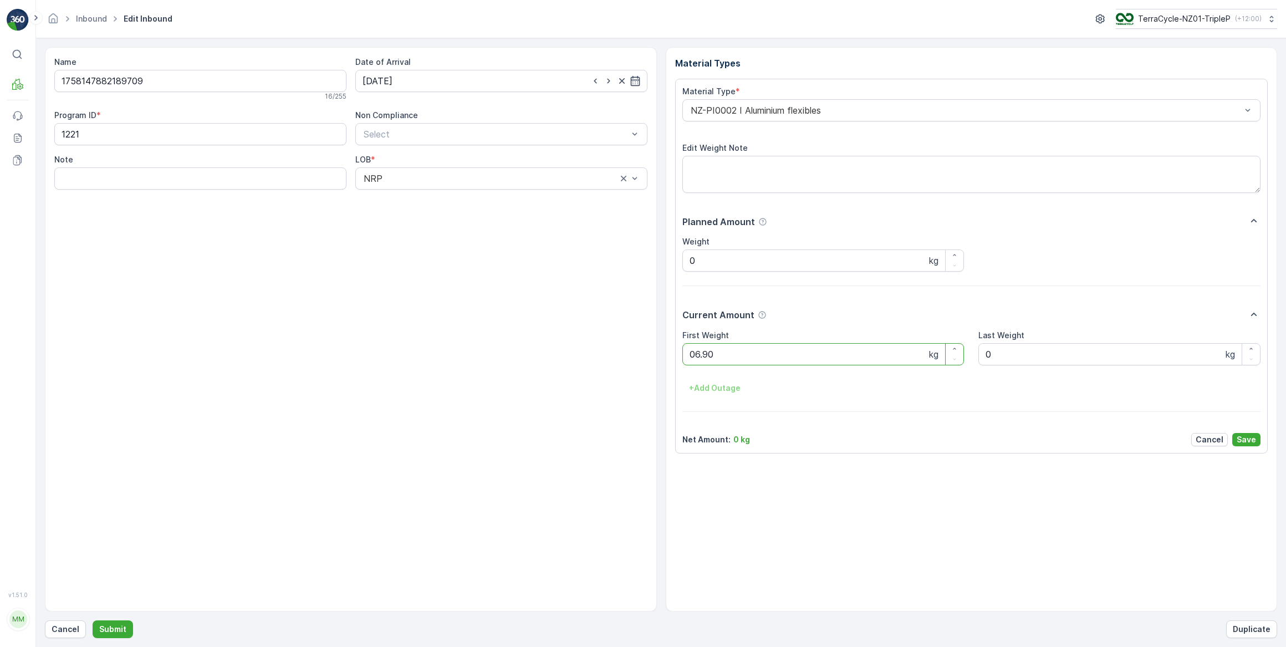
click at [93, 620] on button "Submit" at bounding box center [113, 629] width 40 height 18
click at [485, 80] on input at bounding box center [501, 81] width 292 height 22
click at [474, 219] on div "26" at bounding box center [474, 217] width 18 height 18
type input "[DATE]"
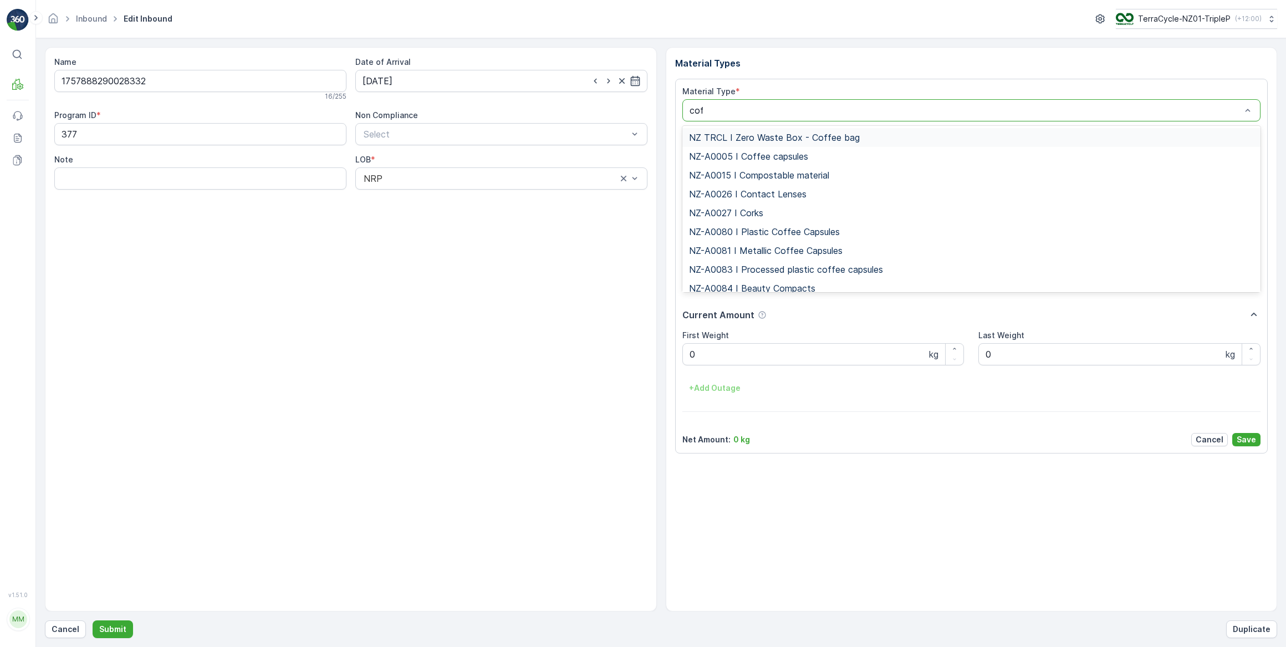
type input "coff"
click at [807, 268] on span "NZ-PI0047 I Metallic Coffee Capsules" at bounding box center [767, 269] width 157 height 10
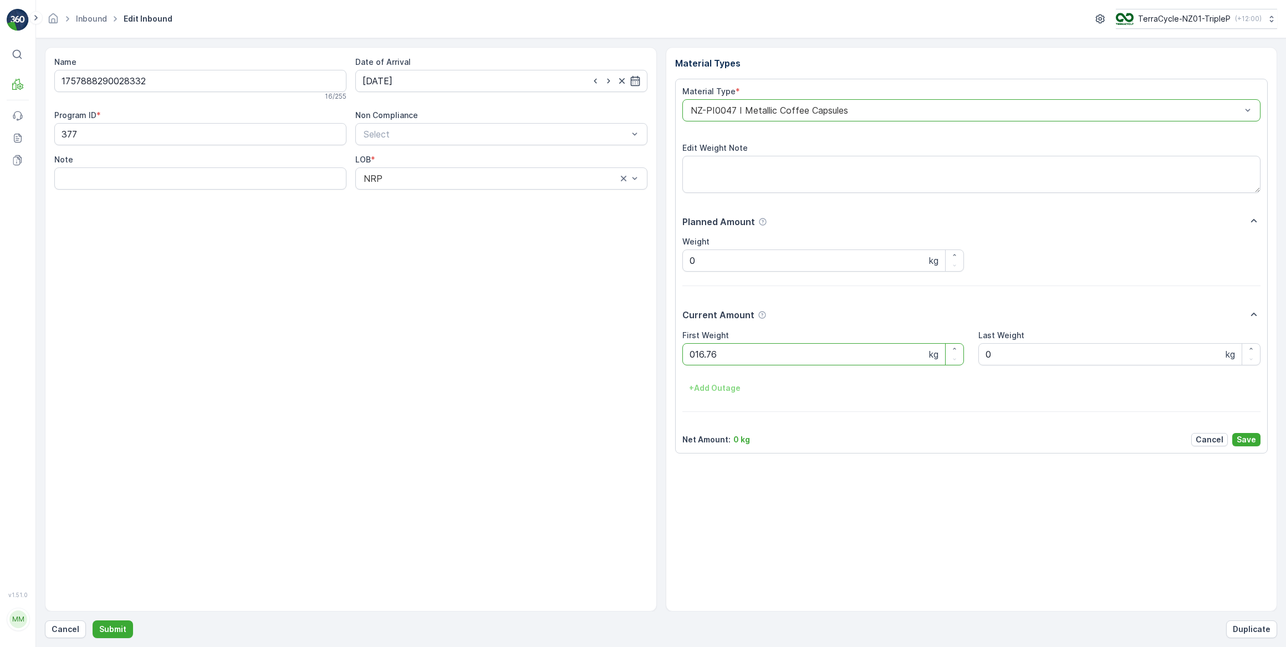
click at [93, 620] on button "Submit" at bounding box center [113, 629] width 40 height 18
click at [452, 74] on input at bounding box center [501, 81] width 292 height 22
click at [471, 221] on div "26" at bounding box center [474, 217] width 18 height 18
type input "[DATE]"
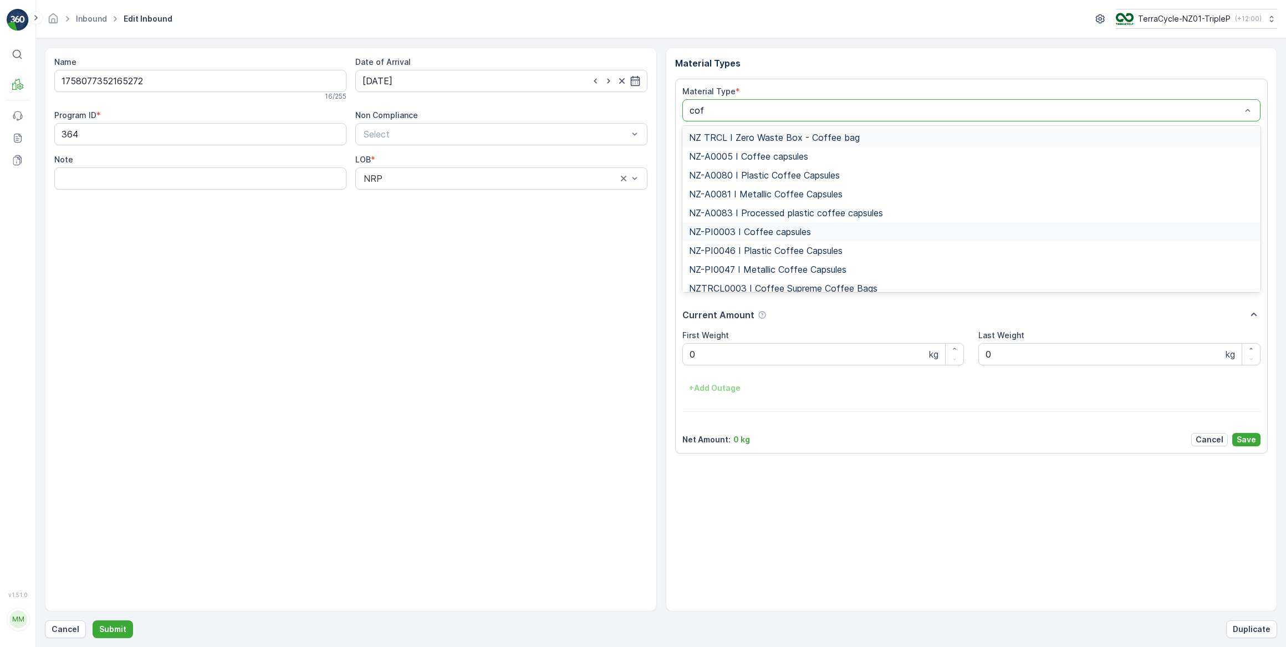
type input "coff"
click at [808, 250] on span "NZ-PI0046 I Plastic Coffee Capsules" at bounding box center [766, 251] width 154 height 10
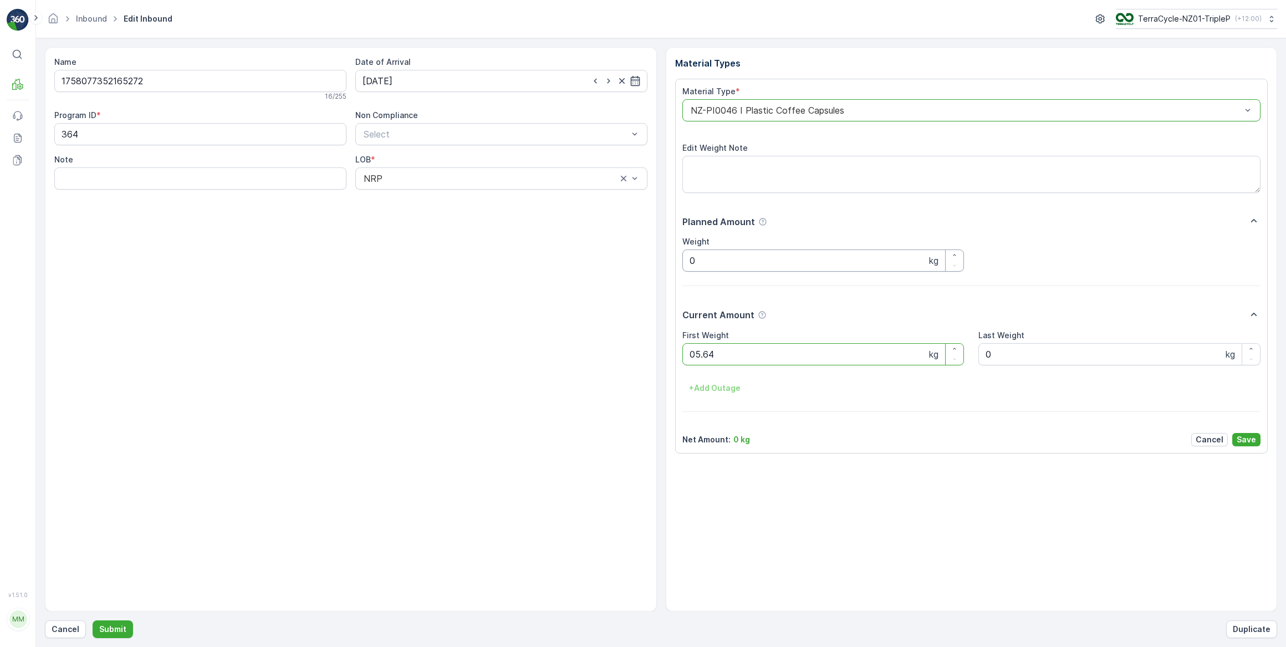
click at [93, 620] on button "Submit" at bounding box center [113, 629] width 40 height 18
click at [521, 80] on input at bounding box center [501, 81] width 292 height 22
click at [470, 220] on div "26" at bounding box center [474, 217] width 18 height 18
type input "[DATE]"
click at [743, 361] on Weight "0" at bounding box center [823, 354] width 282 height 22
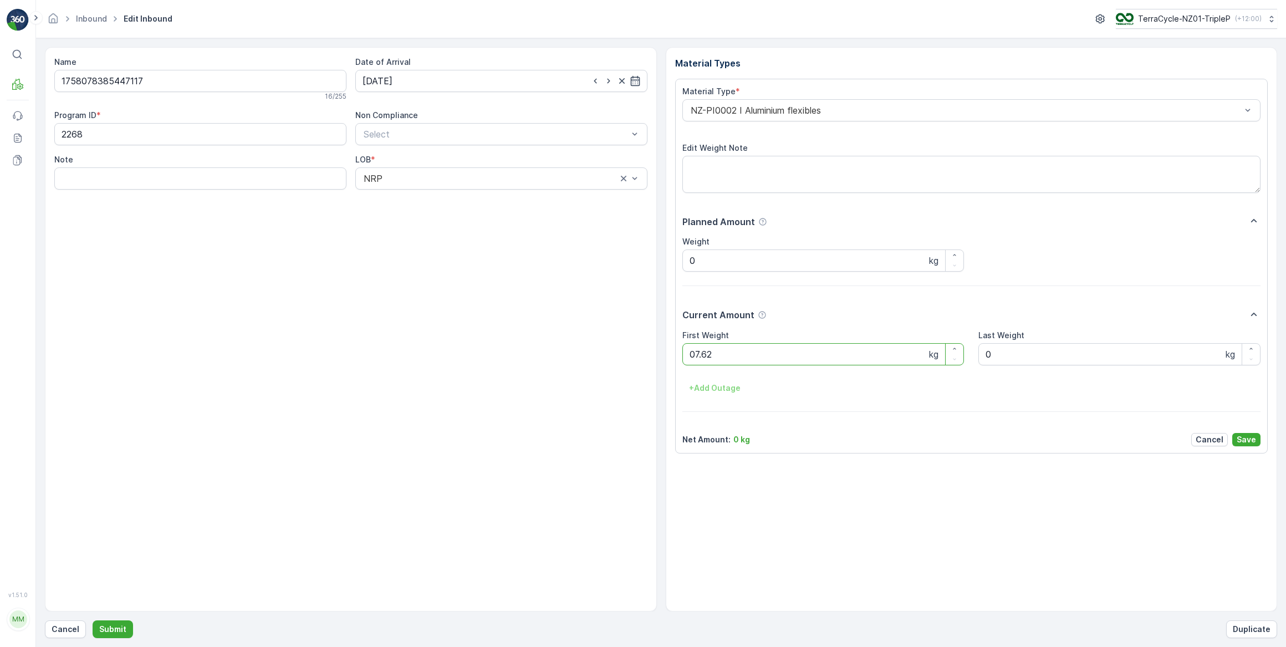
click at [93, 620] on button "Submit" at bounding box center [113, 629] width 40 height 18
click at [396, 83] on input at bounding box center [501, 81] width 292 height 22
click at [473, 217] on div "26" at bounding box center [474, 217] width 18 height 18
type input "[DATE]"
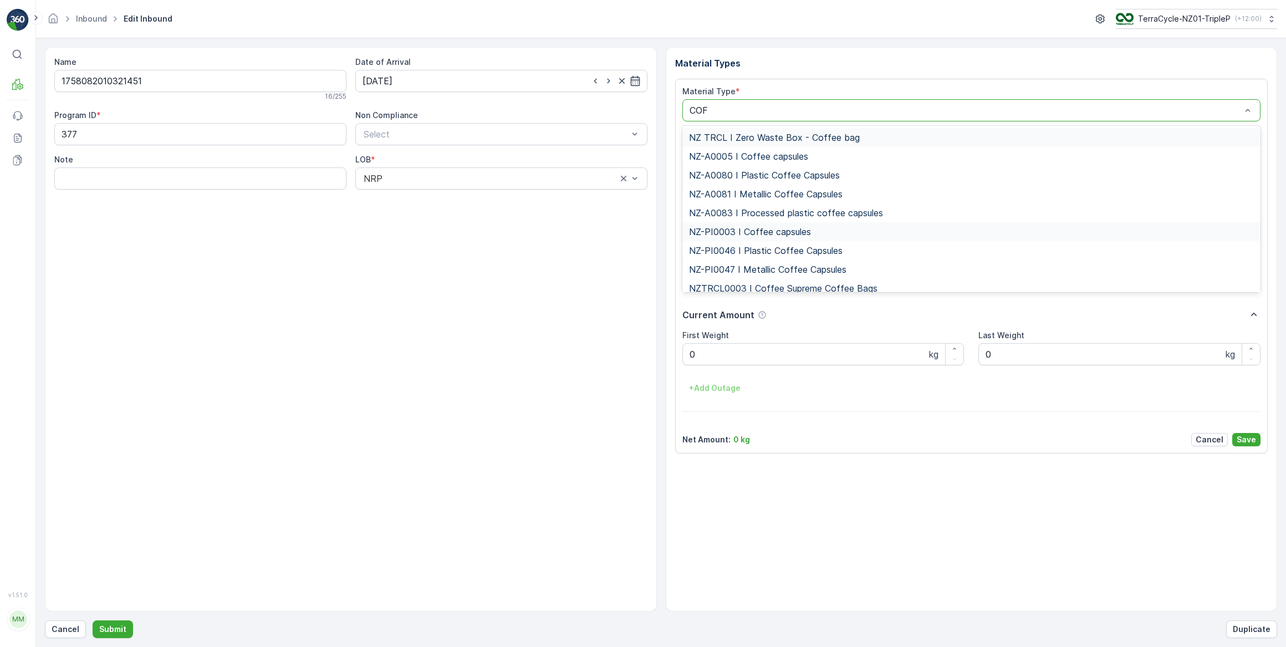
type input "COFF"
click at [777, 271] on span "NZ-PI0047 I Metallic Coffee Capsules" at bounding box center [767, 269] width 157 height 10
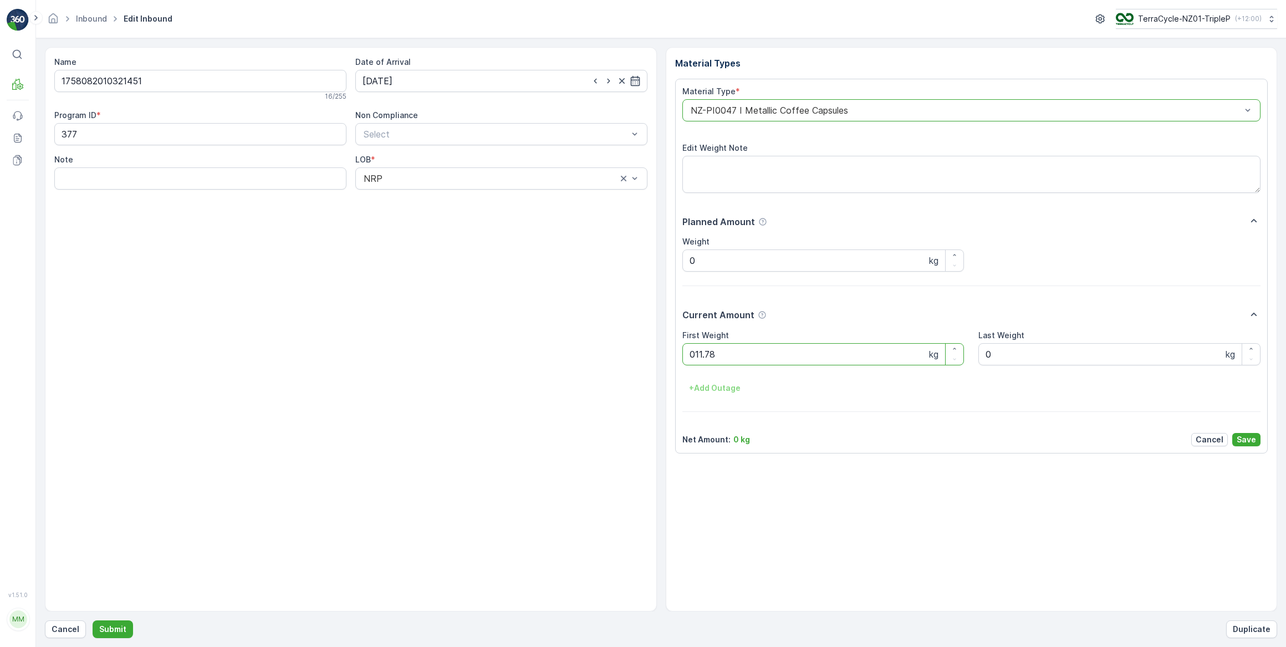
click at [93, 620] on button "Submit" at bounding box center [113, 629] width 40 height 18
click at [447, 79] on input at bounding box center [501, 81] width 292 height 22
click at [473, 216] on div "26" at bounding box center [474, 217] width 18 height 18
type input "[DATE]"
click at [740, 354] on Weight "0" at bounding box center [823, 354] width 282 height 22
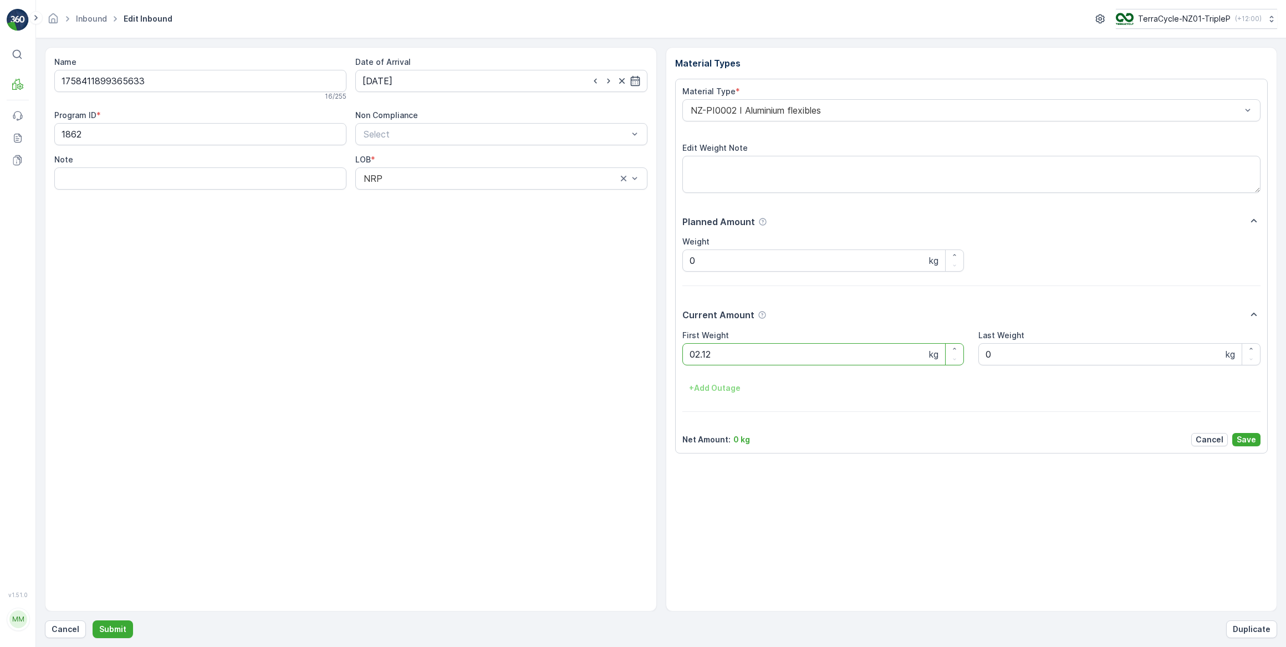
click at [93, 620] on button "Submit" at bounding box center [113, 629] width 40 height 18
click at [449, 85] on input at bounding box center [501, 81] width 292 height 22
drag, startPoint x: 473, startPoint y: 219, endPoint x: 476, endPoint y: 213, distance: 6.2
click at [476, 216] on div "26" at bounding box center [474, 217] width 18 height 18
type input "[DATE]"
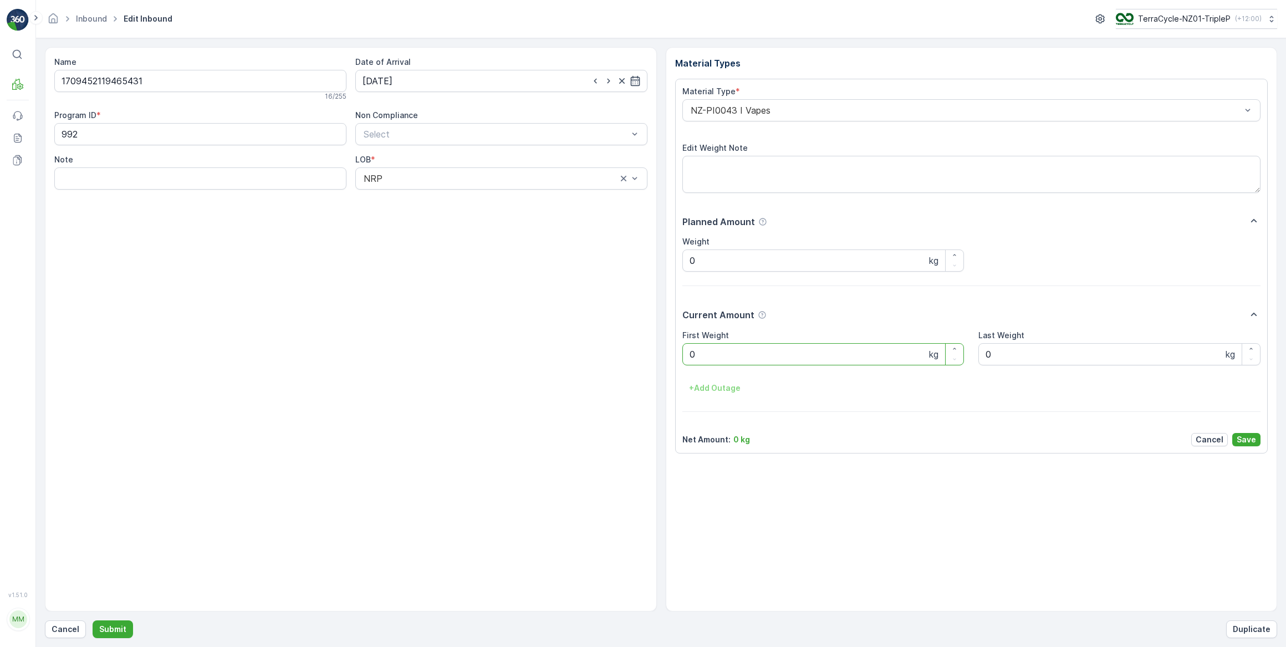
drag, startPoint x: 727, startPoint y: 360, endPoint x: 519, endPoint y: 305, distance: 215.7
click at [719, 358] on Weight "0" at bounding box center [823, 354] width 282 height 22
click at [93, 620] on button "Submit" at bounding box center [113, 629] width 40 height 18
click at [443, 81] on input at bounding box center [501, 81] width 292 height 22
click at [476, 219] on div "26" at bounding box center [474, 217] width 18 height 18
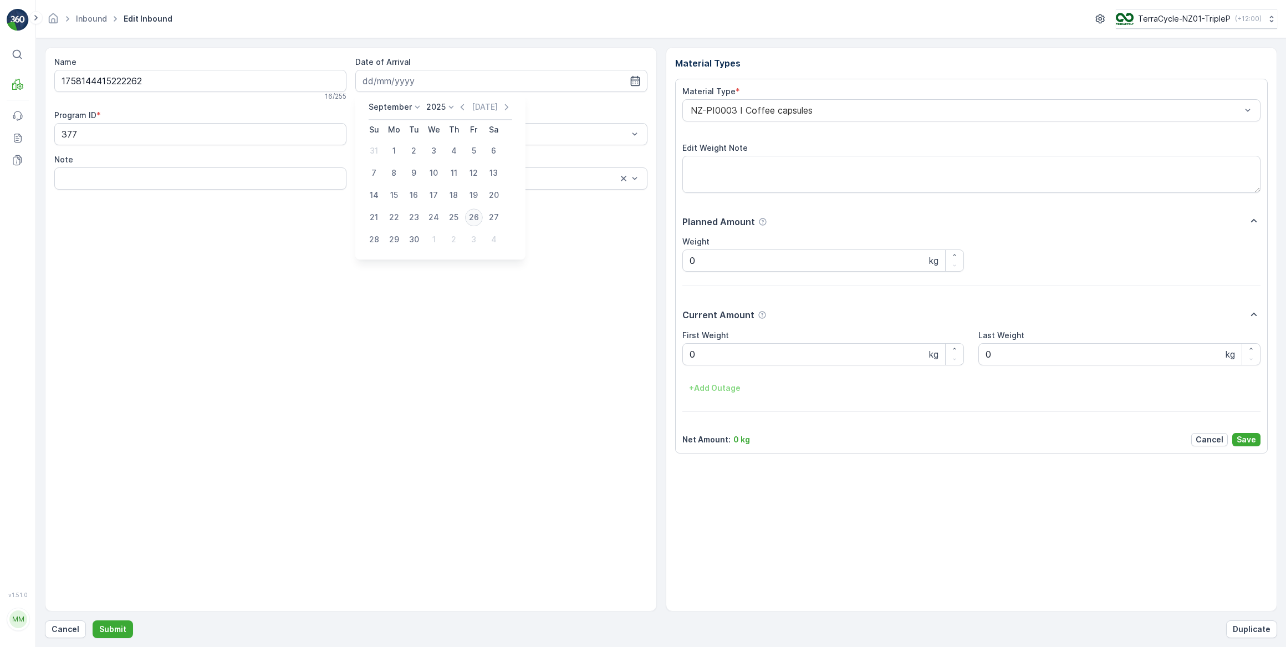
type input "[DATE]"
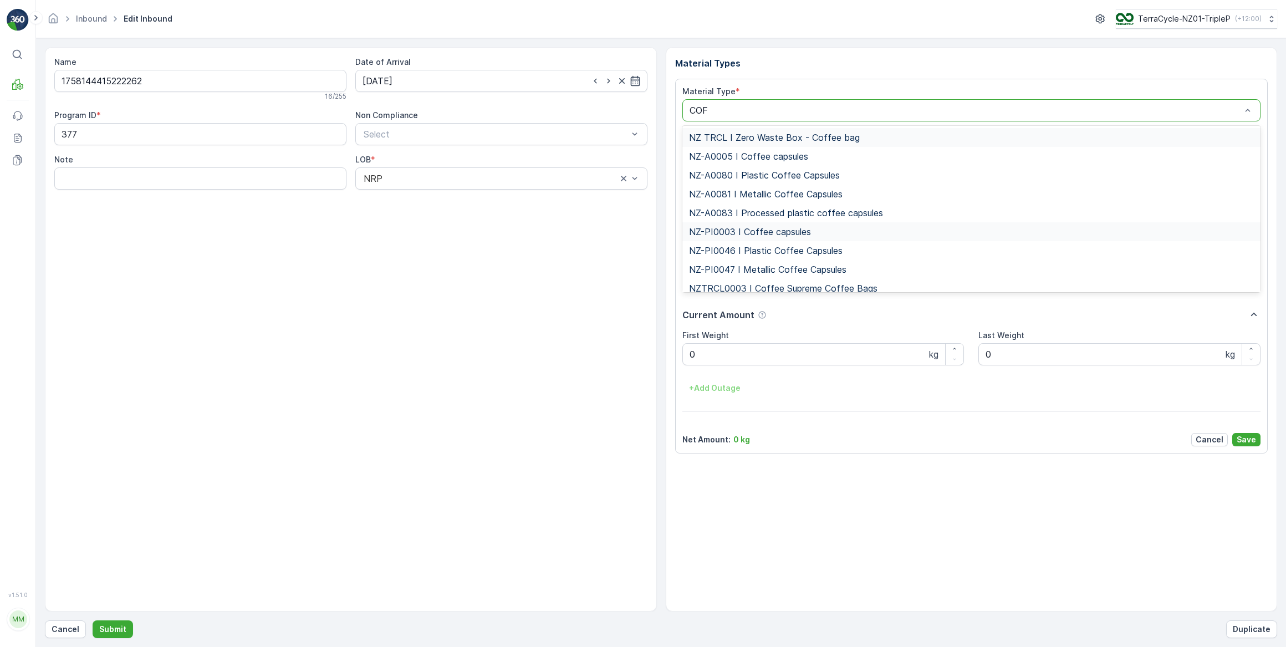
type input "COFF"
click at [774, 270] on span "NZ-PI0047 I Metallic Coffee Capsules" at bounding box center [767, 269] width 157 height 10
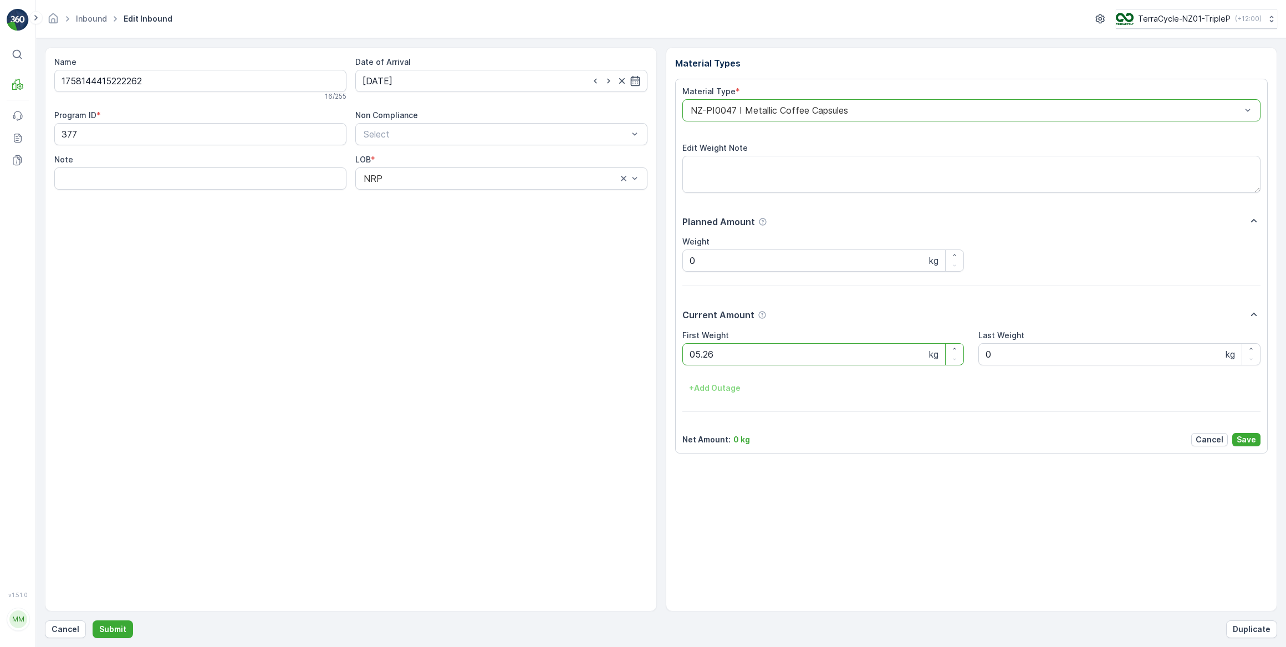
click at [93, 620] on button "Submit" at bounding box center [113, 629] width 40 height 18
click at [402, 80] on input at bounding box center [501, 81] width 292 height 22
click at [471, 218] on div "26" at bounding box center [474, 217] width 18 height 18
type input "[DATE]"
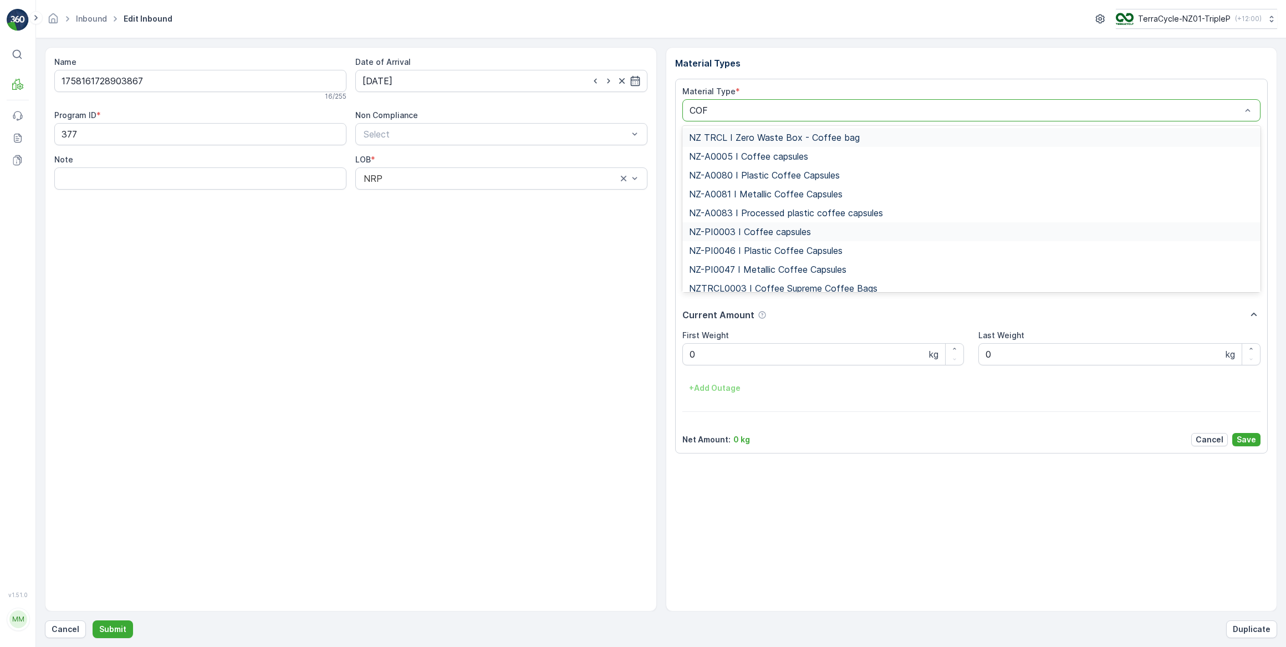
type input "COFF"
click at [757, 269] on span "NZ-PI0047 I Metallic Coffee Capsules" at bounding box center [767, 269] width 157 height 10
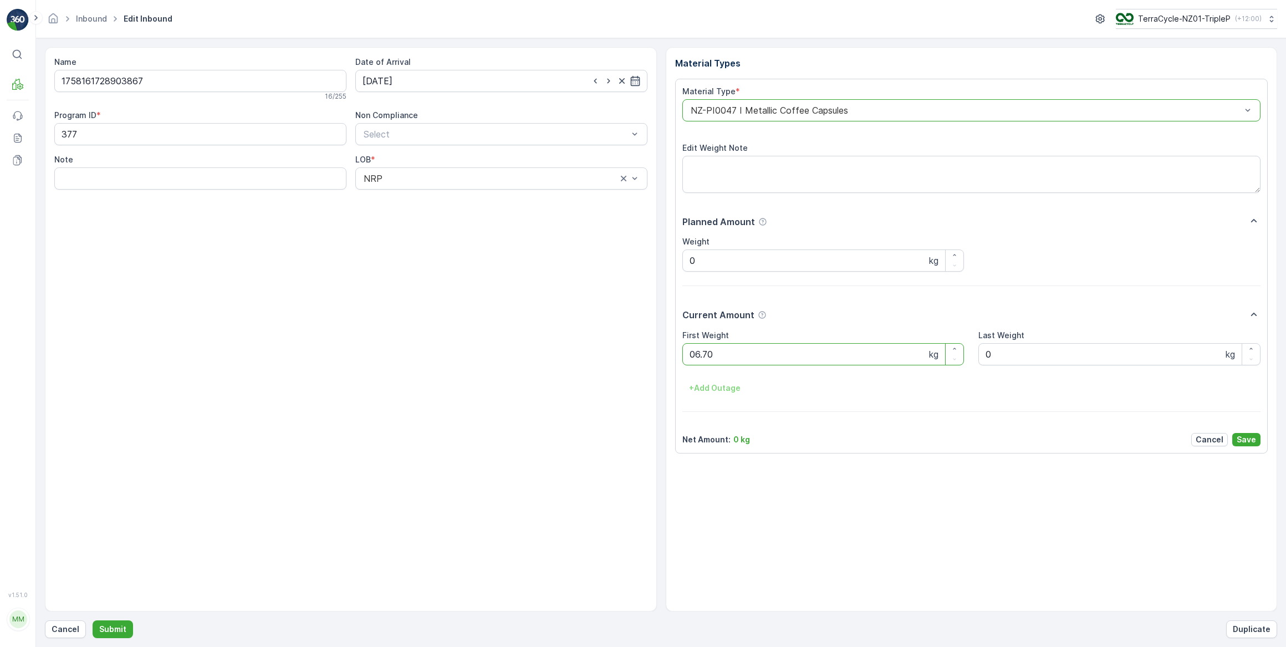
click at [93, 620] on button "Submit" at bounding box center [113, 629] width 40 height 18
click at [433, 83] on input at bounding box center [501, 81] width 292 height 22
click at [474, 220] on div "26" at bounding box center [474, 217] width 18 height 18
type input "[DATE]"
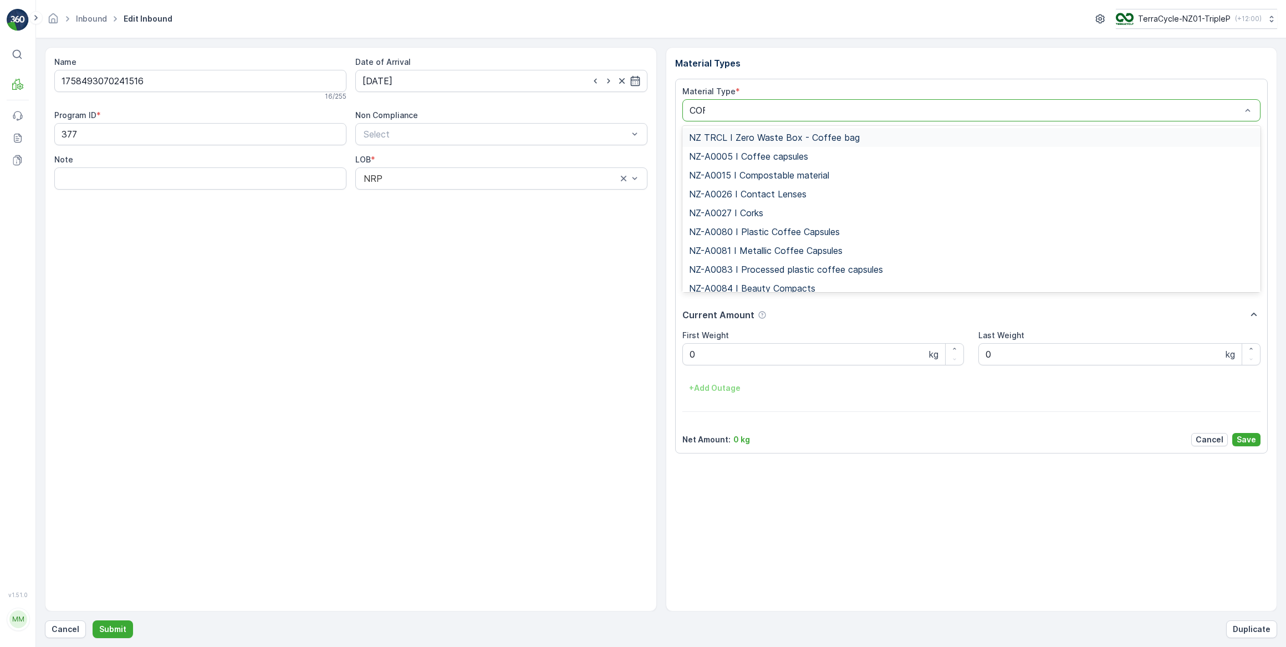
type input "COFF"
click at [801, 271] on span "NZ-PI0047 I Metallic Coffee Capsules" at bounding box center [767, 269] width 157 height 10
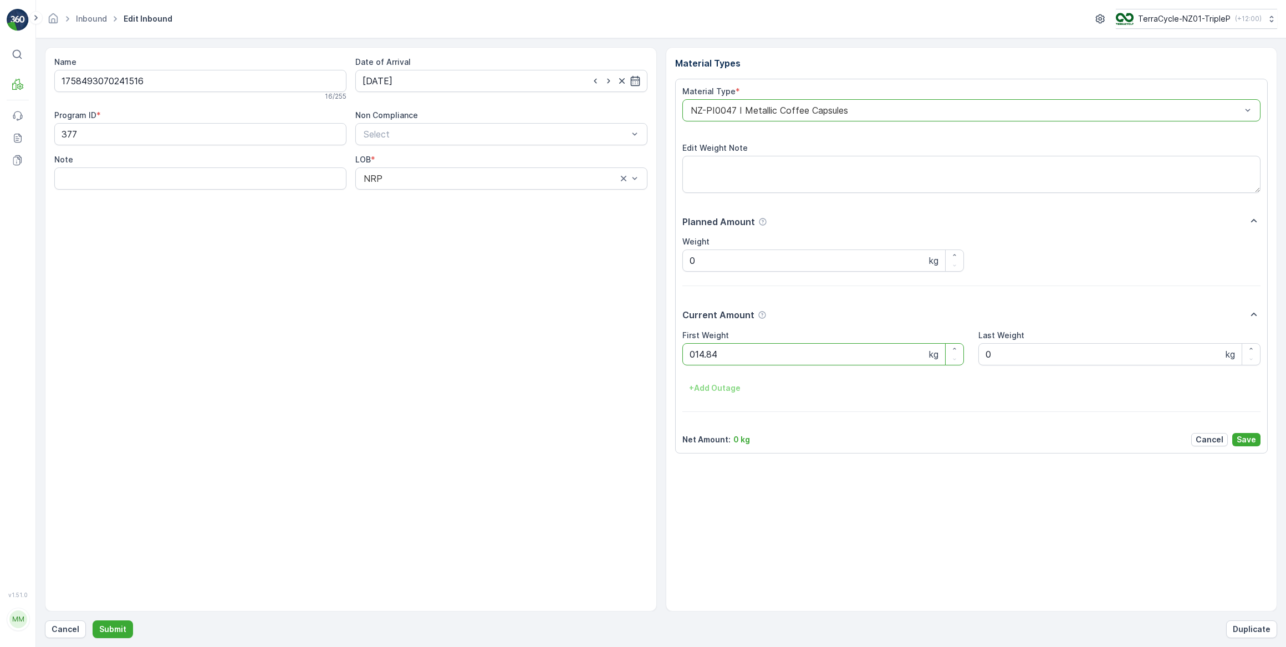
click at [93, 620] on button "Submit" at bounding box center [113, 629] width 40 height 18
click at [412, 83] on input at bounding box center [501, 81] width 292 height 22
click at [471, 218] on div "26" at bounding box center [474, 217] width 18 height 18
type input "[DATE]"
click at [741, 355] on Weight "0" at bounding box center [823, 354] width 282 height 22
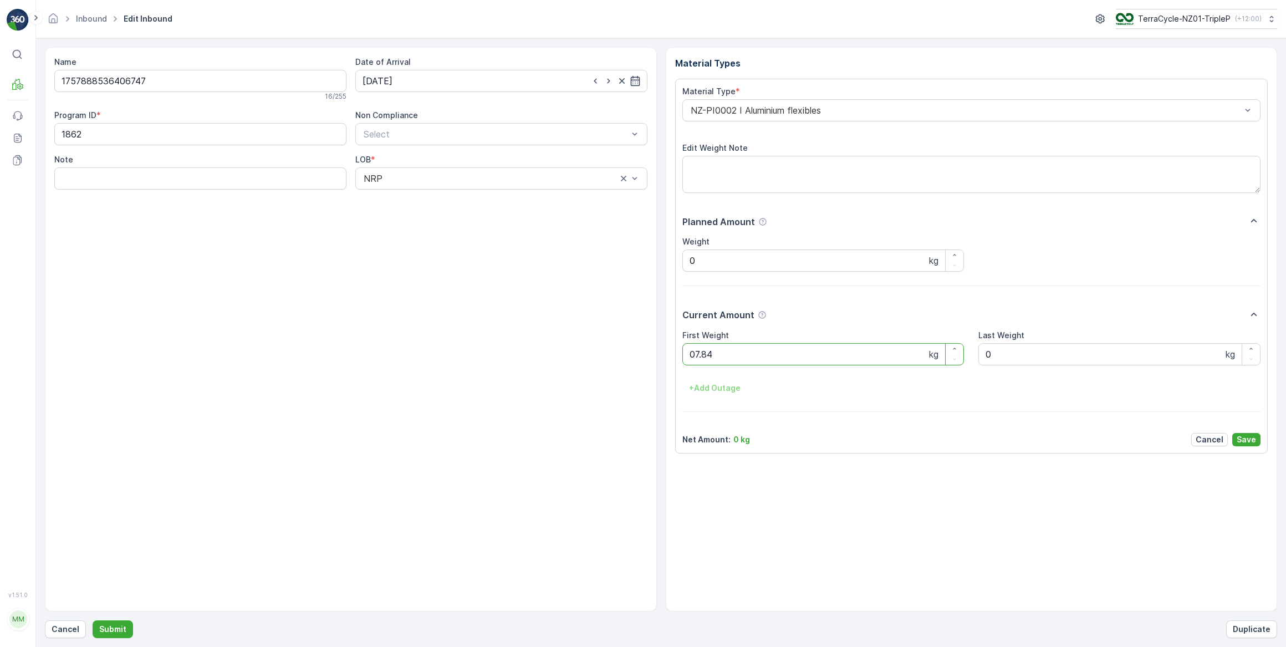
click at [93, 620] on button "Submit" at bounding box center [113, 629] width 40 height 18
click at [445, 80] on input at bounding box center [501, 81] width 292 height 22
click at [471, 217] on div "26" at bounding box center [474, 217] width 18 height 18
type input "[DATE]"
click at [734, 354] on Weight "0" at bounding box center [823, 354] width 282 height 22
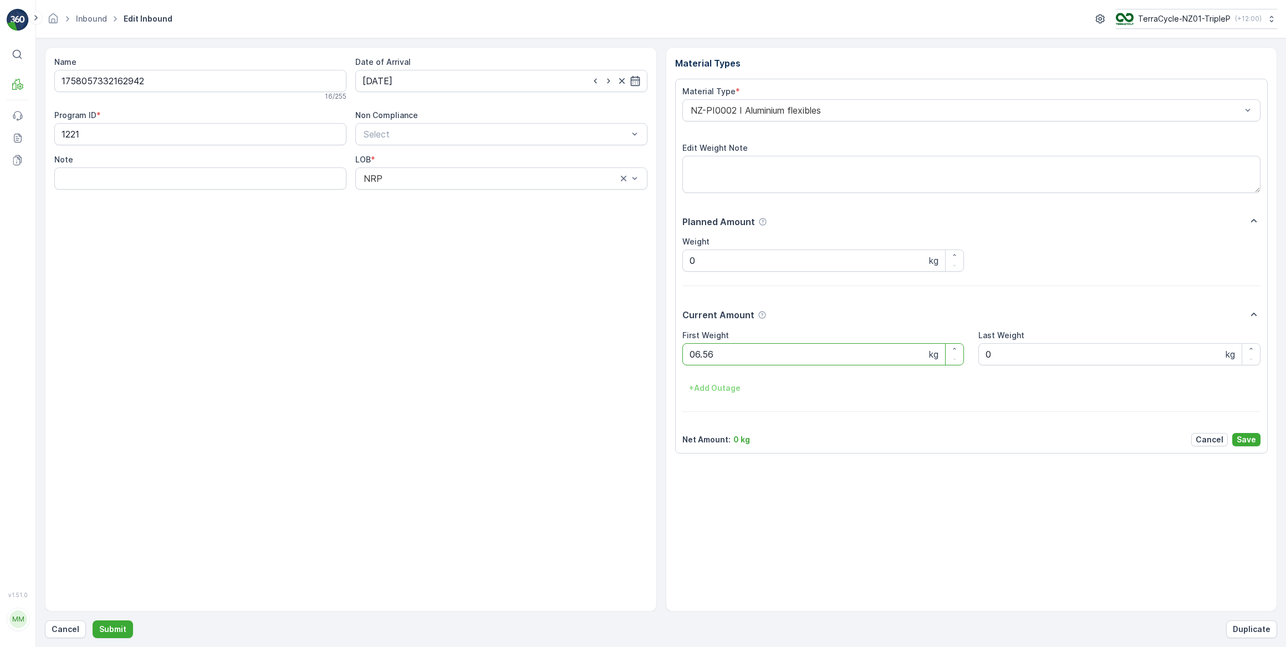
click at [93, 620] on button "Submit" at bounding box center [113, 629] width 40 height 18
click at [418, 83] on input at bounding box center [501, 81] width 292 height 22
click at [471, 217] on div "26" at bounding box center [474, 217] width 18 height 18
type input "[DATE]"
drag, startPoint x: 724, startPoint y: 356, endPoint x: 652, endPoint y: 358, distance: 72.1
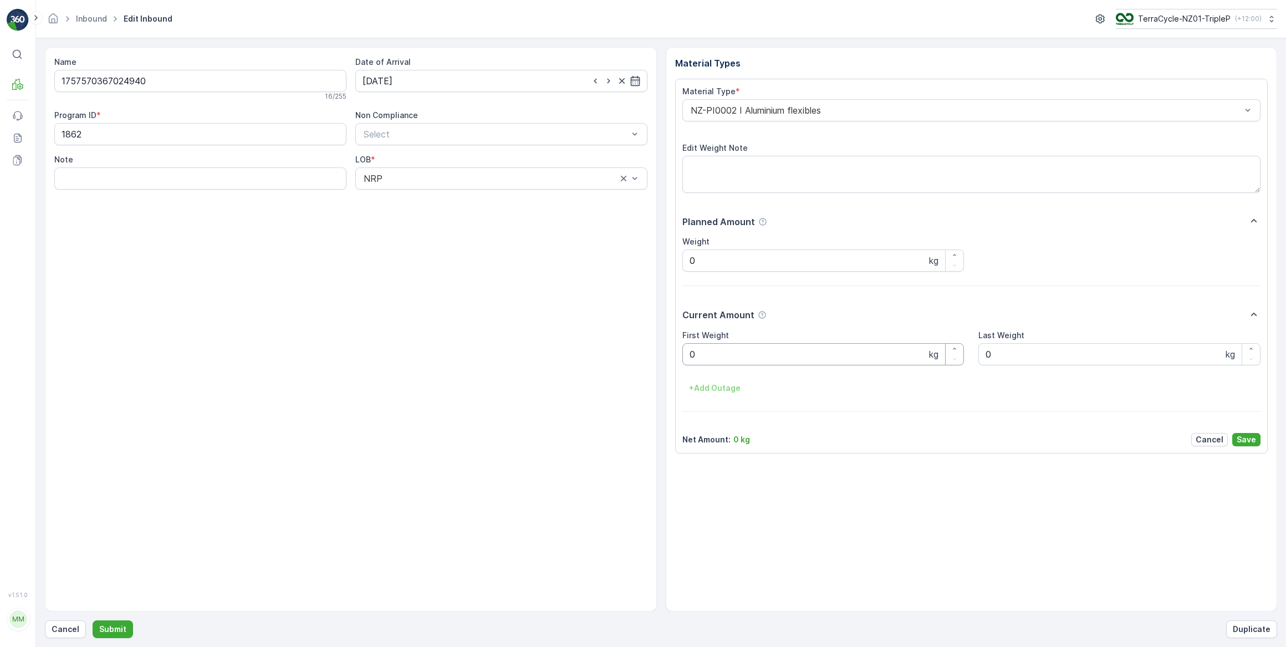
click at [719, 357] on Weight "0" at bounding box center [823, 354] width 282 height 22
click at [93, 620] on button "Submit" at bounding box center [113, 629] width 40 height 18
click at [458, 84] on input at bounding box center [501, 81] width 292 height 22
click at [475, 219] on div "26" at bounding box center [474, 217] width 18 height 18
type input "[DATE]"
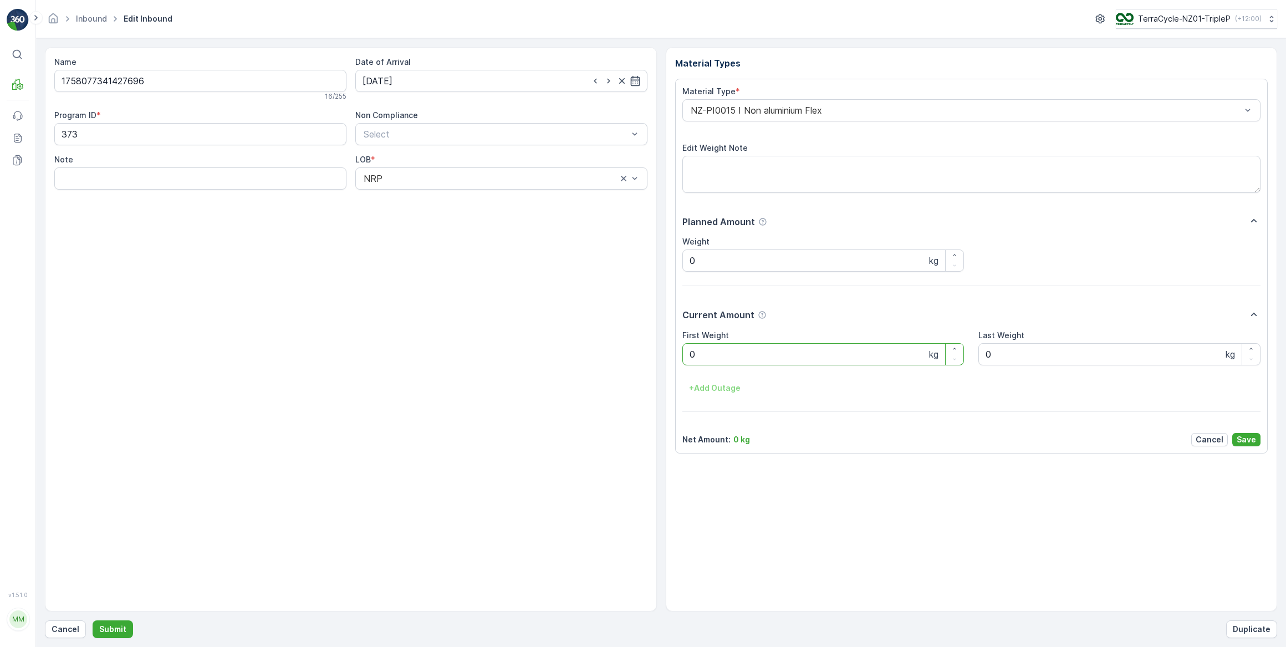
click at [739, 354] on Weight "0" at bounding box center [823, 354] width 282 height 22
click at [93, 620] on button "Submit" at bounding box center [113, 629] width 40 height 18
click at [465, 79] on input at bounding box center [501, 81] width 292 height 22
click at [476, 222] on div "26" at bounding box center [474, 217] width 18 height 18
type input "[DATE]"
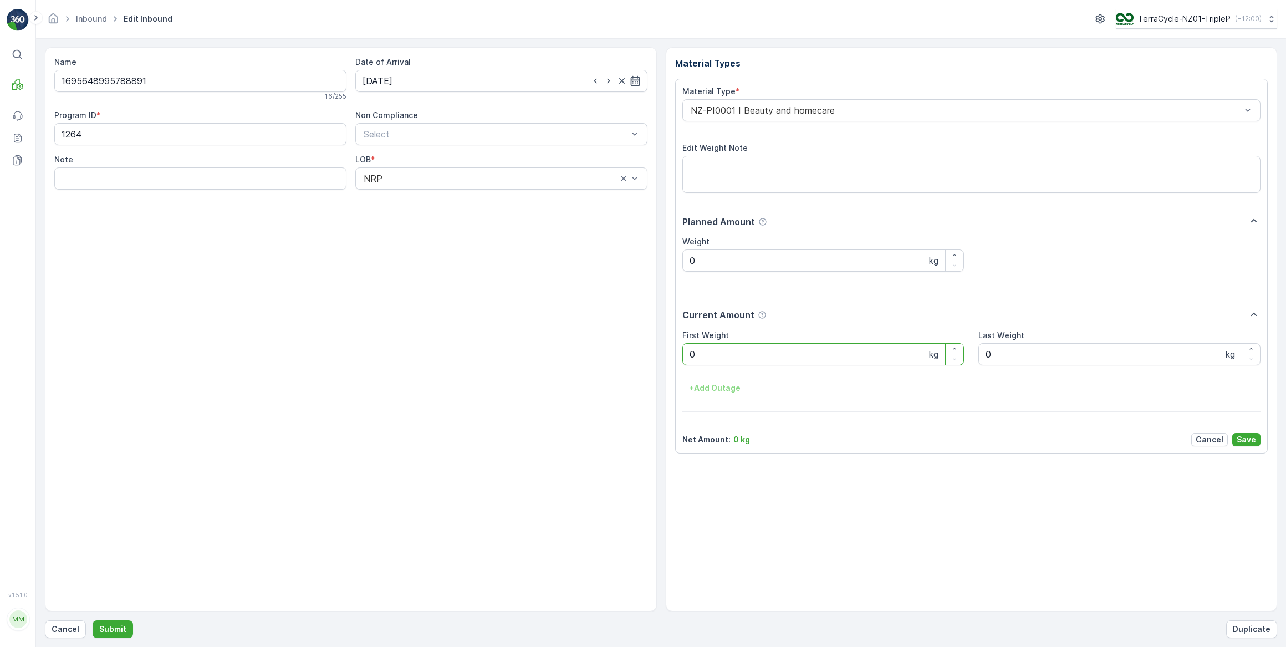
click at [710, 354] on Weight "0" at bounding box center [823, 354] width 282 height 22
click at [93, 620] on button "Submit" at bounding box center [113, 629] width 40 height 18
click at [426, 83] on input at bounding box center [501, 81] width 292 height 22
click at [476, 218] on div "26" at bounding box center [474, 217] width 18 height 18
type input "[DATE]"
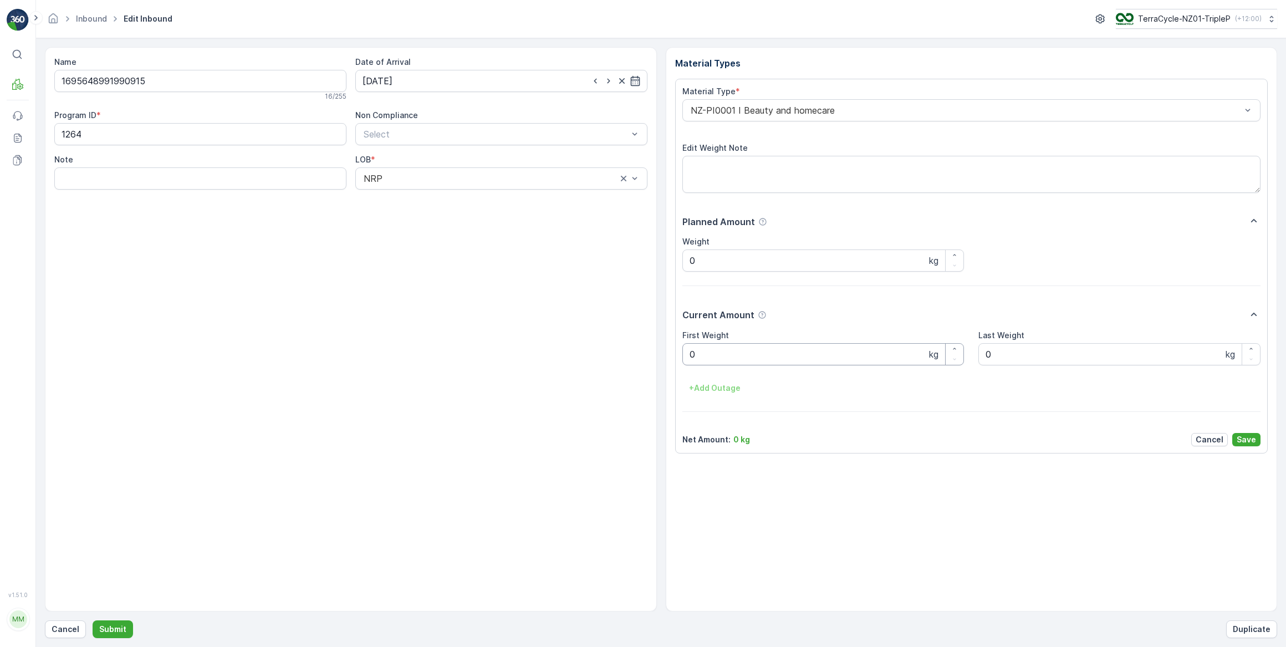
click at [713, 356] on Weight "0" at bounding box center [823, 354] width 282 height 22
click at [93, 620] on button "Submit" at bounding box center [113, 629] width 40 height 18
click at [421, 78] on input at bounding box center [501, 81] width 292 height 22
drag, startPoint x: 469, startPoint y: 216, endPoint x: 479, endPoint y: 211, distance: 11.9
click at [471, 215] on div "26" at bounding box center [474, 217] width 18 height 18
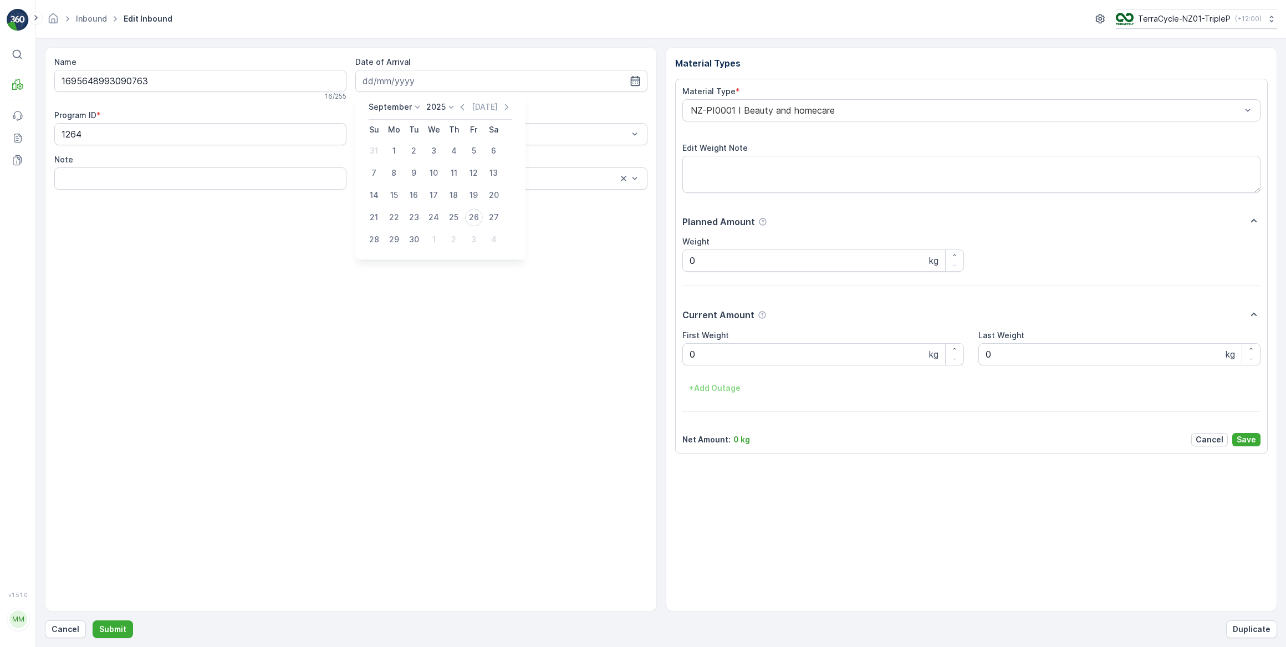
type input "[DATE]"
click at [718, 355] on Weight "0" at bounding box center [823, 354] width 282 height 22
click at [93, 620] on button "Submit" at bounding box center [113, 629] width 40 height 18
click at [421, 80] on input at bounding box center [501, 81] width 292 height 22
click at [473, 218] on div "26" at bounding box center [474, 217] width 18 height 18
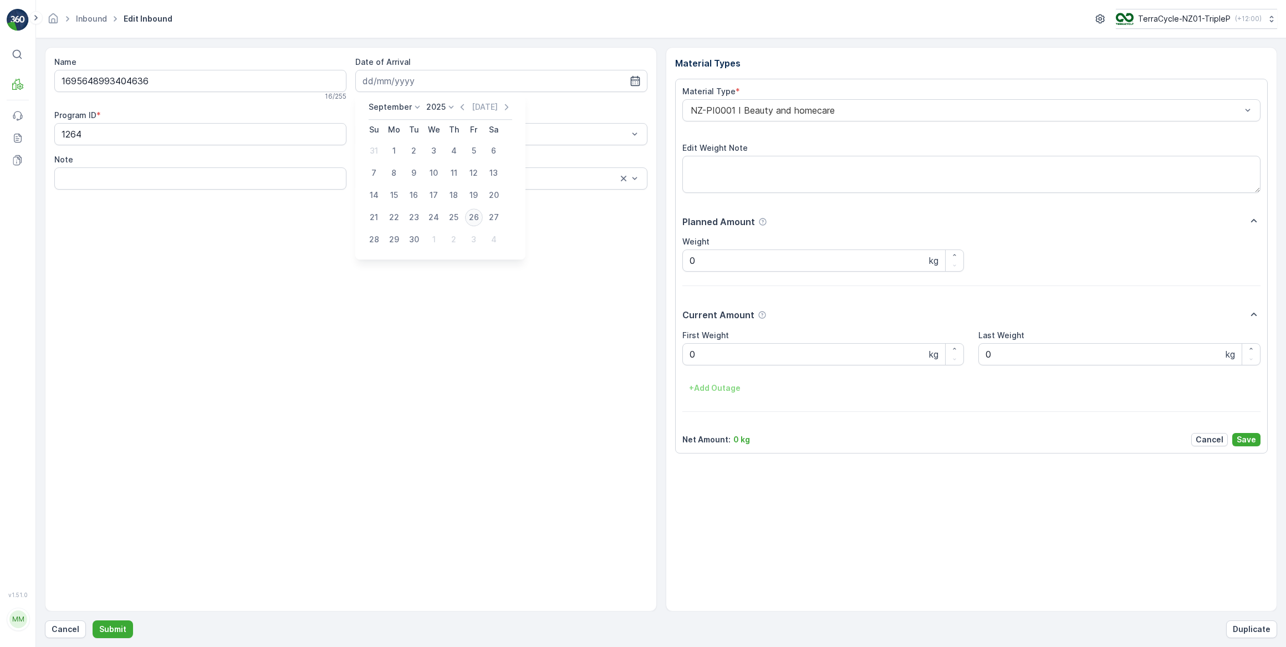
type input "[DATE]"
drag, startPoint x: 718, startPoint y: 354, endPoint x: 756, endPoint y: 345, distance: 38.9
click at [719, 354] on Weight "0" at bounding box center [823, 354] width 282 height 22
click at [93, 620] on button "Submit" at bounding box center [113, 629] width 40 height 18
click at [428, 80] on input at bounding box center [501, 81] width 292 height 22
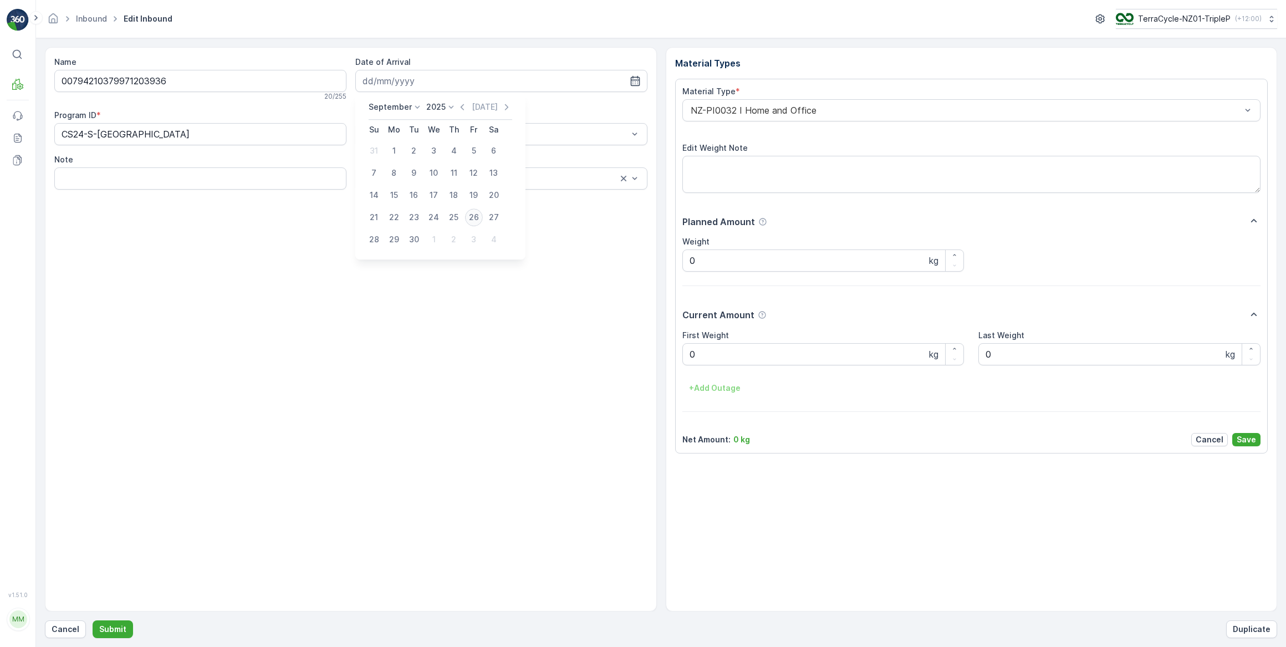
click at [476, 218] on div "26" at bounding box center [474, 217] width 18 height 18
type input "[DATE]"
click at [744, 355] on Weight "0" at bounding box center [823, 354] width 282 height 22
click at [93, 620] on button "Submit" at bounding box center [113, 629] width 40 height 18
click at [407, 86] on input at bounding box center [501, 81] width 292 height 22
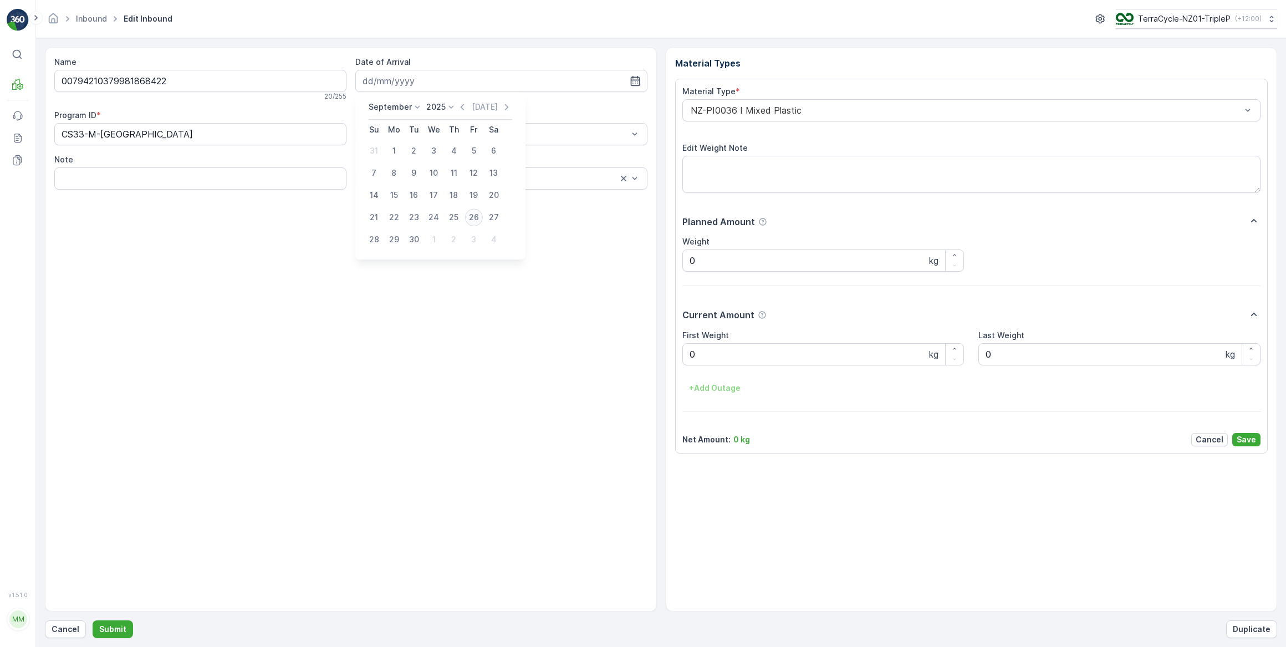
click at [471, 220] on div "26" at bounding box center [474, 217] width 18 height 18
type input "[DATE]"
click at [714, 351] on Weight "0" at bounding box center [823, 354] width 282 height 22
click at [93, 620] on button "Submit" at bounding box center [113, 629] width 40 height 18
click at [430, 78] on input at bounding box center [501, 81] width 292 height 22
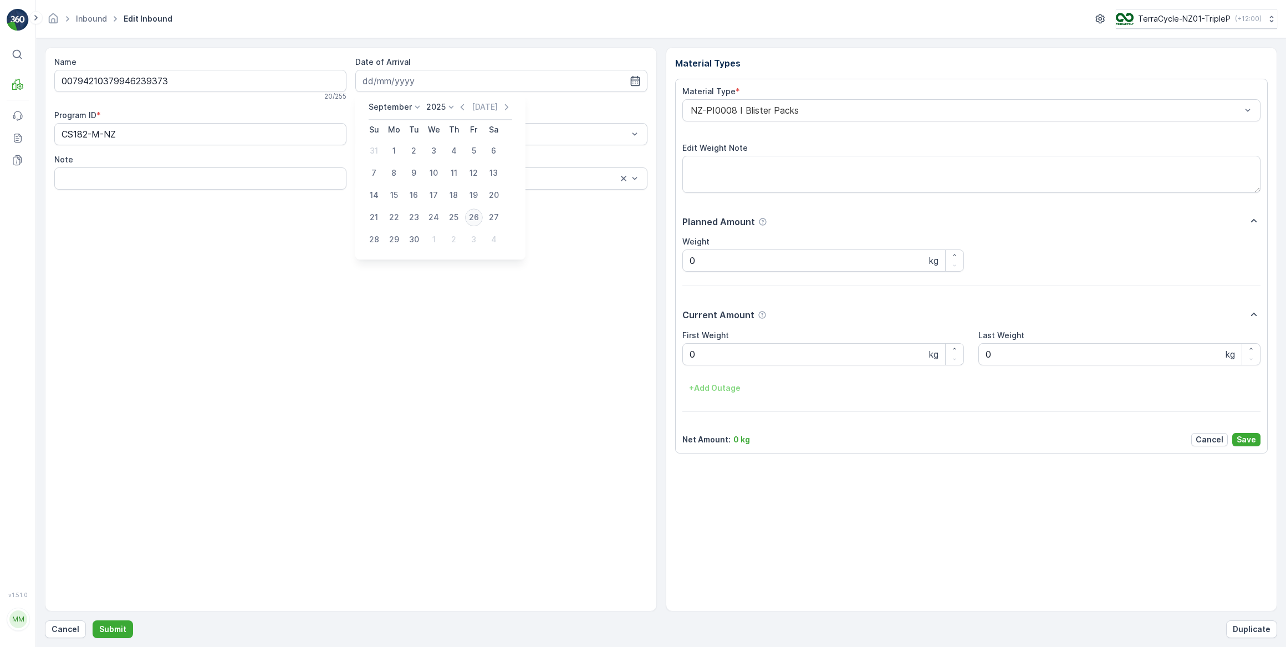
click at [474, 216] on div "26" at bounding box center [474, 217] width 18 height 18
type input "[DATE]"
drag, startPoint x: 718, startPoint y: 358, endPoint x: 754, endPoint y: 340, distance: 40.7
click at [718, 357] on Weight "0" at bounding box center [823, 354] width 282 height 22
click at [93, 620] on button "Submit" at bounding box center [113, 629] width 40 height 18
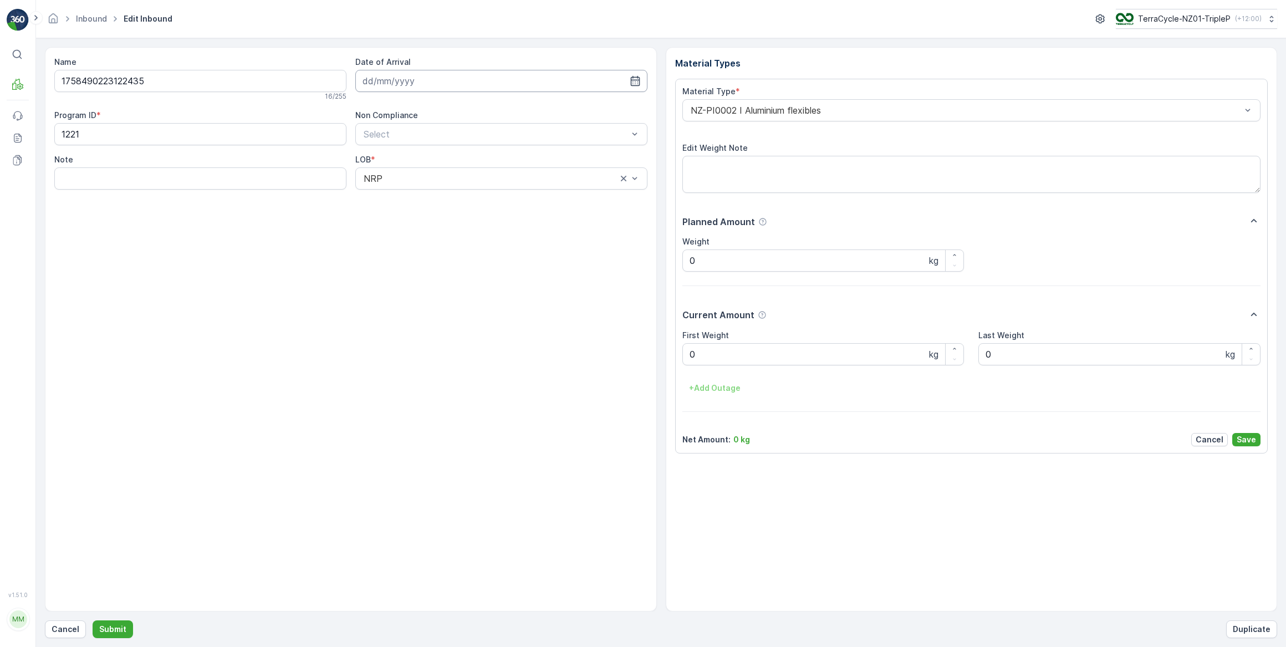
click at [455, 84] on input at bounding box center [501, 81] width 292 height 22
click at [476, 216] on div "26" at bounding box center [474, 217] width 18 height 18
type input "[DATE]"
click at [775, 359] on Weight "0" at bounding box center [823, 354] width 282 height 22
click at [93, 620] on button "Submit" at bounding box center [113, 629] width 40 height 18
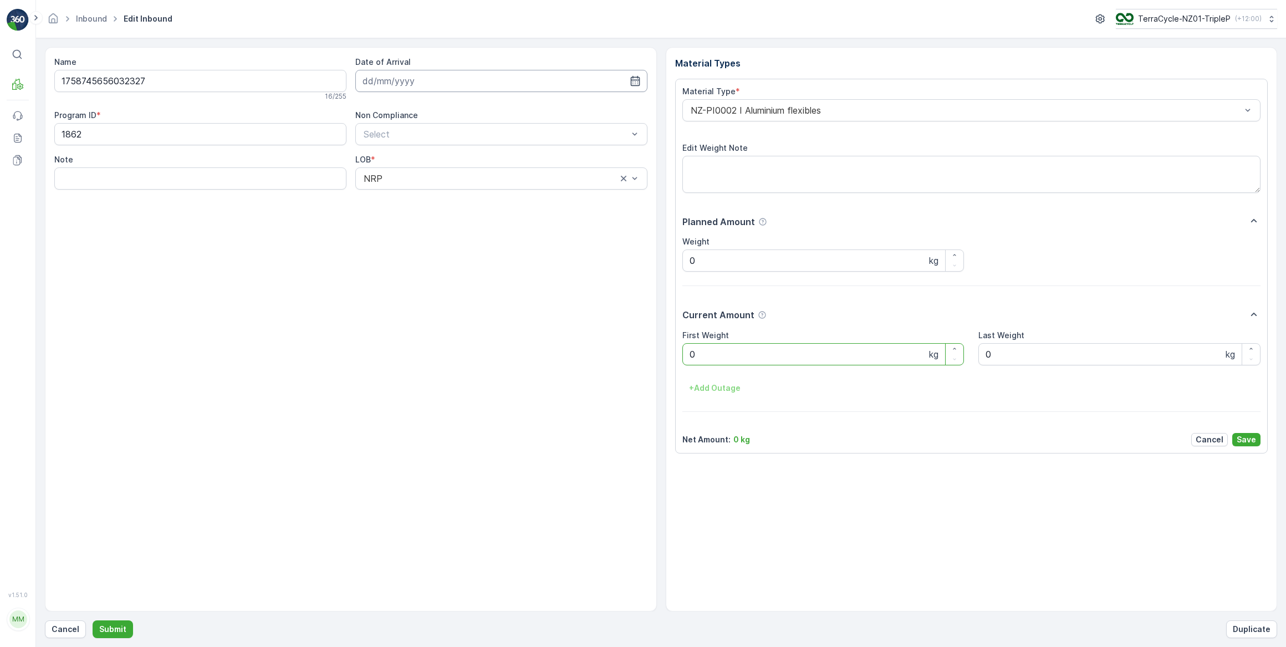
click at [446, 80] on input at bounding box center [501, 81] width 292 height 22
click at [471, 217] on div "26" at bounding box center [474, 217] width 18 height 18
type input "[DATE]"
drag, startPoint x: 723, startPoint y: 358, endPoint x: 554, endPoint y: 342, distance: 169.8
click at [722, 357] on Weight "0" at bounding box center [823, 354] width 282 height 22
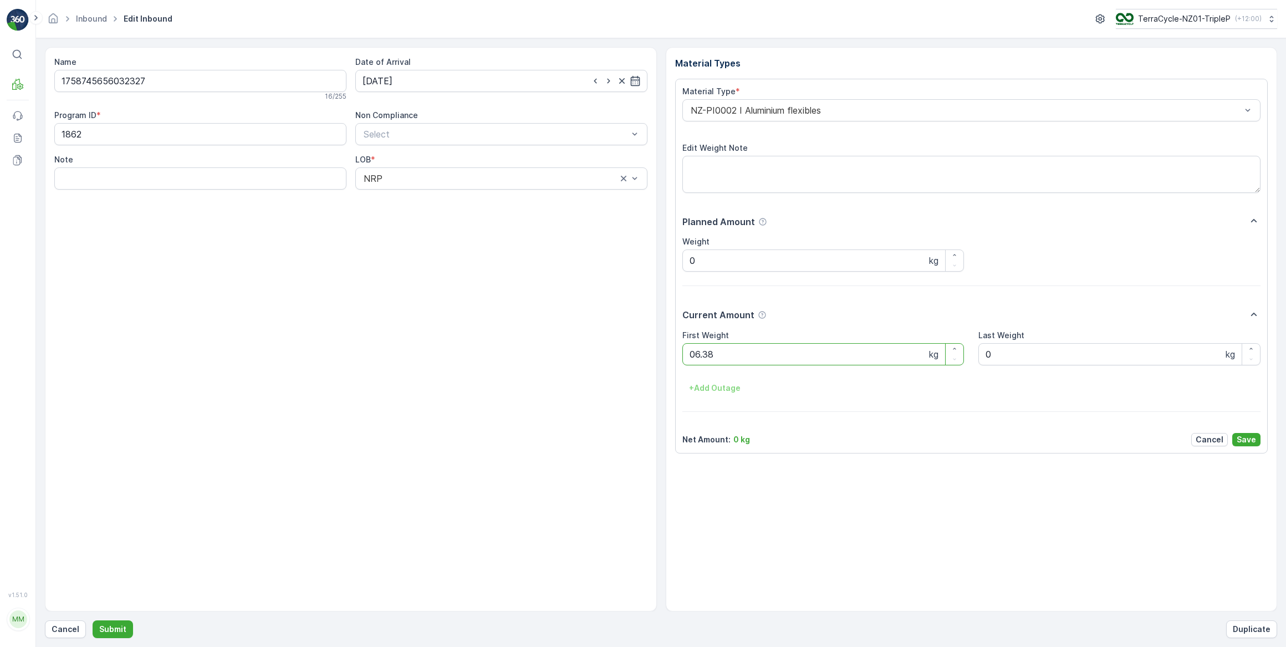
click at [93, 620] on button "Submit" at bounding box center [113, 629] width 40 height 18
click at [432, 81] on input at bounding box center [501, 81] width 292 height 22
click at [473, 218] on div "26" at bounding box center [474, 217] width 18 height 18
type input "[DATE]"
click at [710, 351] on Weight "0" at bounding box center [823, 354] width 282 height 22
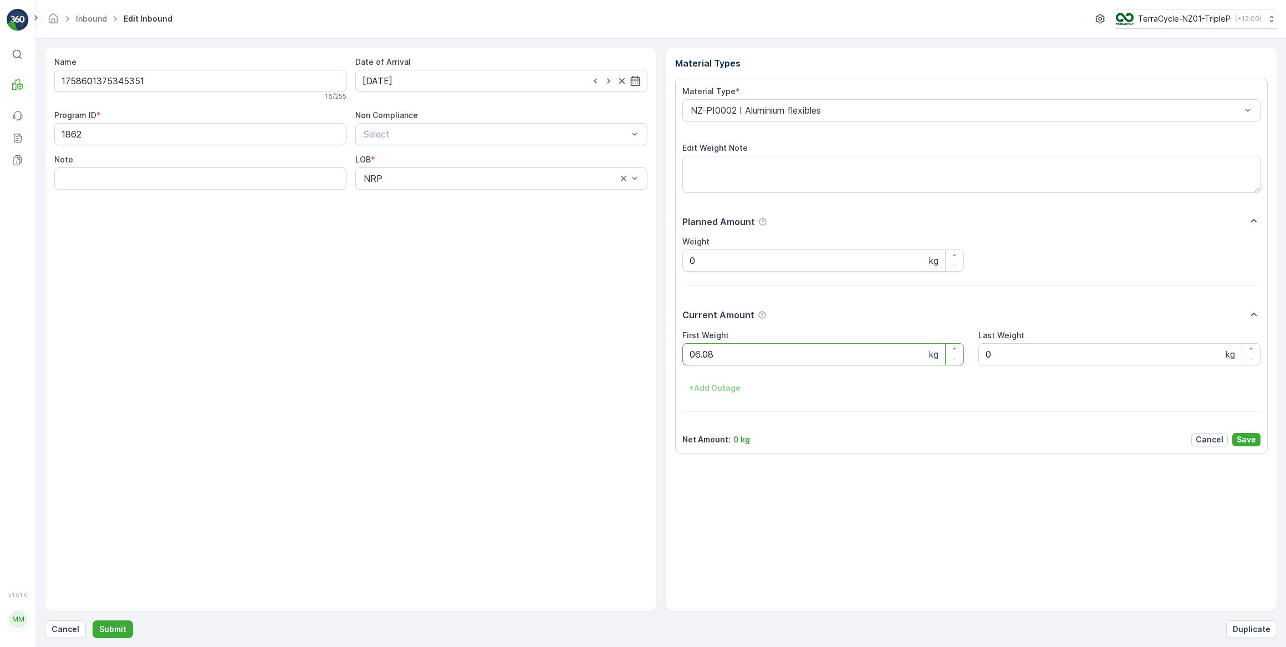
click at [93, 620] on button "Submit" at bounding box center [113, 629] width 40 height 18
click at [436, 80] on input at bounding box center [501, 81] width 292 height 22
click at [471, 217] on div "26" at bounding box center [474, 217] width 18 height 18
type input "[DATE]"
click at [701, 354] on Weight "0" at bounding box center [823, 354] width 282 height 22
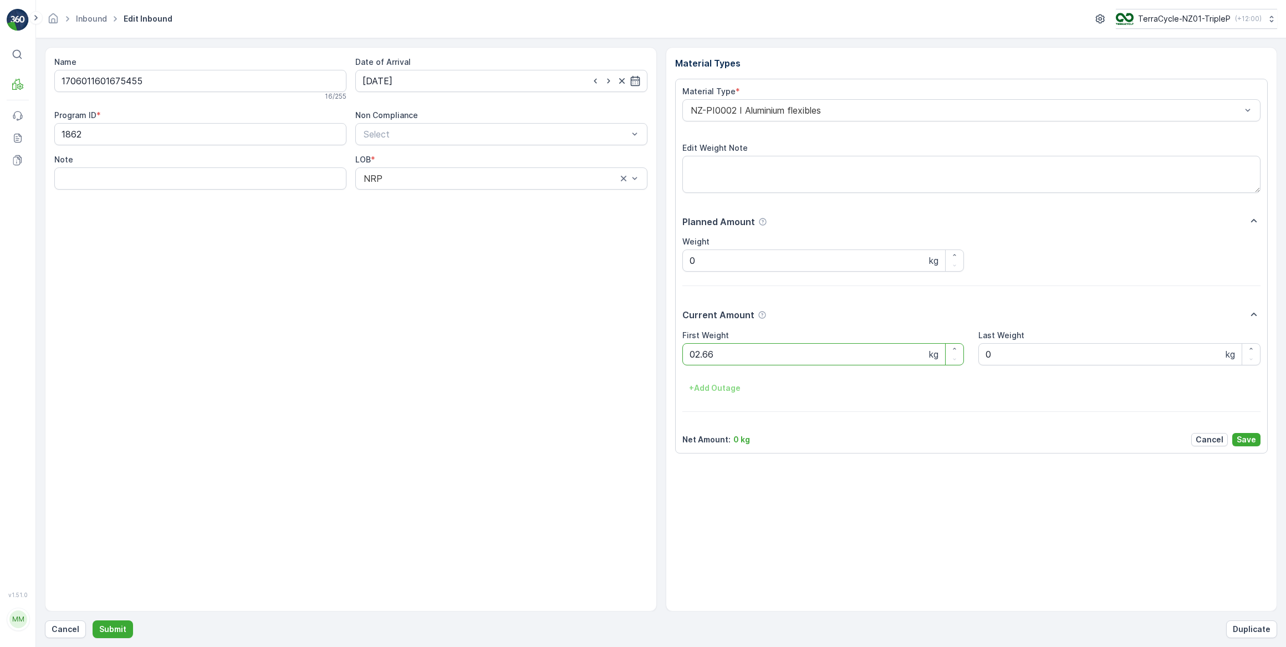
click at [93, 620] on button "Submit" at bounding box center [113, 629] width 40 height 18
click at [426, 80] on input at bounding box center [501, 81] width 292 height 22
click at [473, 218] on div "26" at bounding box center [474, 217] width 18 height 18
type input "[DATE]"
click at [715, 358] on Weight "0" at bounding box center [823, 354] width 282 height 22
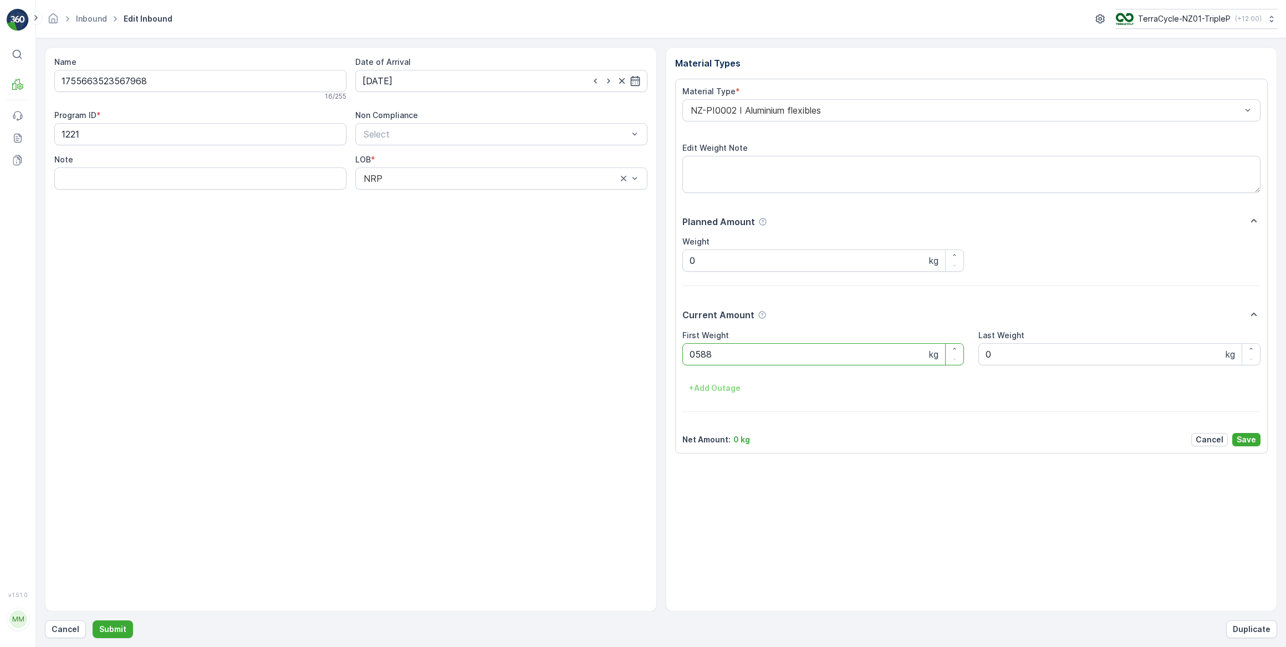
click at [93, 620] on button "Submit" at bounding box center [113, 629] width 40 height 18
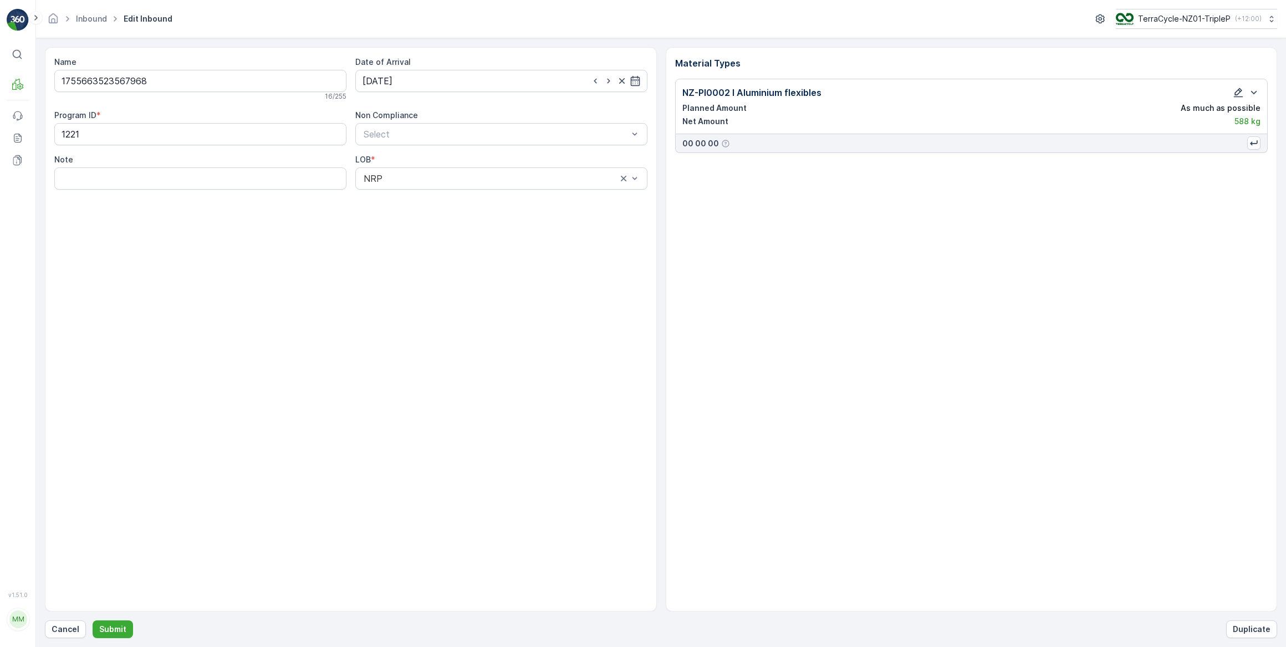
click at [1238, 92] on icon "button" at bounding box center [1238, 92] width 11 height 11
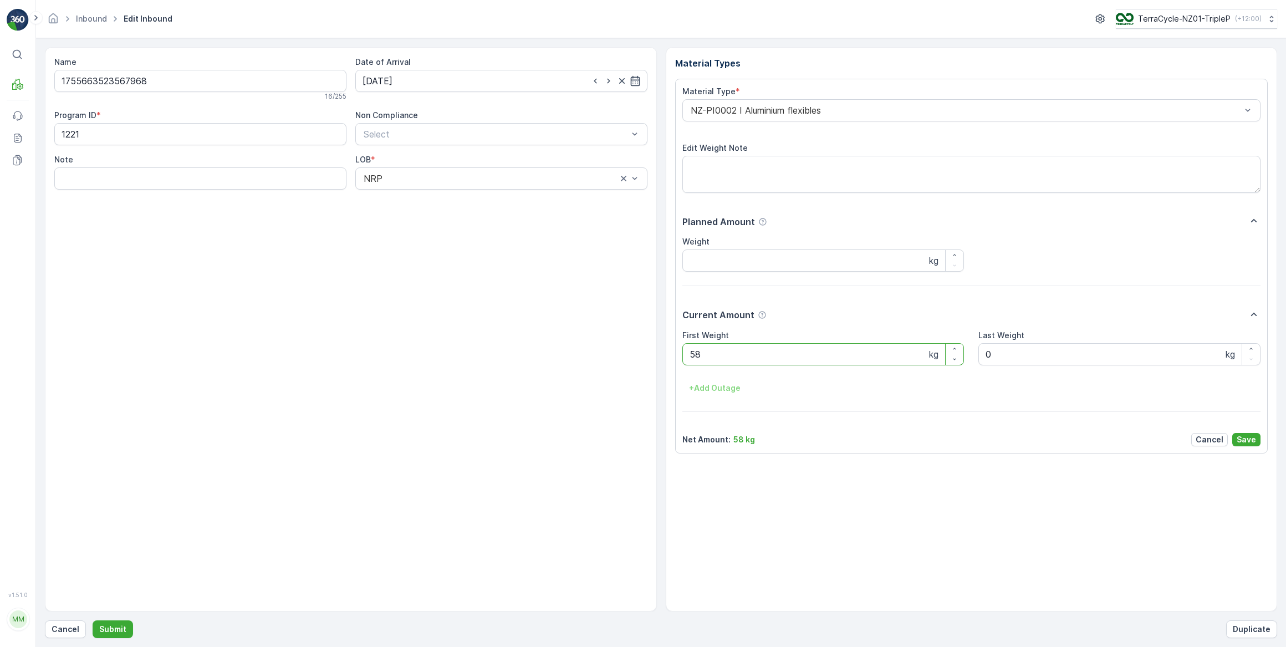
type Weight "5"
click at [93, 620] on button "Submit" at bounding box center [113, 629] width 40 height 18
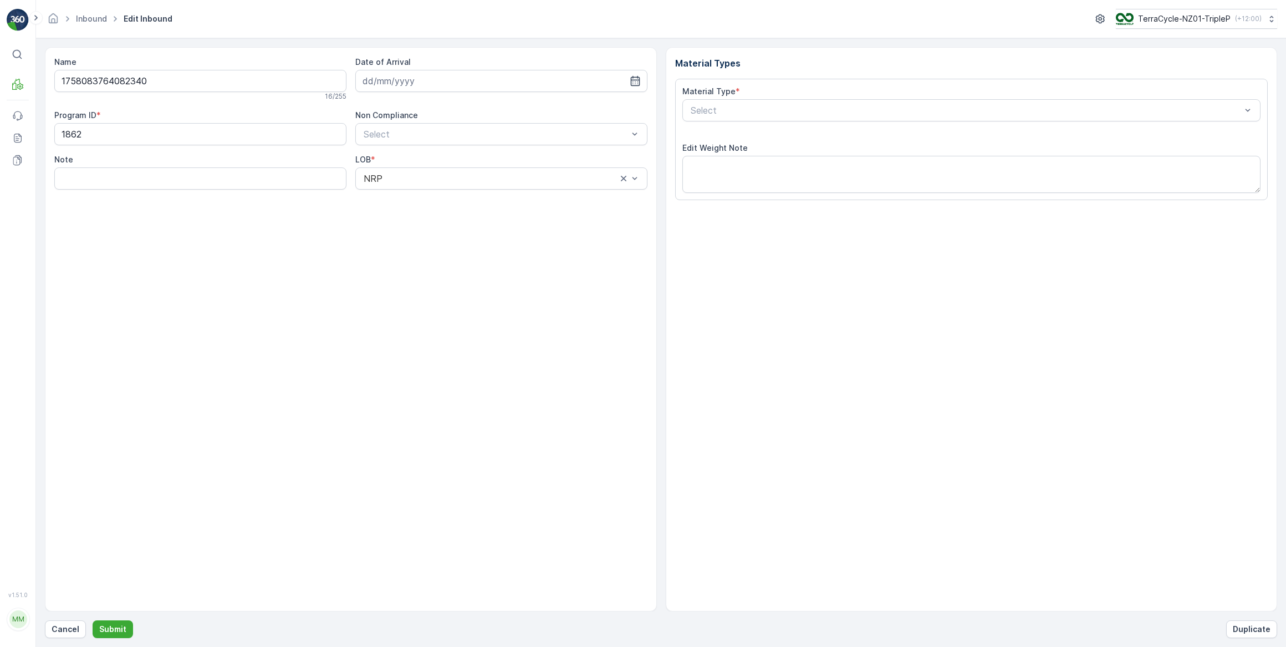
type input "[DATE]"
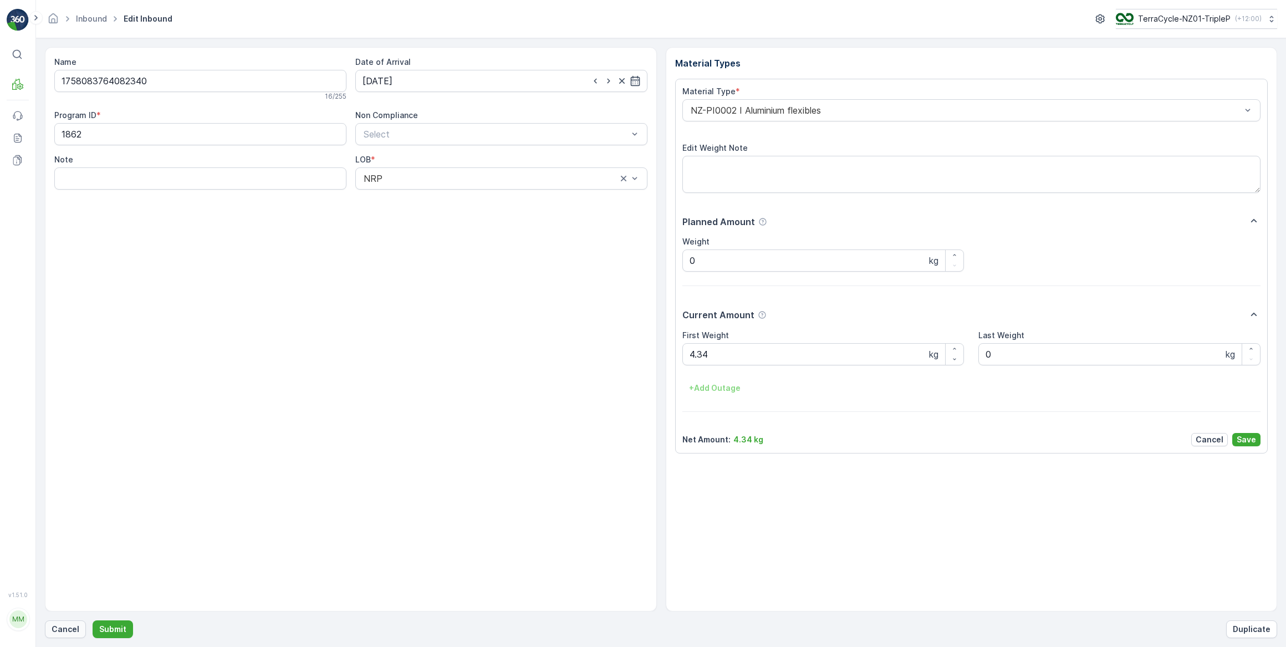
click at [70, 621] on button "Cancel" at bounding box center [65, 629] width 41 height 18
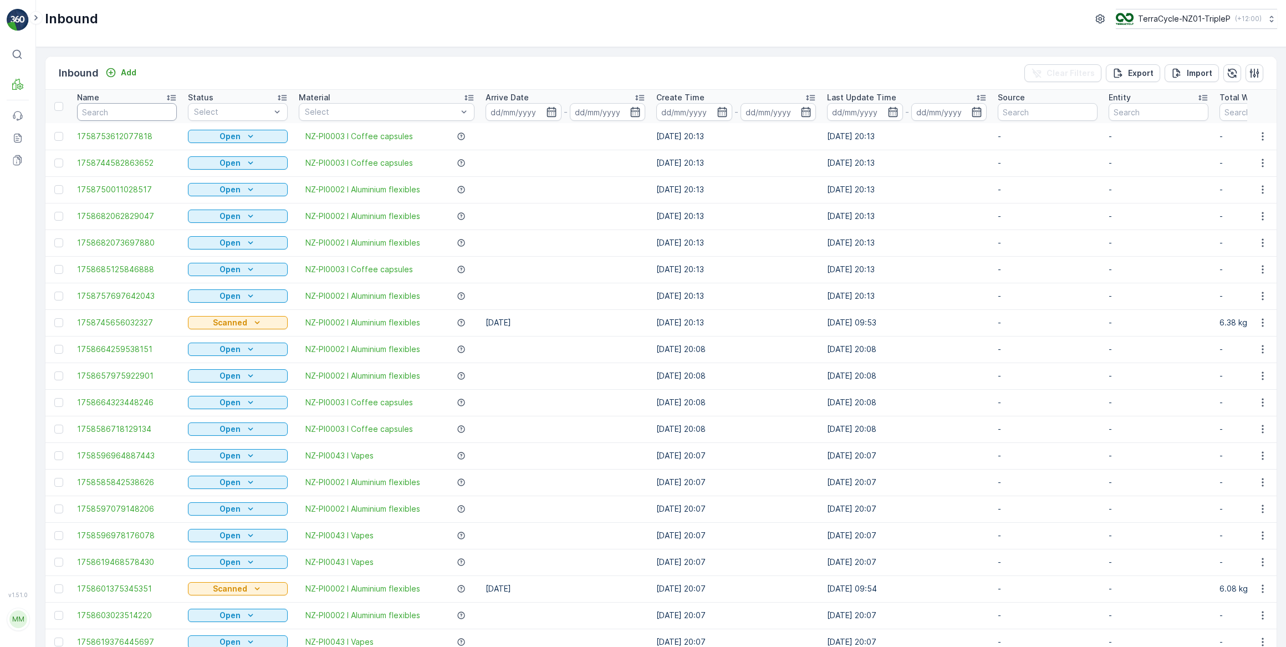
drag, startPoint x: 136, startPoint y: 111, endPoint x: 148, endPoint y: 84, distance: 30.1
click at [137, 106] on input "text" at bounding box center [127, 112] width 100 height 18
type input "082"
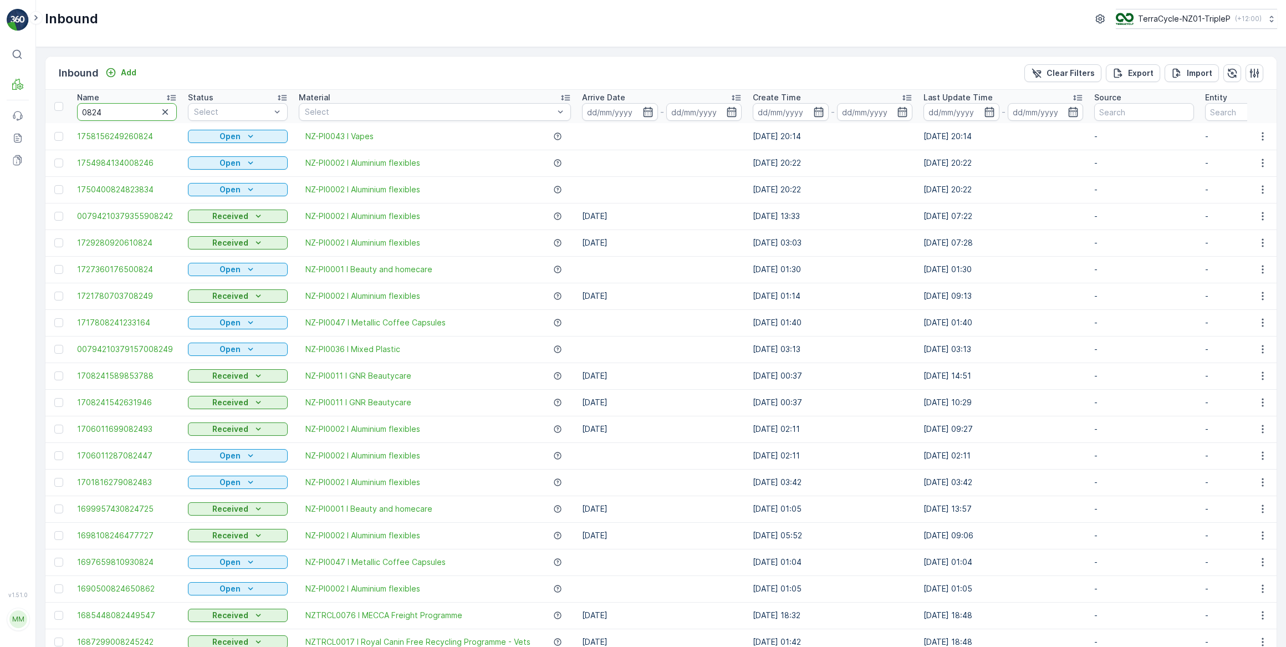
drag, startPoint x: 122, startPoint y: 110, endPoint x: 143, endPoint y: 75, distance: 40.3
click at [125, 106] on input "0824" at bounding box center [127, 112] width 100 height 18
type input "082430"
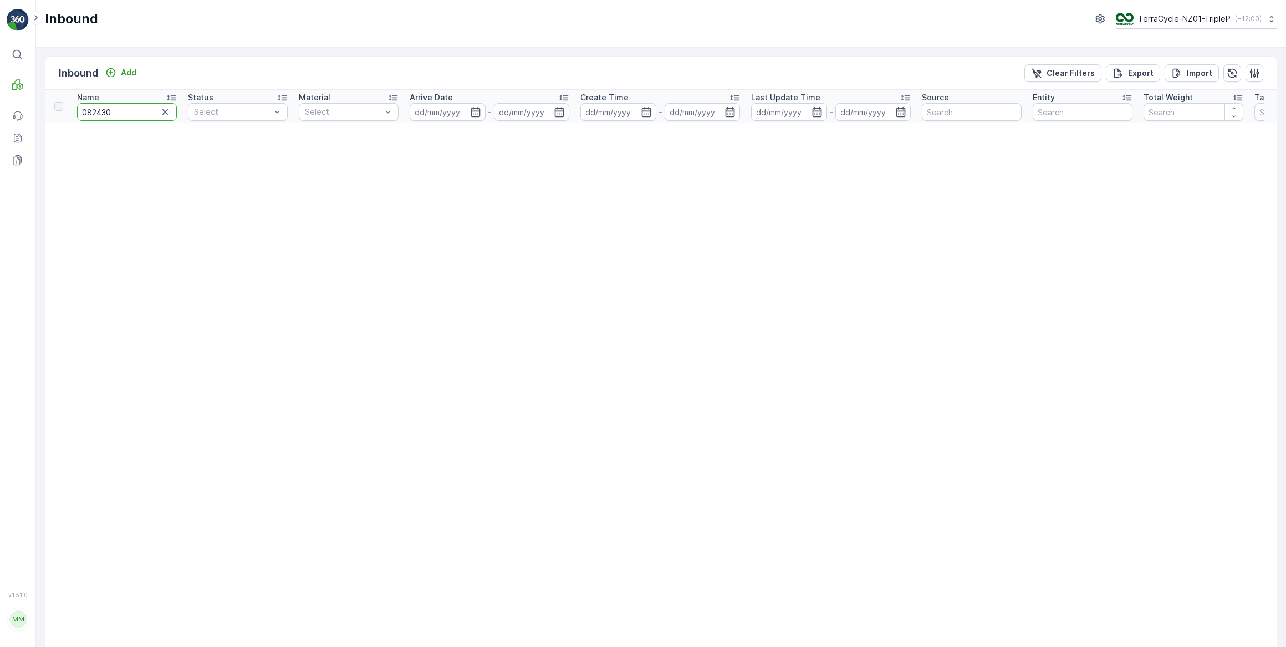
drag, startPoint x: 119, startPoint y: 114, endPoint x: 195, endPoint y: 158, distance: 87.9
click at [127, 114] on input "082430" at bounding box center [127, 112] width 100 height 18
type input "082340"
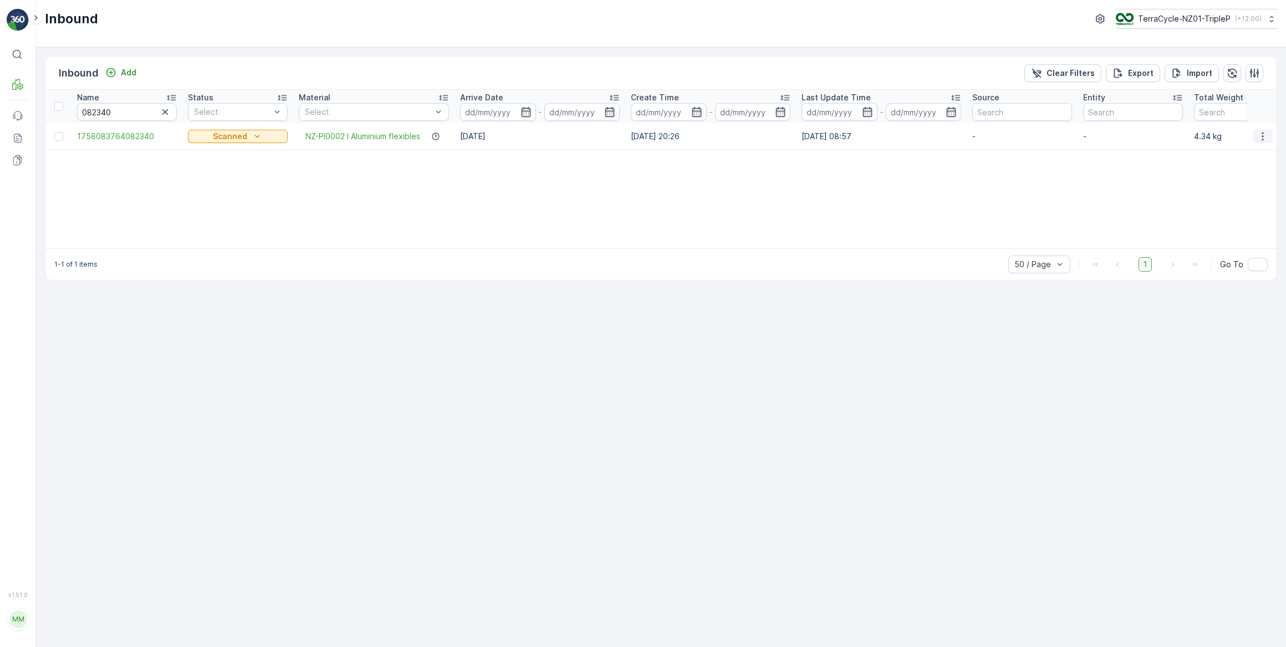
click at [1264, 136] on icon "button" at bounding box center [1262, 136] width 11 height 11
click at [1258, 183] on span "Duplicate Inbound" at bounding box center [1237, 183] width 68 height 11
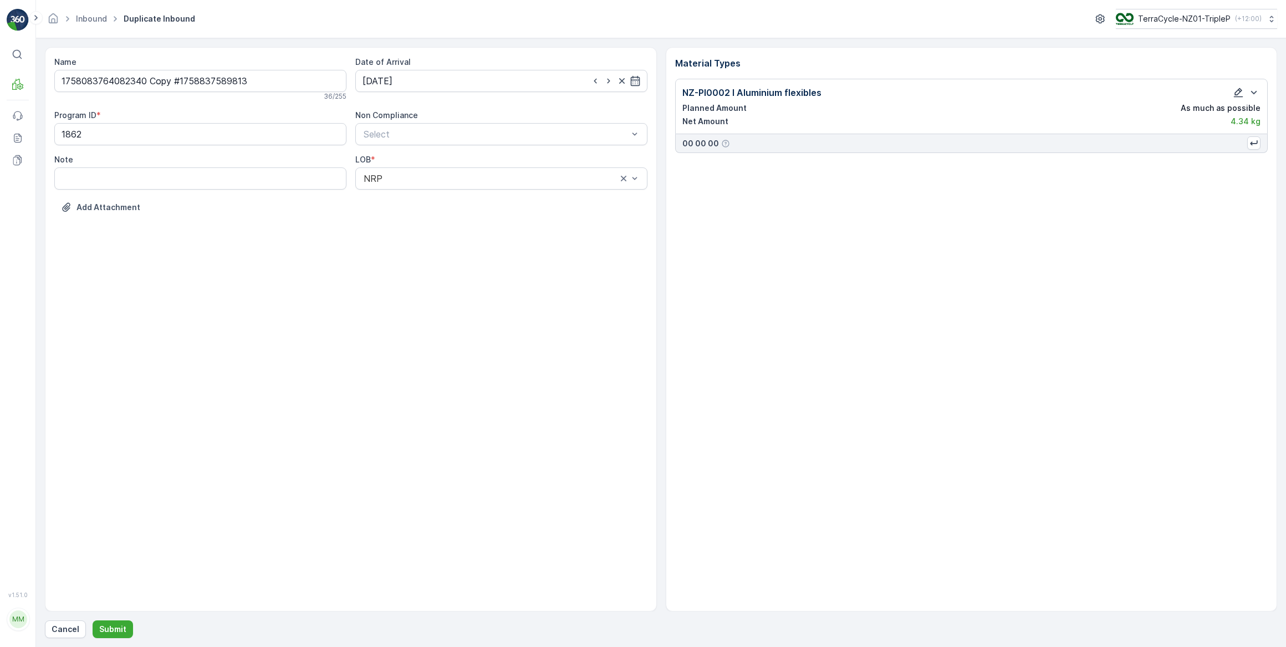
click at [1237, 94] on icon "button" at bounding box center [1238, 92] width 9 height 9
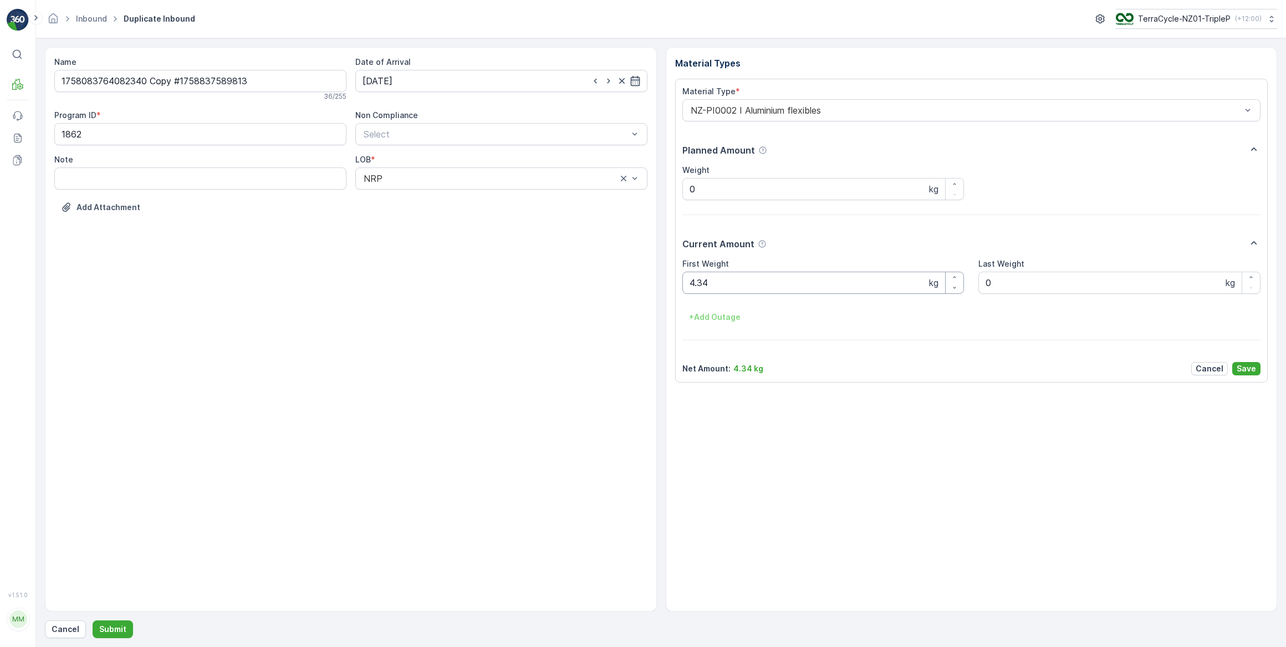
drag, startPoint x: 798, startPoint y: 283, endPoint x: 807, endPoint y: 275, distance: 11.8
click at [807, 275] on Weight "4.34" at bounding box center [823, 283] width 282 height 22
type Weight "4"
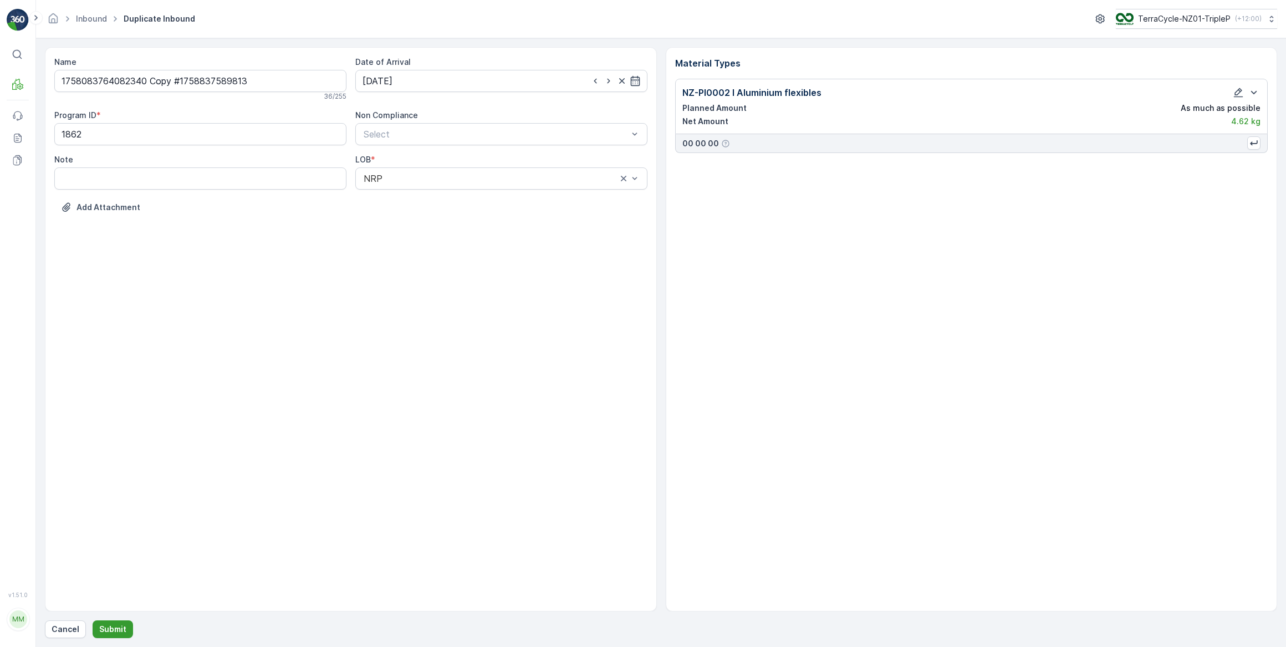
click at [106, 629] on p "Submit" at bounding box center [112, 629] width 27 height 11
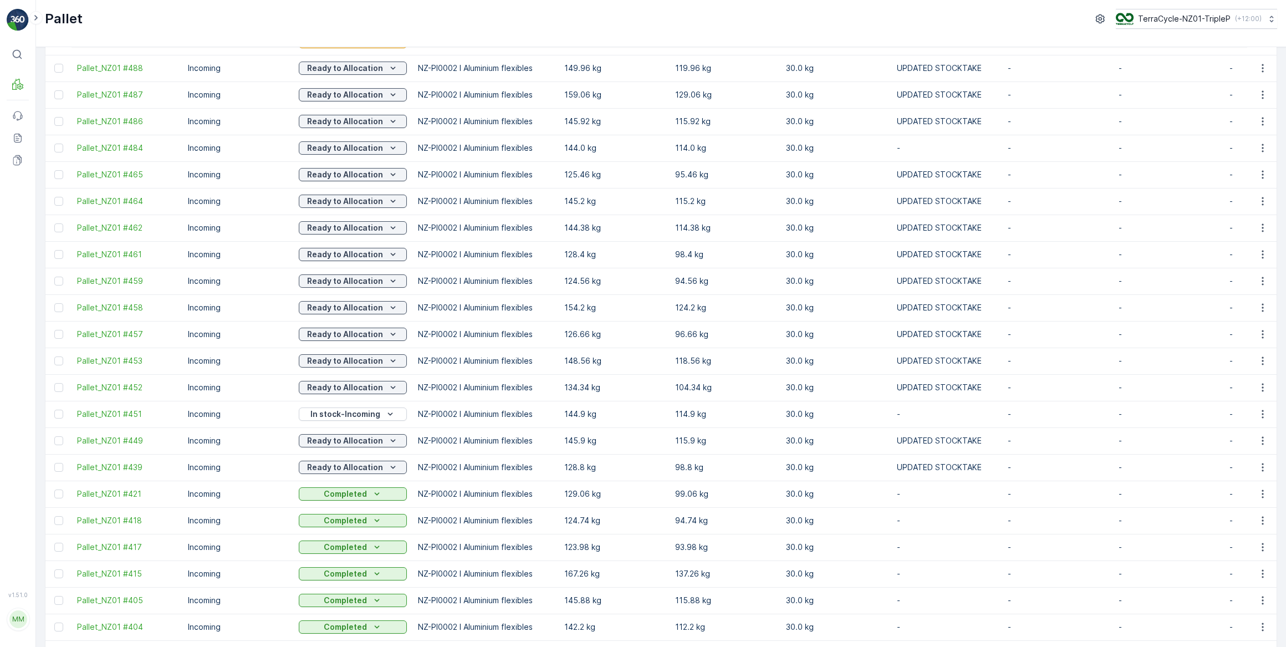
scroll to position [2, 0]
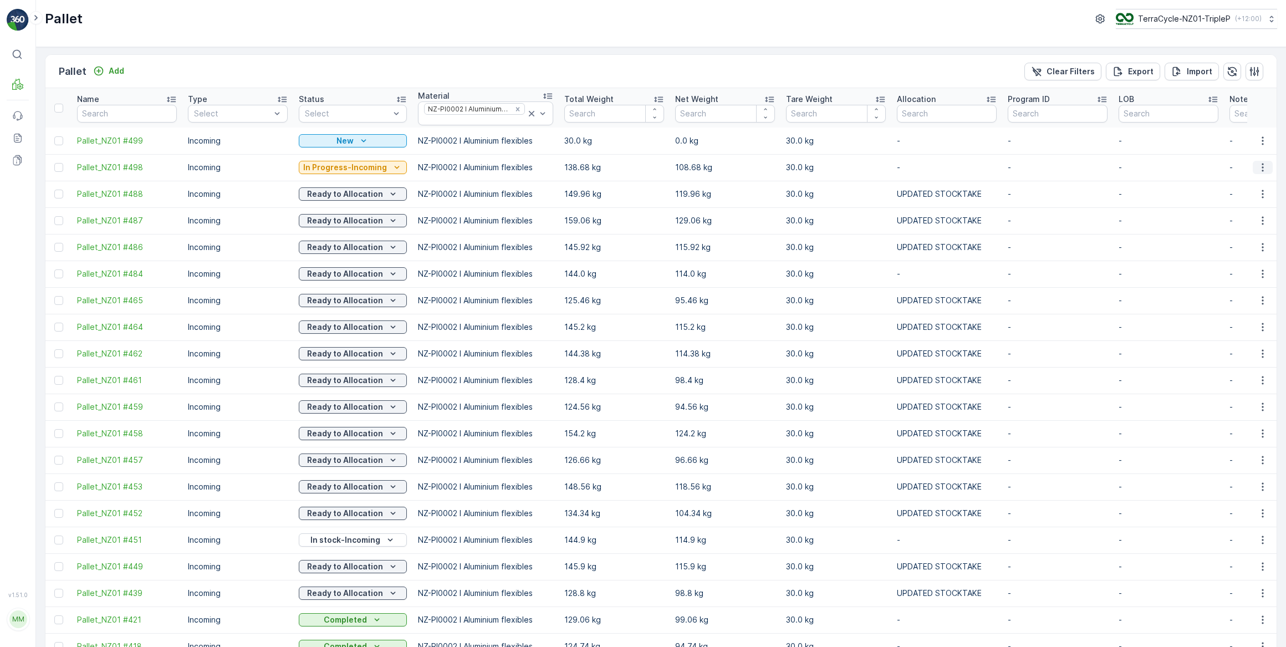
click at [1259, 166] on icon "button" at bounding box center [1262, 167] width 11 height 11
click at [1239, 243] on span "Print QR" at bounding box center [1232, 244] width 30 height 11
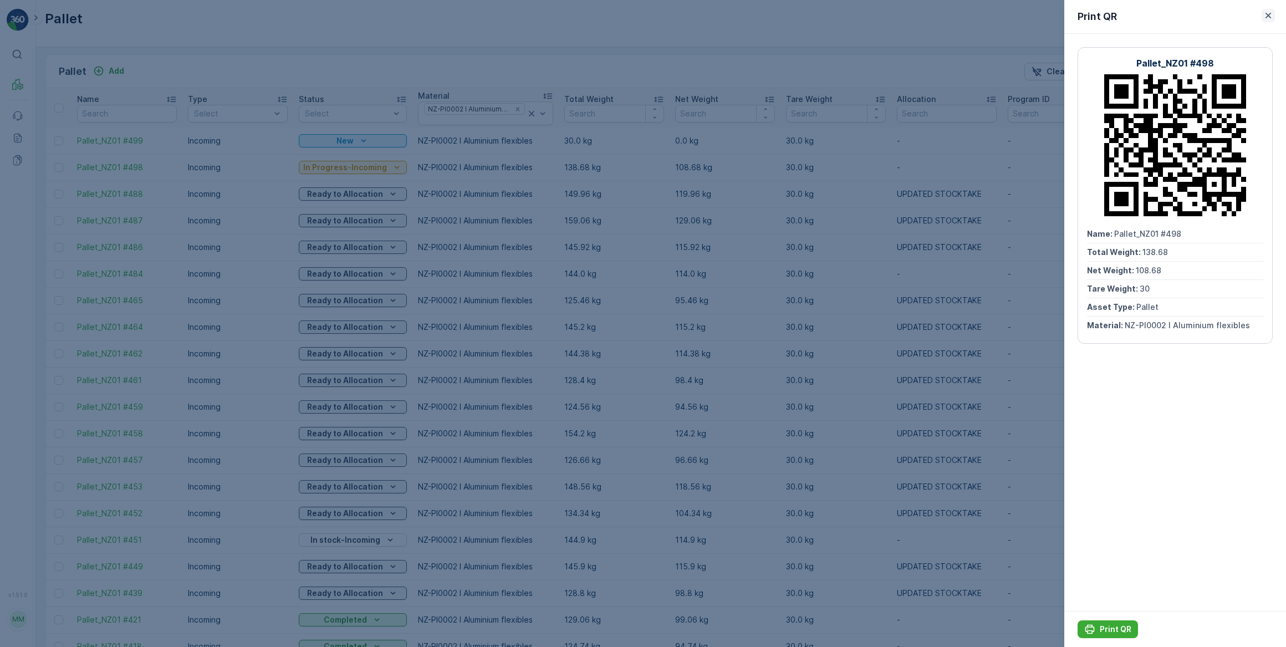
click at [1268, 16] on icon "button" at bounding box center [1268, 16] width 6 height 6
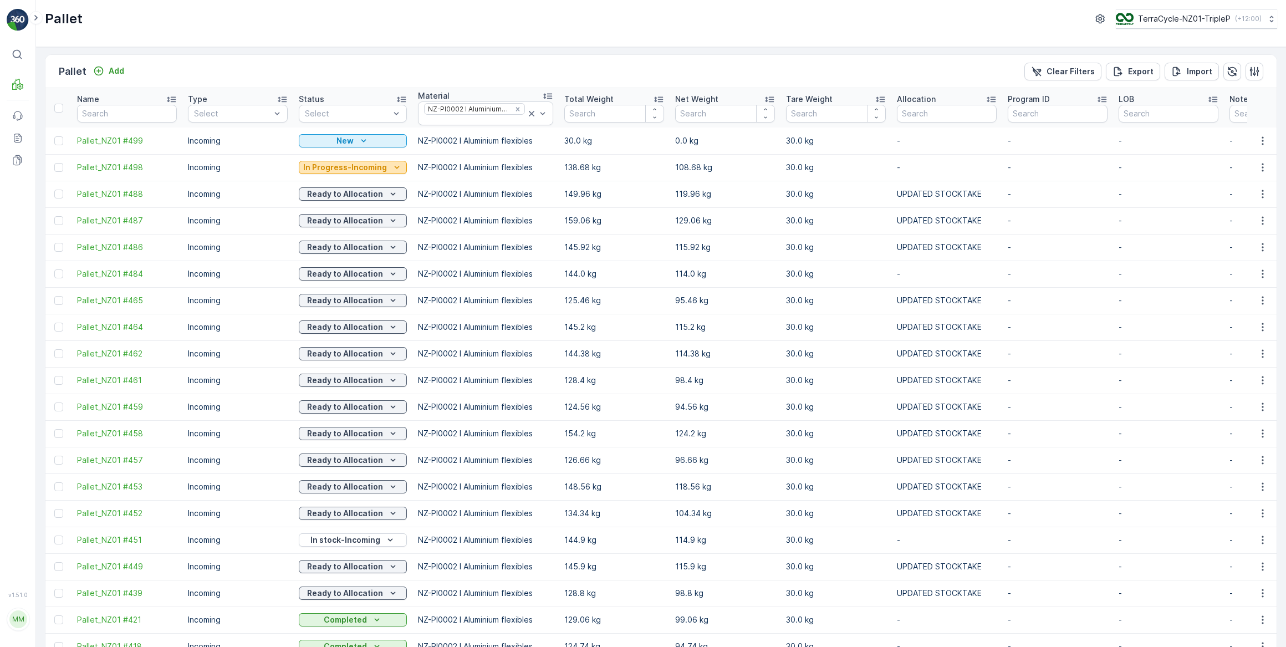
click at [370, 169] on p "In Progress-Incoming" at bounding box center [345, 167] width 84 height 11
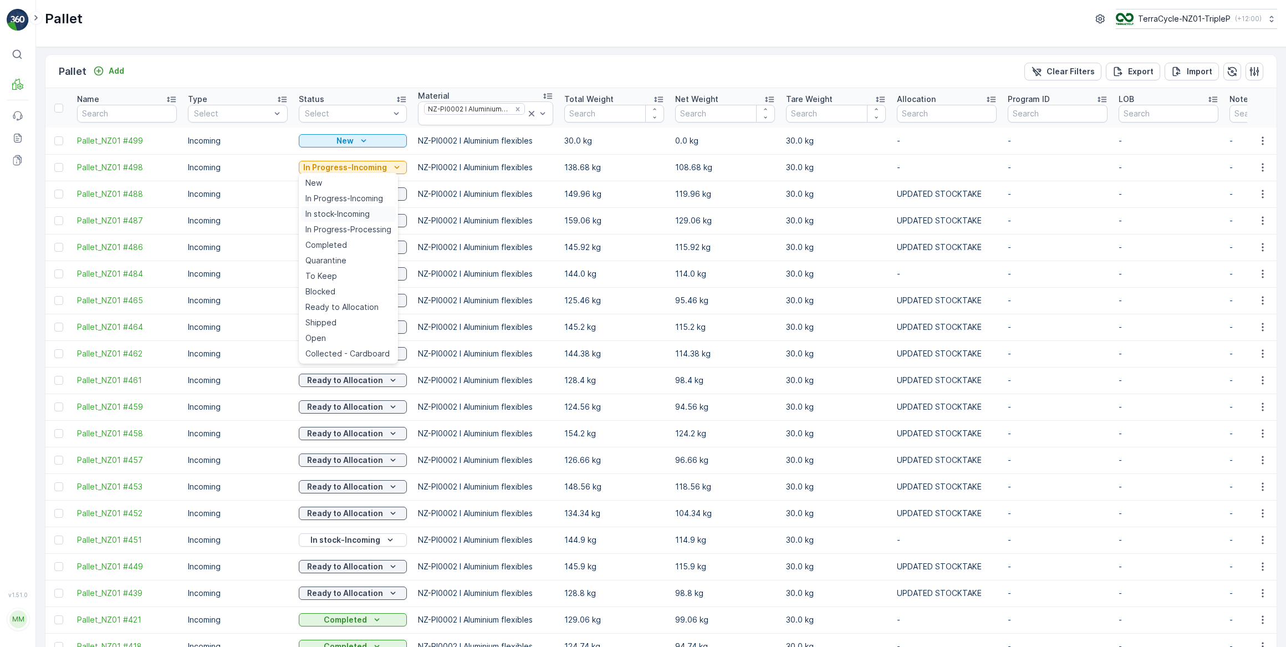
click at [341, 213] on span "In stock-Incoming" at bounding box center [337, 213] width 64 height 11
